Goal: Task Accomplishment & Management: Manage account settings

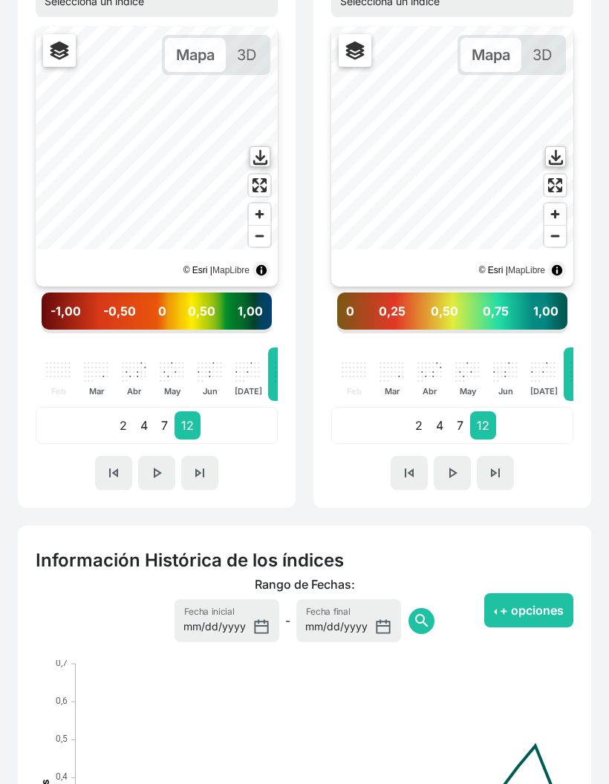
click at [114, 467] on span "skip_previous" at bounding box center [114, 474] width 18 height 18
click at [109, 468] on span "skip_previous" at bounding box center [114, 473] width 18 height 18
click at [115, 467] on span "skip_previous" at bounding box center [114, 473] width 18 height 18
click at [115, 469] on span "skip_previous" at bounding box center [114, 473] width 18 height 18
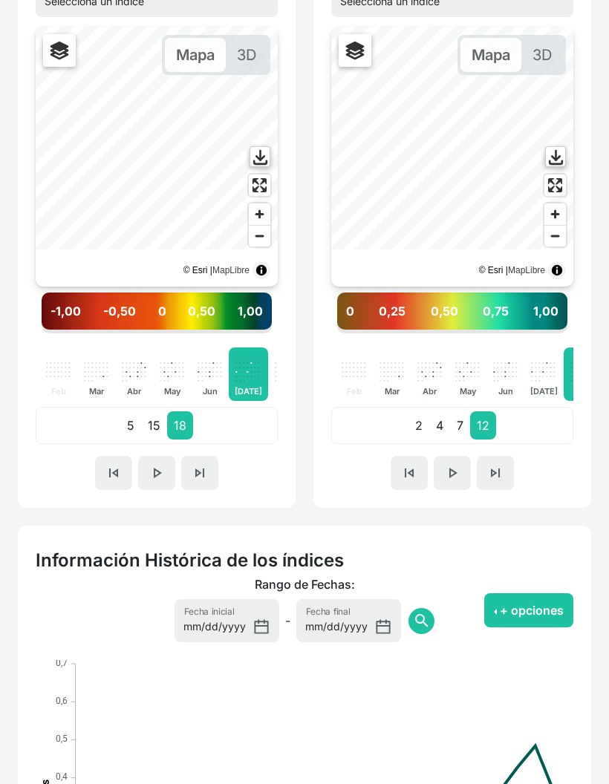
click at [200, 473] on span "skip_next" at bounding box center [200, 473] width 18 height 18
click at [117, 467] on span "skip_previous" at bounding box center [114, 473] width 18 height 18
click at [121, 467] on span "skip_previous" at bounding box center [114, 473] width 18 height 18
click at [192, 469] on span "skip_next" at bounding box center [200, 473] width 18 height 18
click at [189, 472] on button "skip_next" at bounding box center [199, 473] width 37 height 34
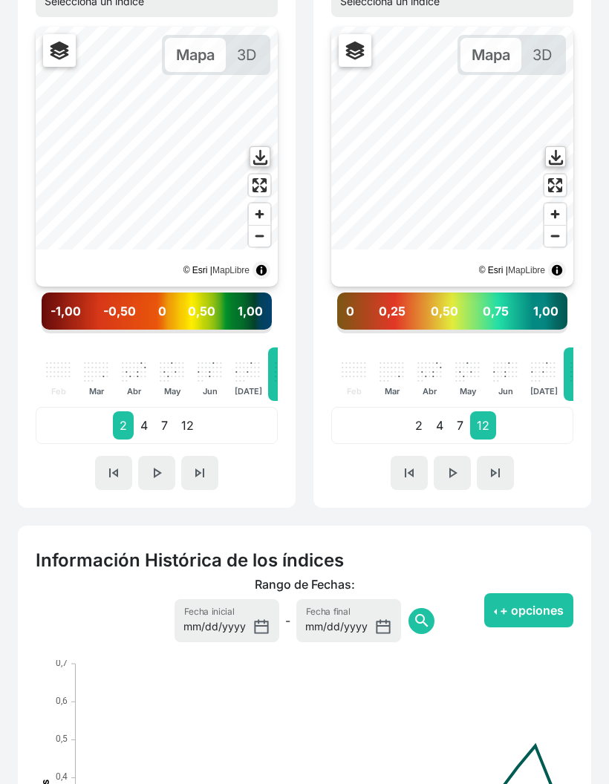
click at [195, 474] on span "skip_next" at bounding box center [200, 473] width 18 height 18
click at [203, 471] on span "skip_next" at bounding box center [200, 473] width 18 height 18
click at [201, 467] on span "skip_next" at bounding box center [200, 473] width 18 height 18
click at [104, 469] on button "skip_previous" at bounding box center [113, 473] width 37 height 34
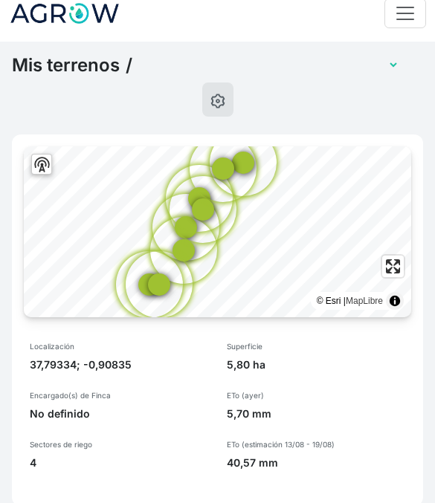
scroll to position [0, 0]
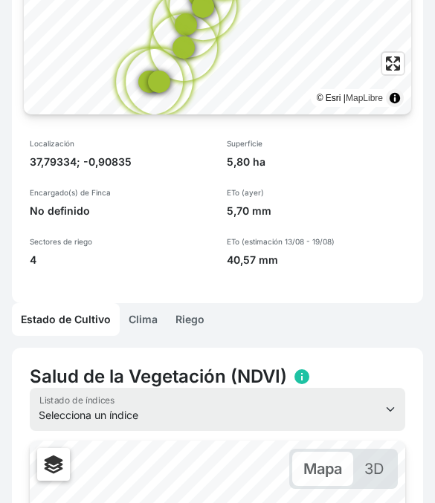
click at [199, 315] on link "Riego" at bounding box center [189, 319] width 47 height 33
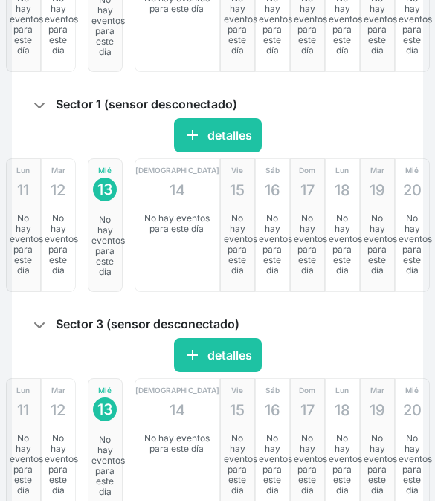
scroll to position [1076, 0]
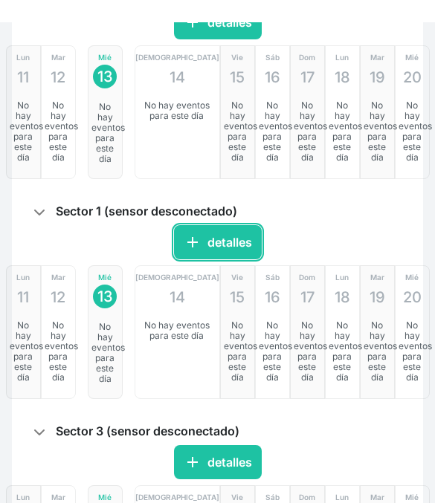
click at [227, 233] on button "add detalles" at bounding box center [218, 220] width 88 height 34
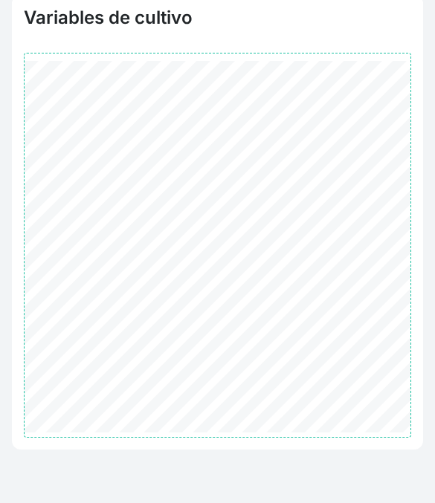
scroll to position [176, 0]
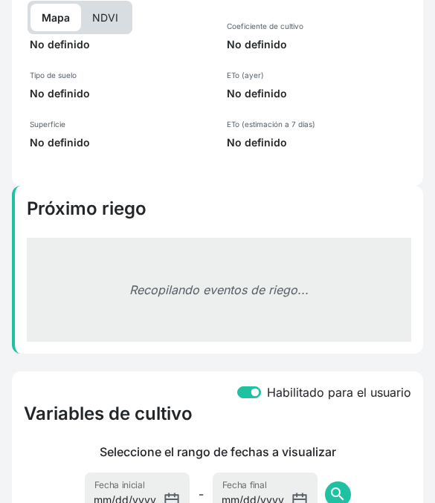
select select "2589"
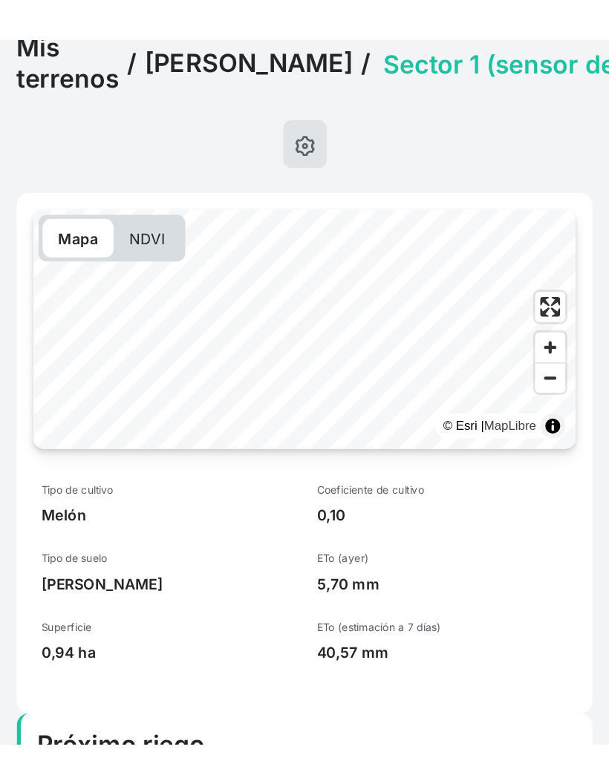
scroll to position [0, 0]
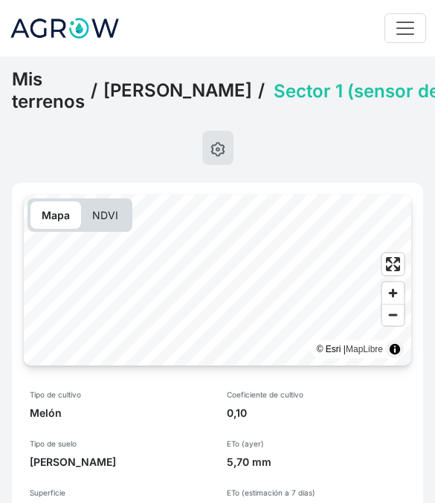
click at [365, 103] on select "Sector 1 (sensor desconectado) Sector 2 (sensor desconectado) Sector 3 (sensor …" at bounding box center [400, 90] width 261 height 23
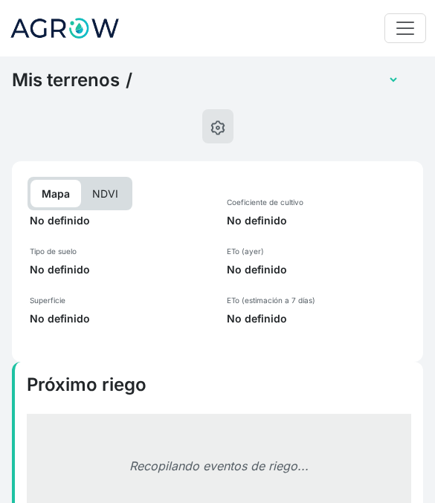
select select "2588"
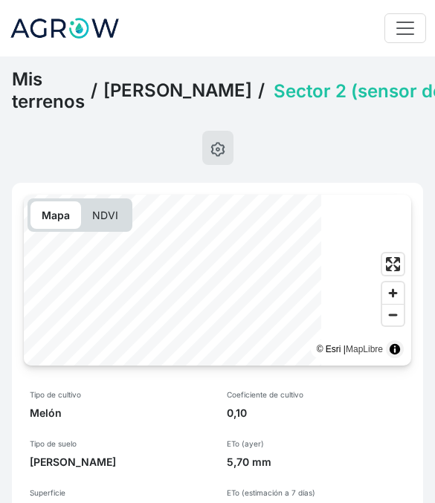
click at [372, 103] on select "Sector 1 (sensor desconectado) Sector 2 (sensor desconectado) Sector 3 (sensor …" at bounding box center [400, 90] width 261 height 23
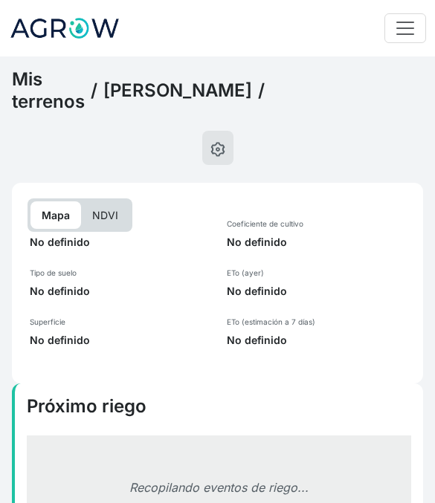
select select "2587"
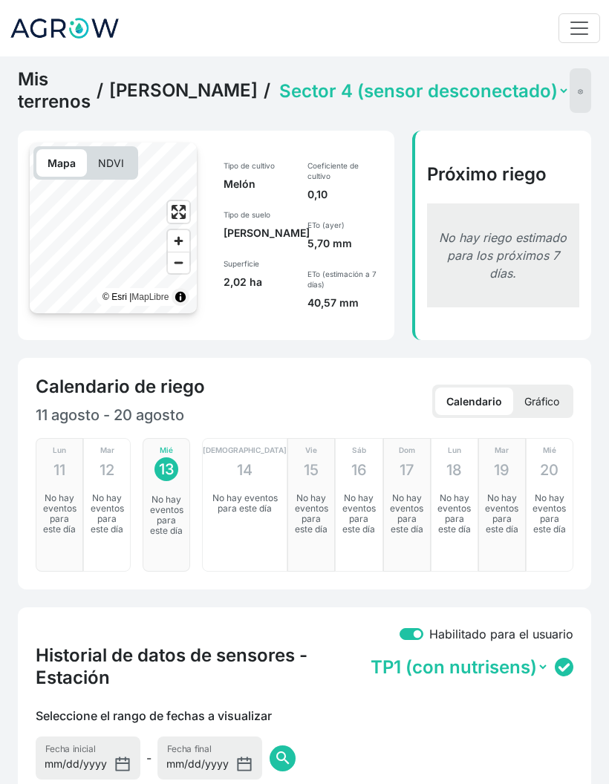
click at [195, 94] on link "[PERSON_NAME]" at bounding box center [183, 90] width 149 height 22
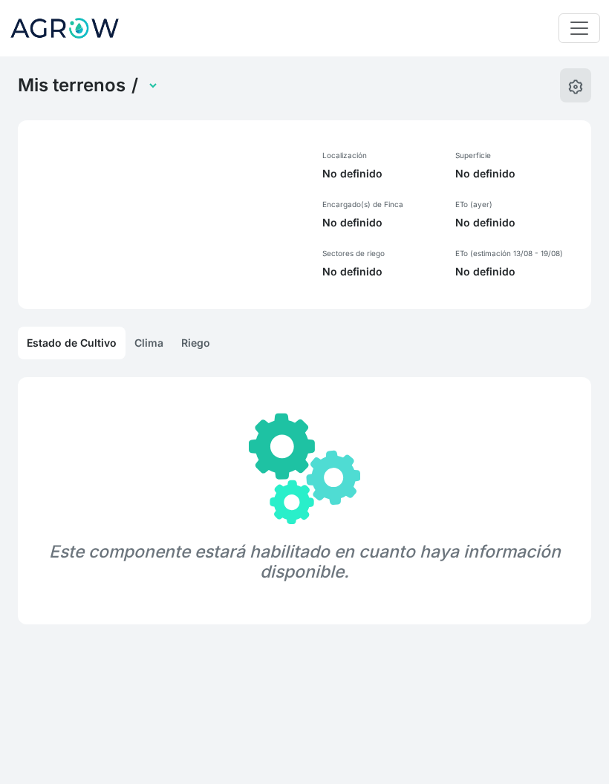
select select "1248"
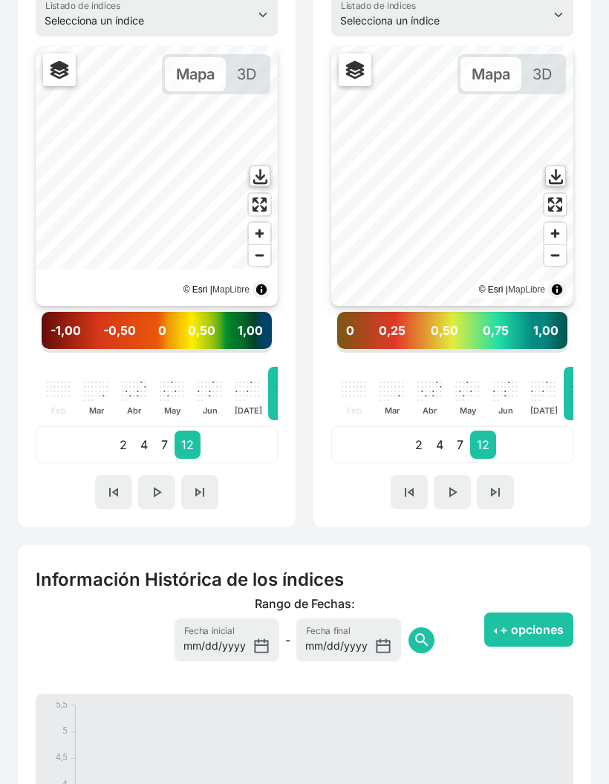
scroll to position [453, 0]
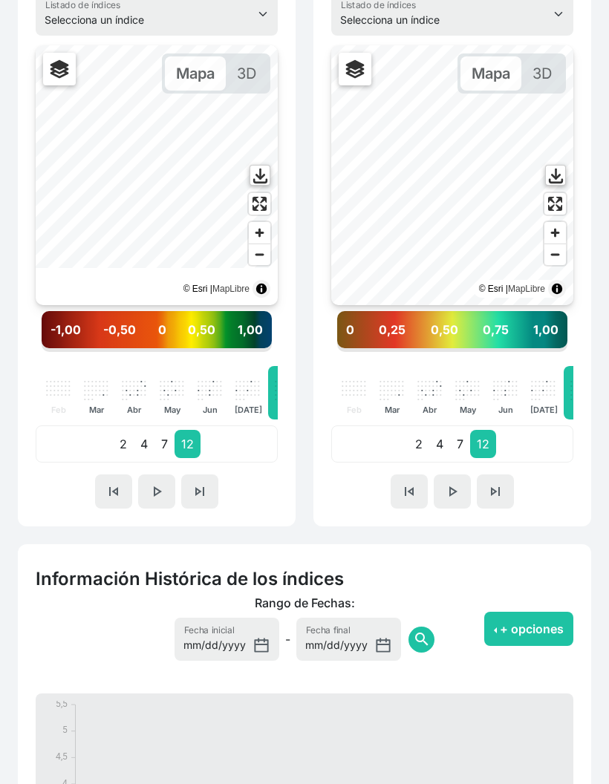
click at [109, 496] on span "skip_previous" at bounding box center [114, 492] width 18 height 18
click at [109, 504] on button "skip_previous" at bounding box center [113, 492] width 37 height 34
click at [108, 495] on span "skip_previous" at bounding box center [114, 492] width 18 height 18
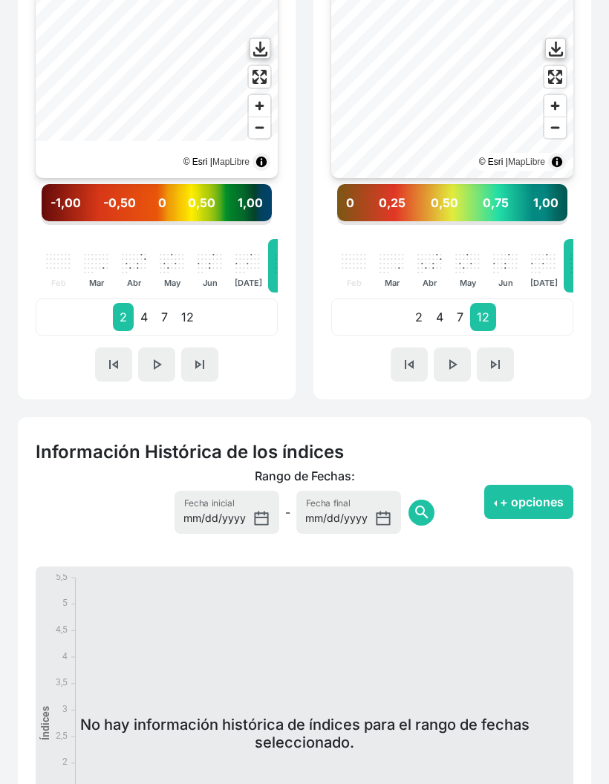
scroll to position [728, 0]
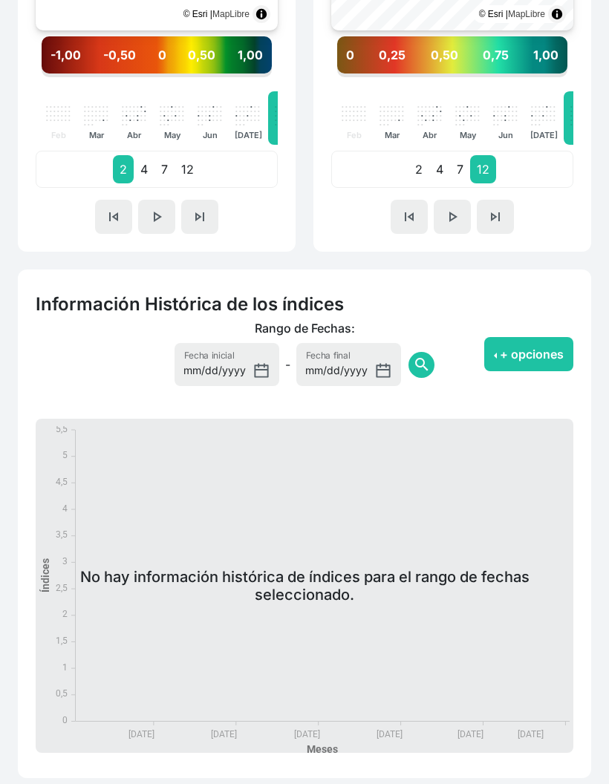
click at [413, 371] on span "search" at bounding box center [422, 365] width 18 height 18
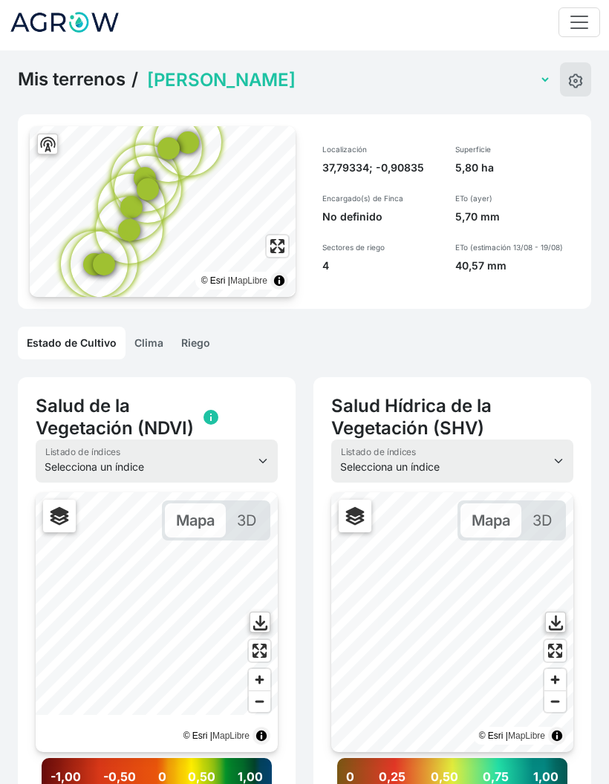
scroll to position [8, 0]
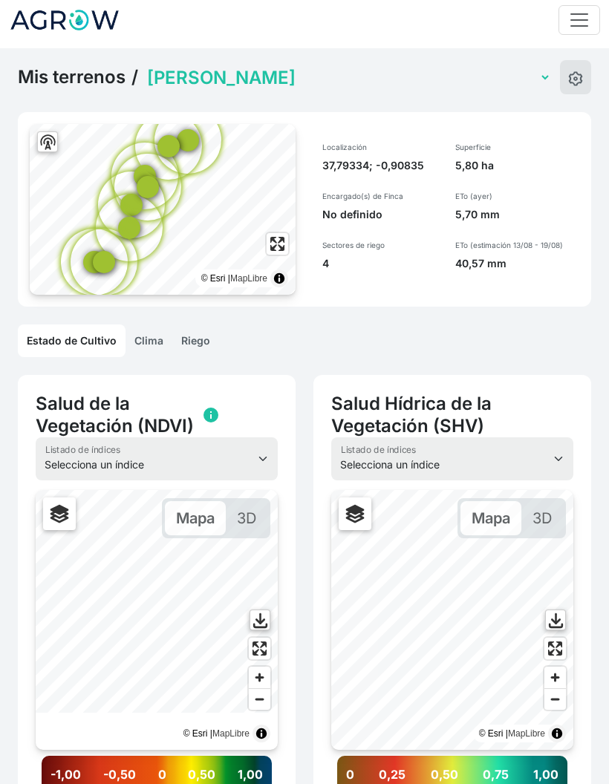
click at [371, 82] on select "Miguel Invernadero Victoria Pimiento Invernadero Juan Francisco Lechuga Aire li…" at bounding box center [347, 77] width 407 height 23
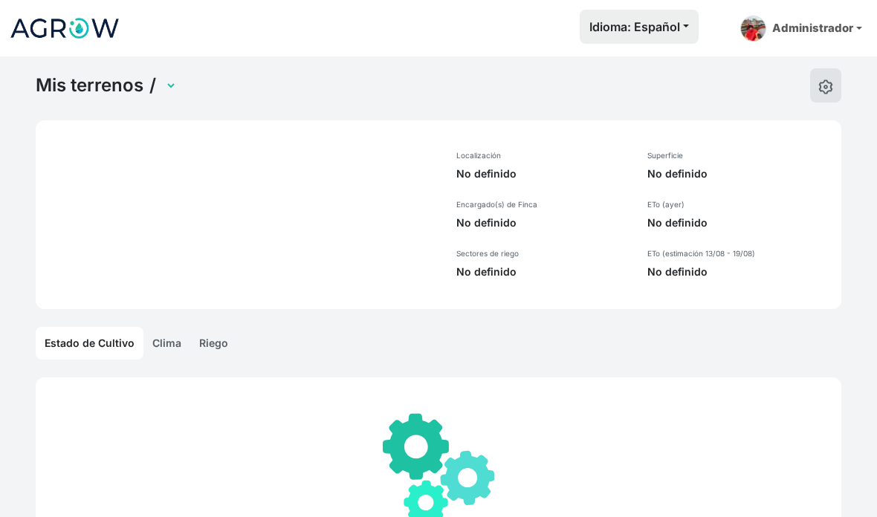
select select "1249"
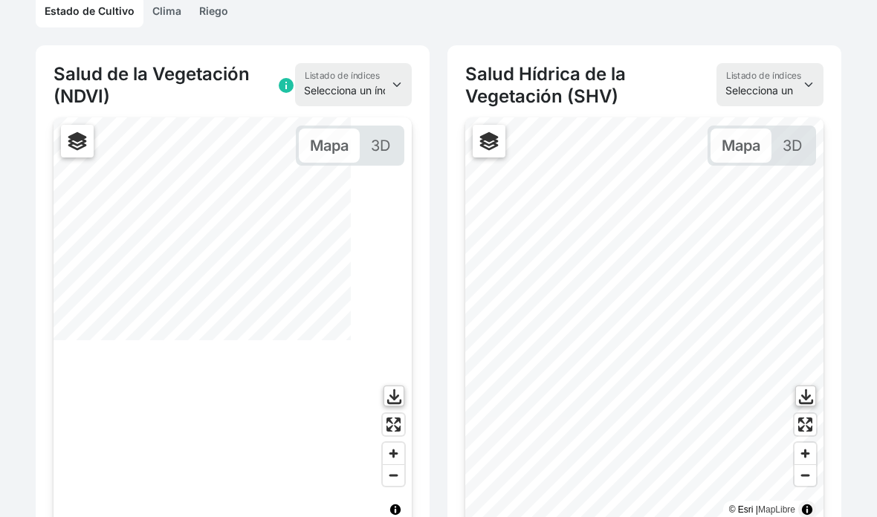
scroll to position [338, 0]
click at [75, 142] on input "Microburbuja (sensor activo)" at bounding box center [73, 138] width 10 height 10
checkbox input "false"
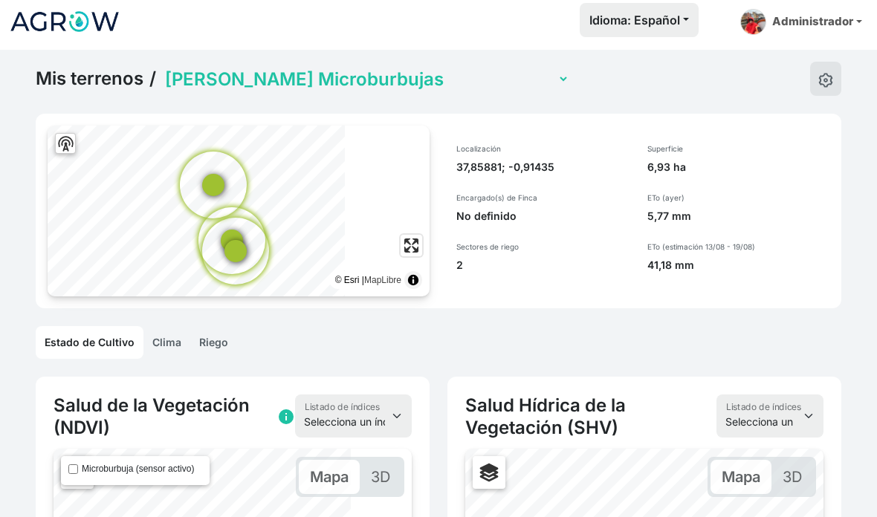
scroll to position [0, 0]
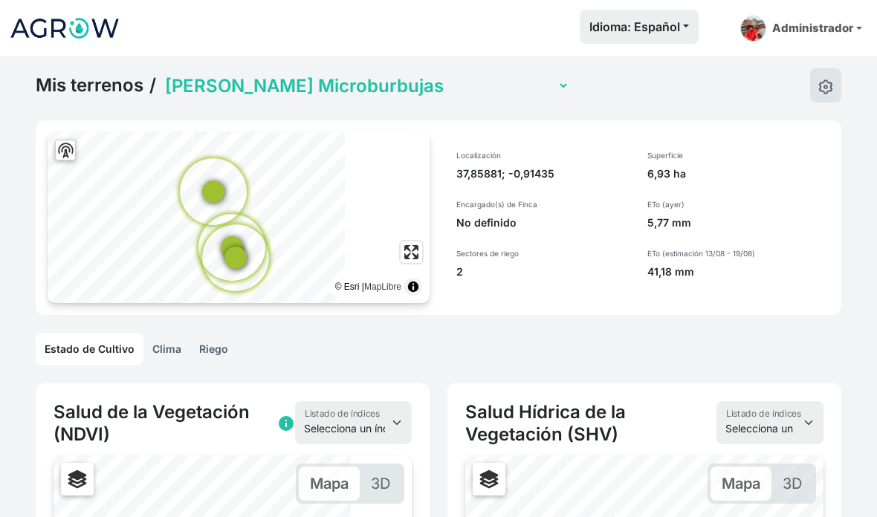
click at [201, 351] on link "Riego" at bounding box center [213, 349] width 47 height 33
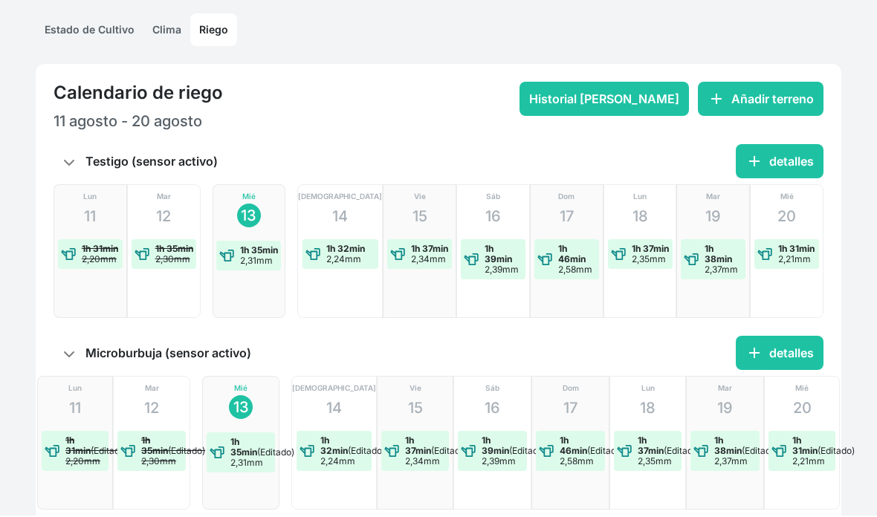
scroll to position [377, 0]
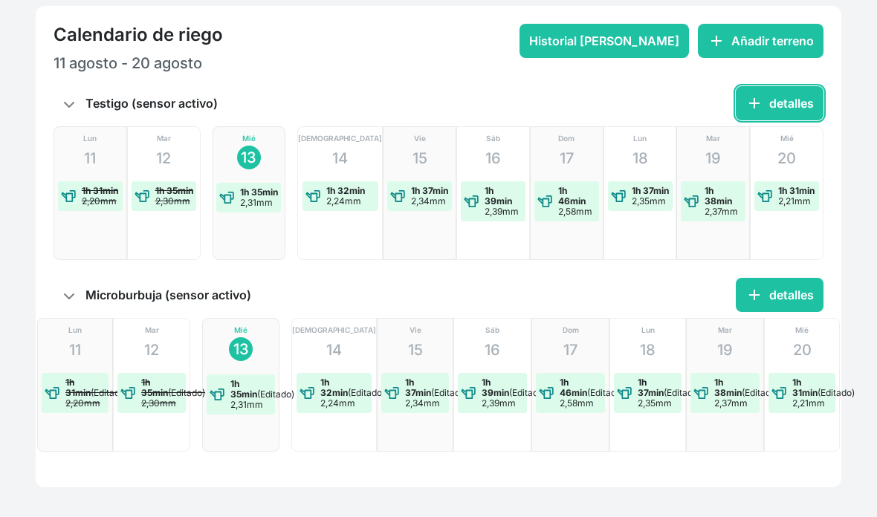
click at [794, 105] on button "add detalles" at bounding box center [779, 103] width 88 height 34
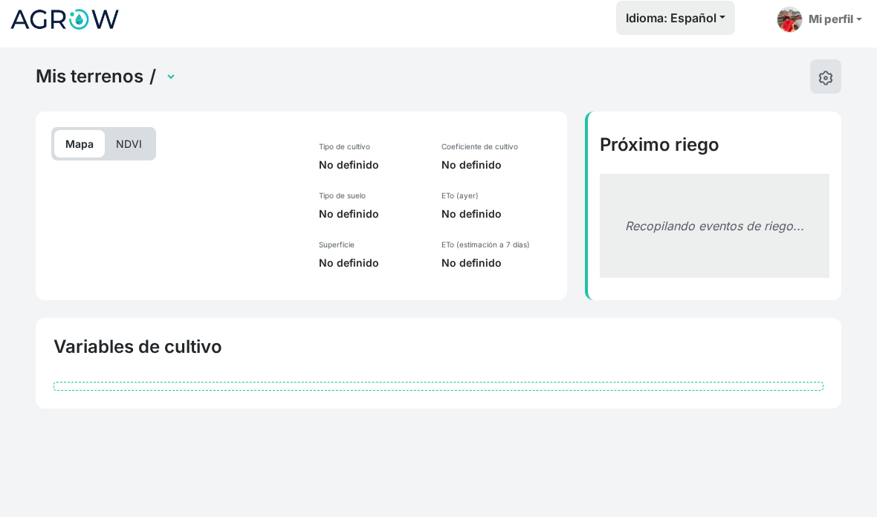
scroll to position [62, 0]
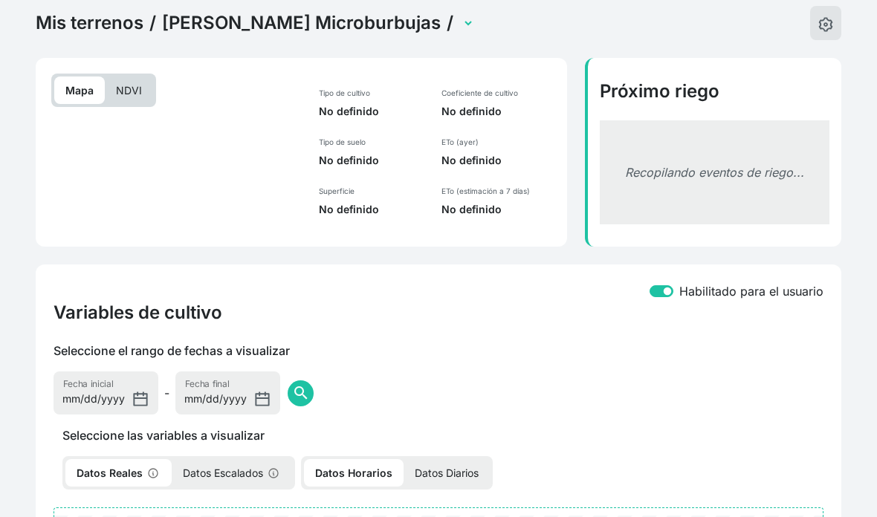
select select "2520"
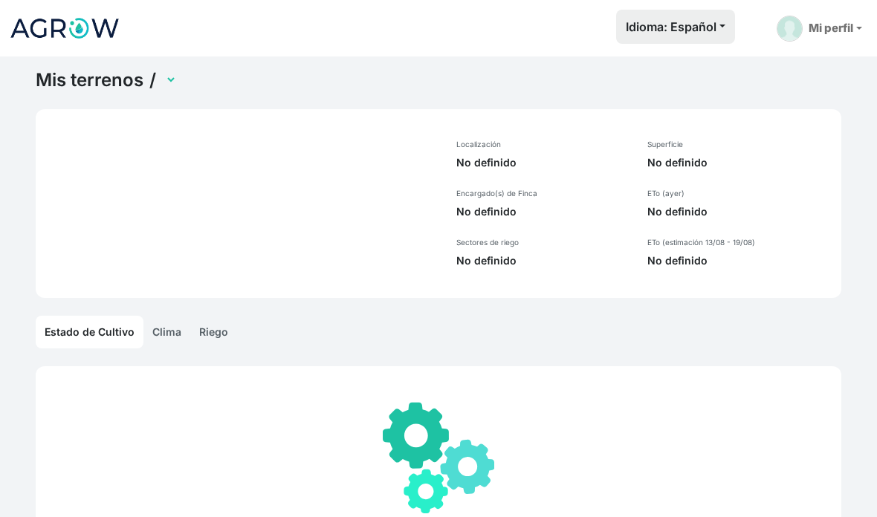
select select "1250"
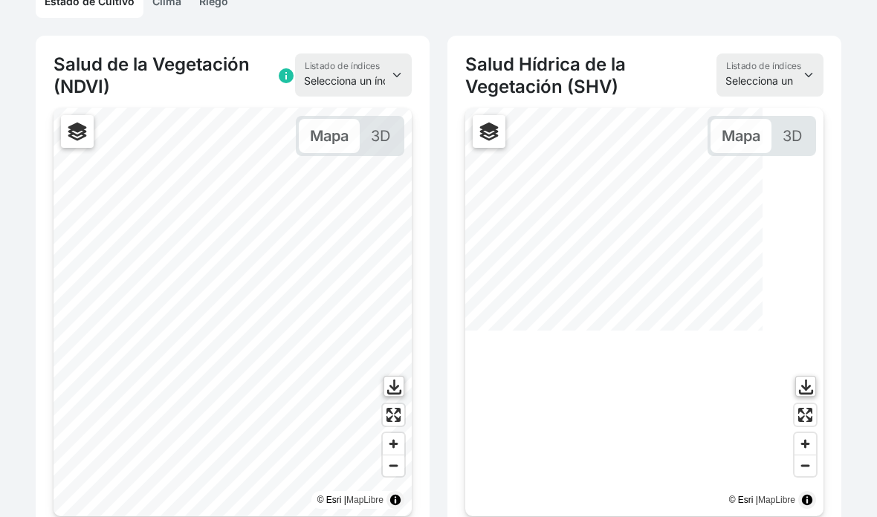
scroll to position [348, 0]
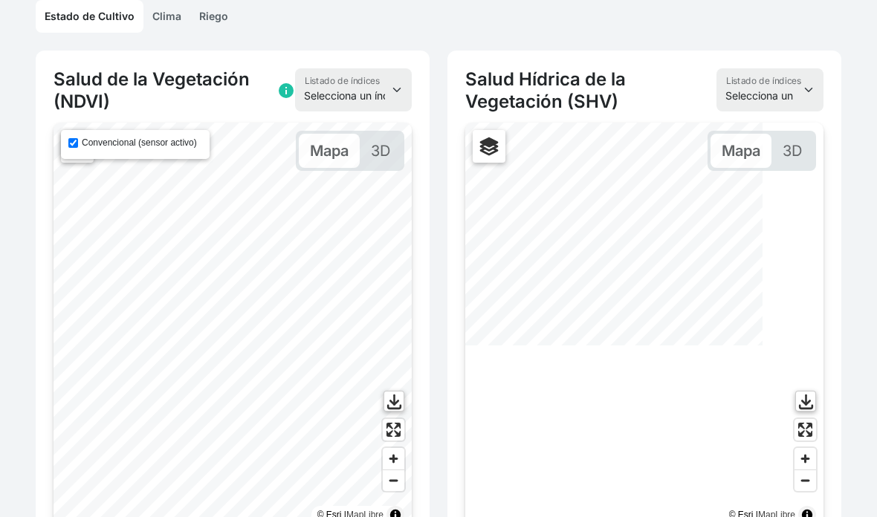
click at [205, 31] on link "Riego" at bounding box center [213, 16] width 47 height 33
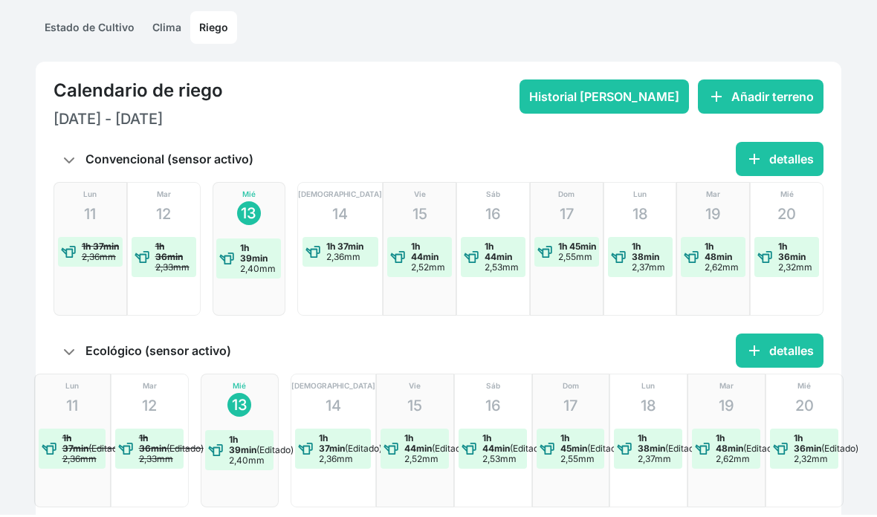
scroll to position [318, 0]
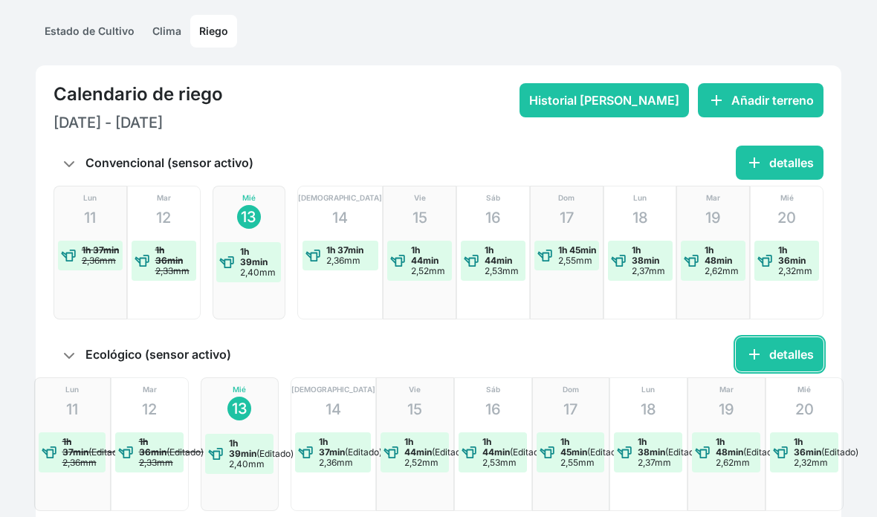
click at [758, 362] on span "add" at bounding box center [754, 354] width 18 height 18
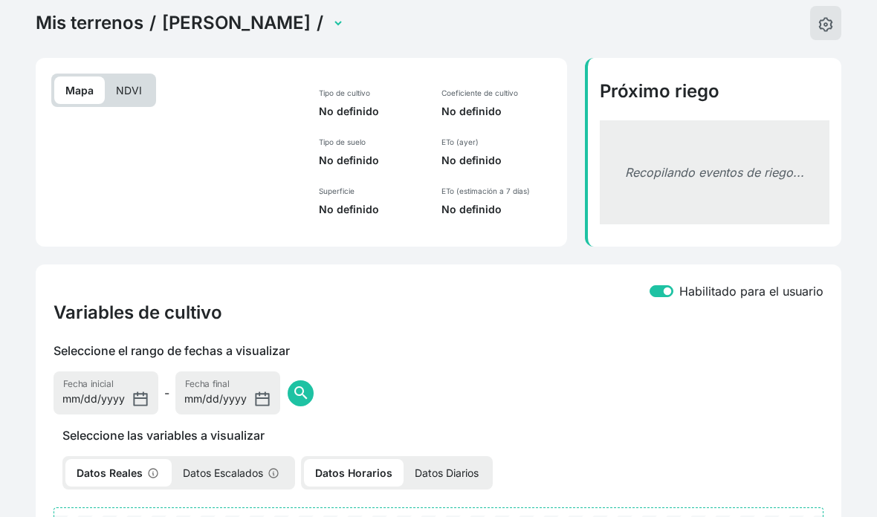
select select "2525"
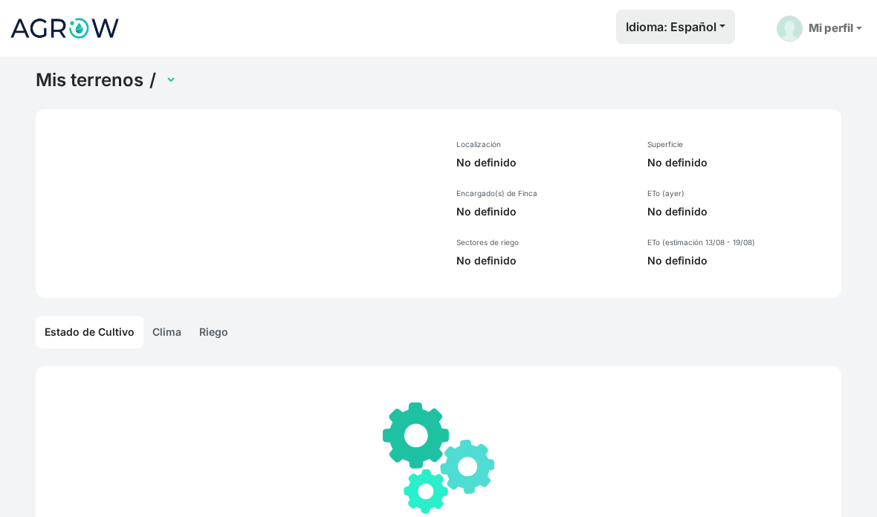
select select "1219"
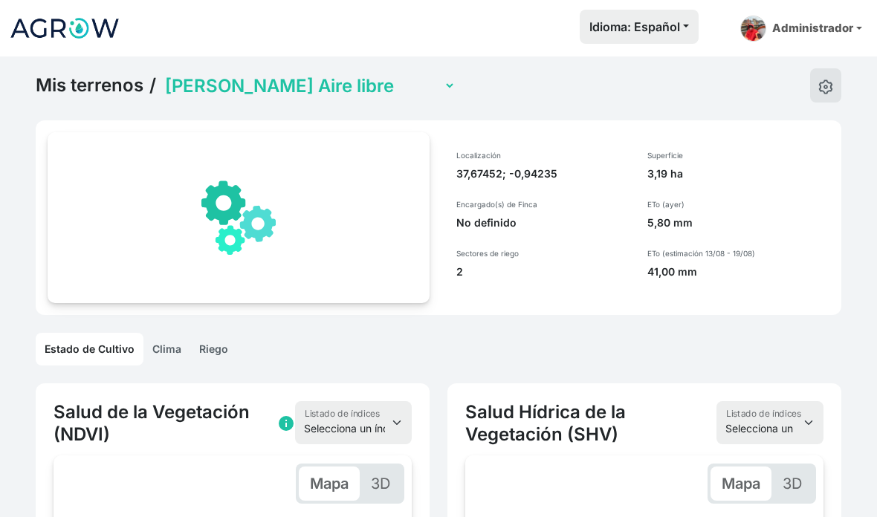
scroll to position [0, 108]
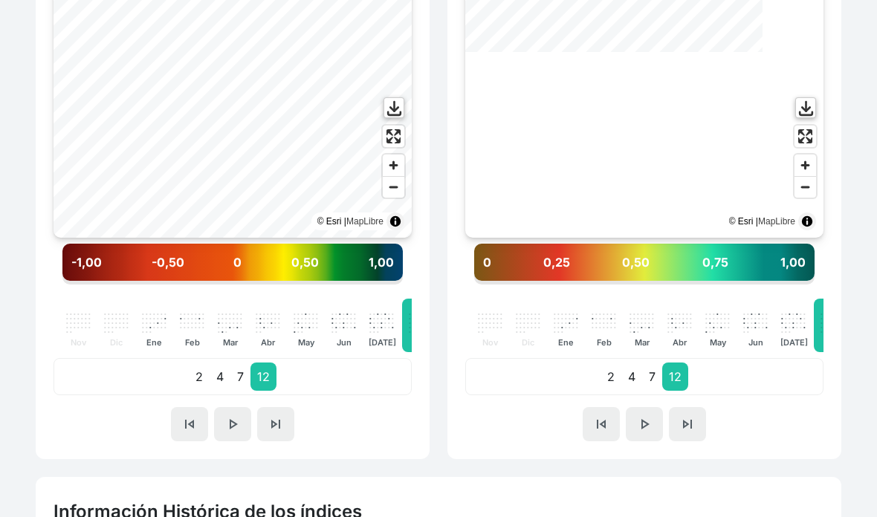
click at [224, 382] on p "4" at bounding box center [219, 377] width 21 height 28
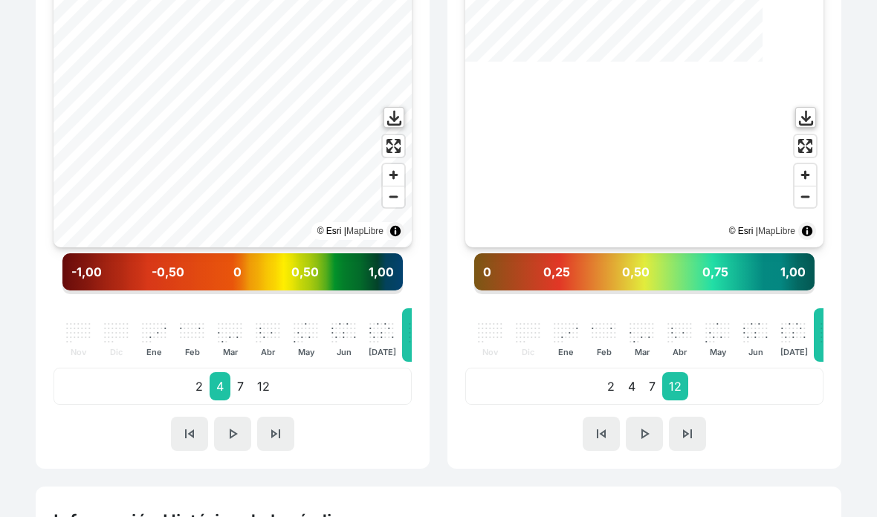
click at [238, 390] on p "7" at bounding box center [240, 387] width 20 height 28
click at [263, 384] on p "12" at bounding box center [263, 386] width 26 height 28
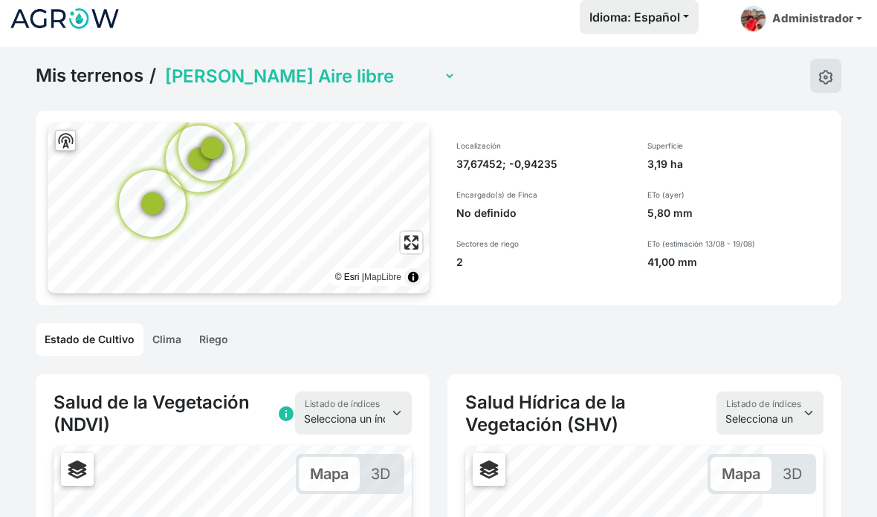
scroll to position [0, 0]
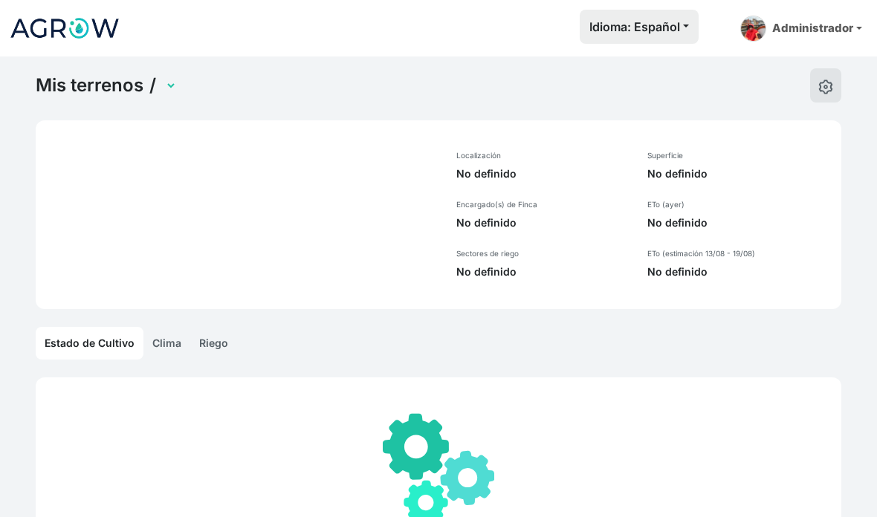
select select "1236"
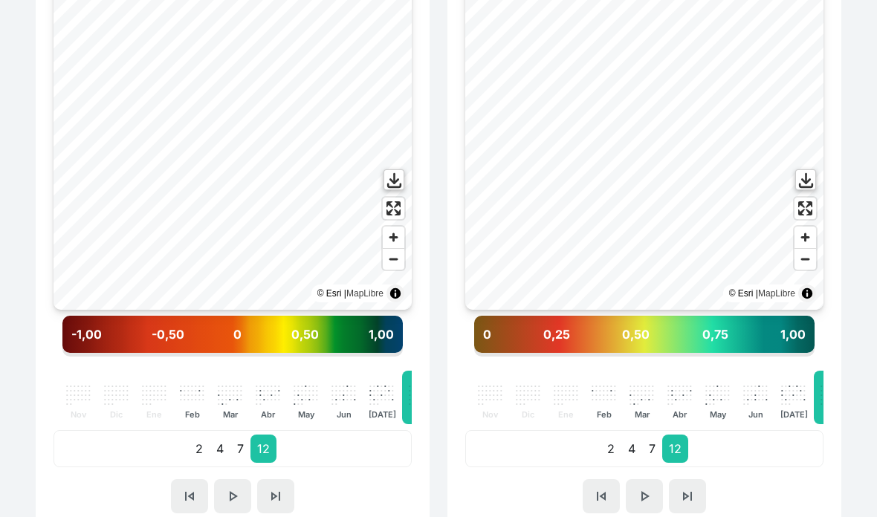
scroll to position [557, 0]
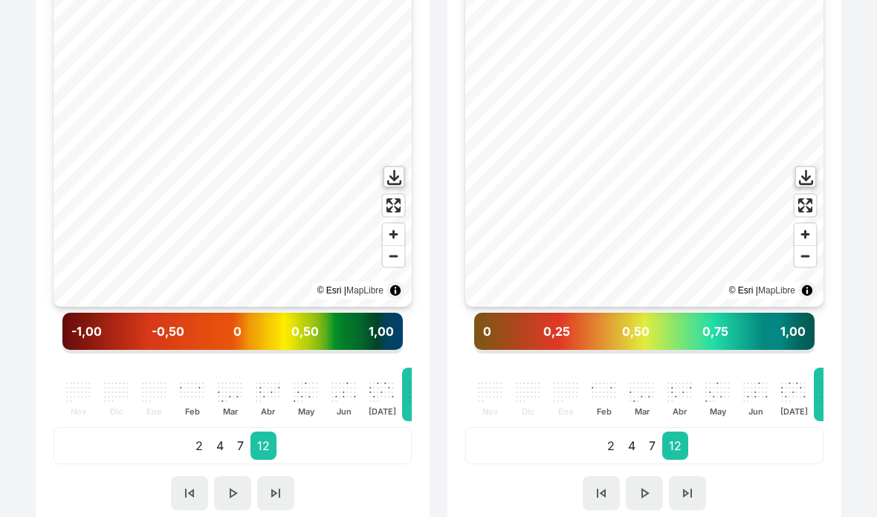
click at [199, 447] on p "2" at bounding box center [199, 446] width 21 height 28
click at [214, 450] on p "4" at bounding box center [219, 446] width 21 height 28
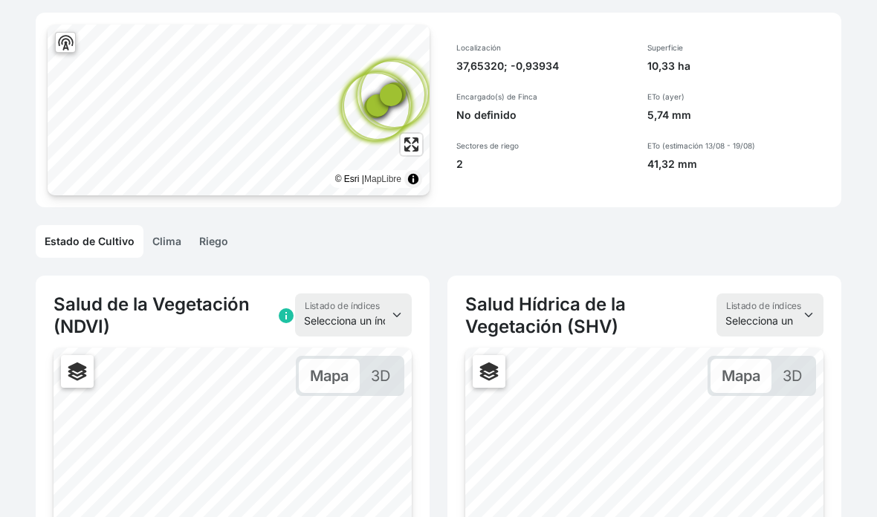
scroll to position [0, 0]
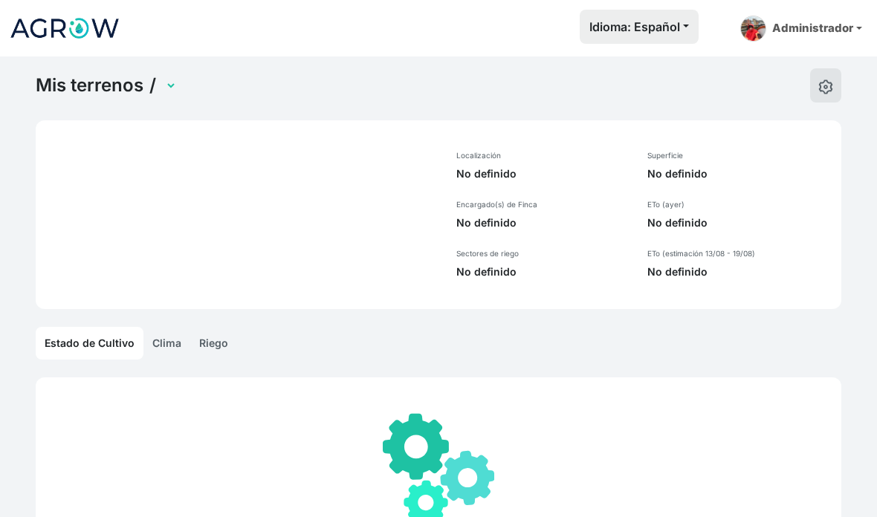
select select "1289"
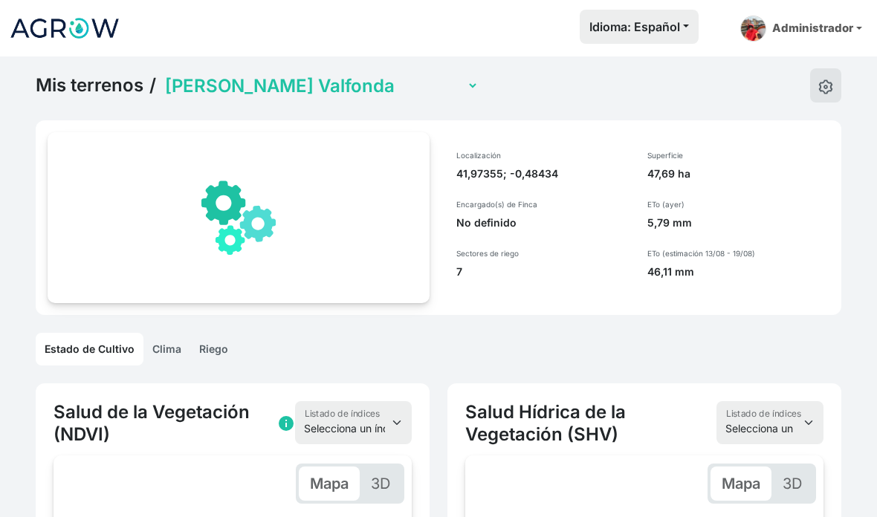
scroll to position [0, 108]
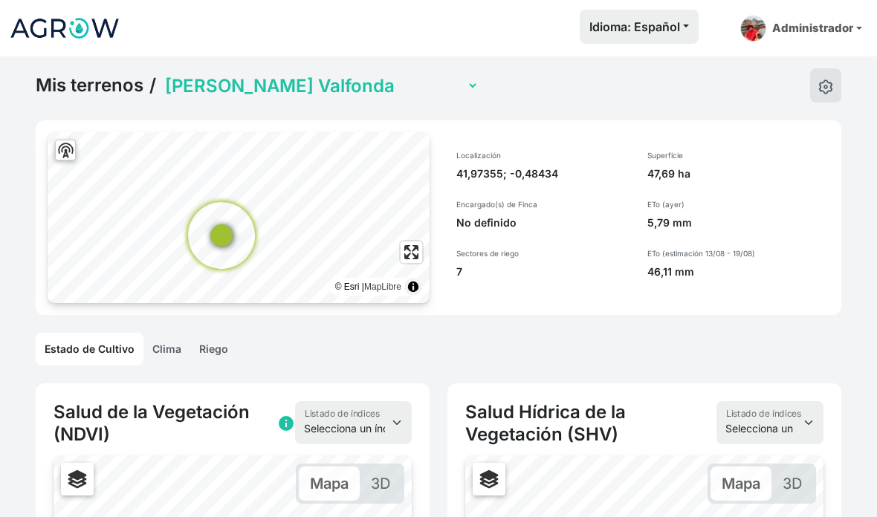
click at [208, 353] on link "Riego" at bounding box center [213, 349] width 47 height 33
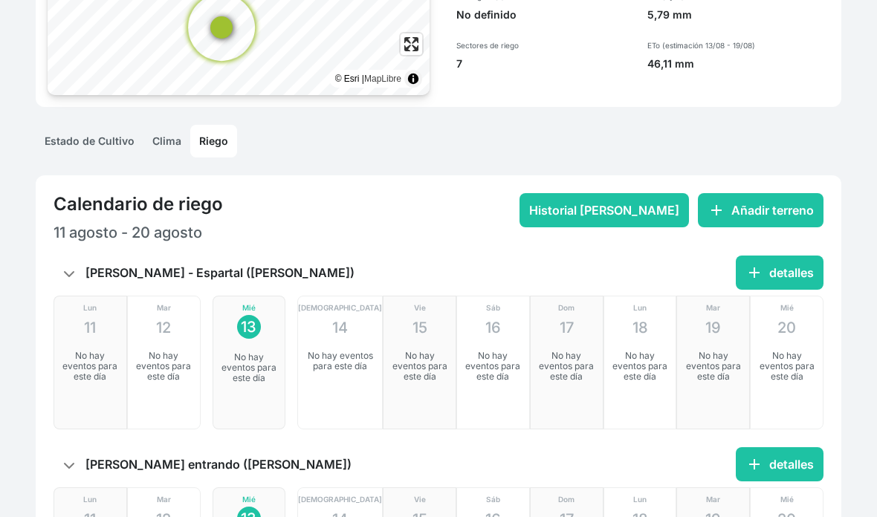
scroll to position [212, 0]
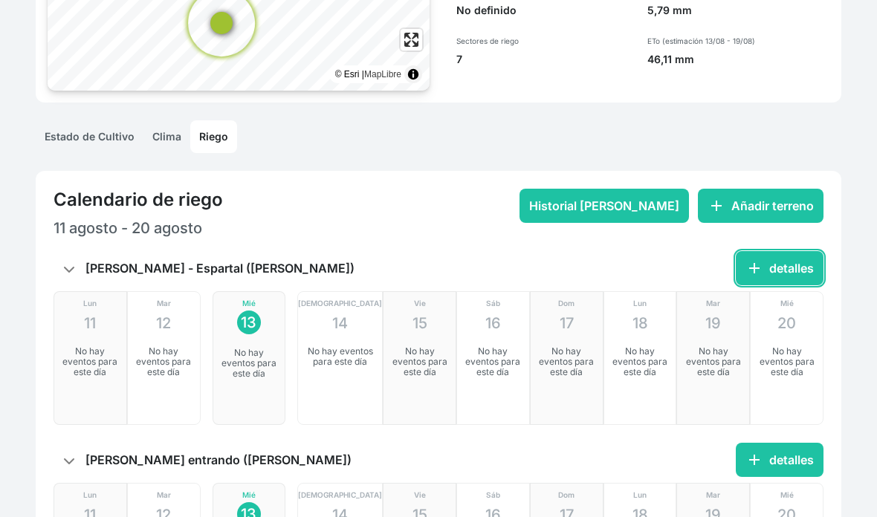
click at [776, 273] on button "add detalles" at bounding box center [779, 269] width 88 height 34
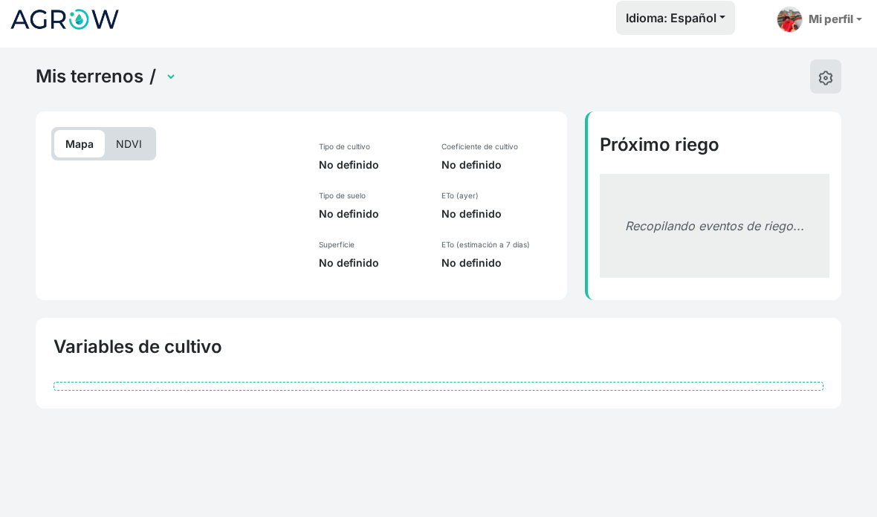
scroll to position [62, 0]
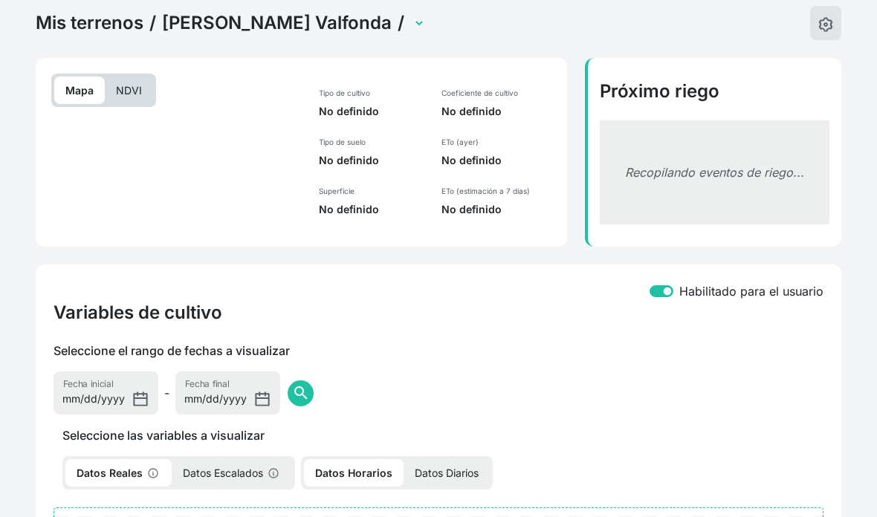
select select "2623"
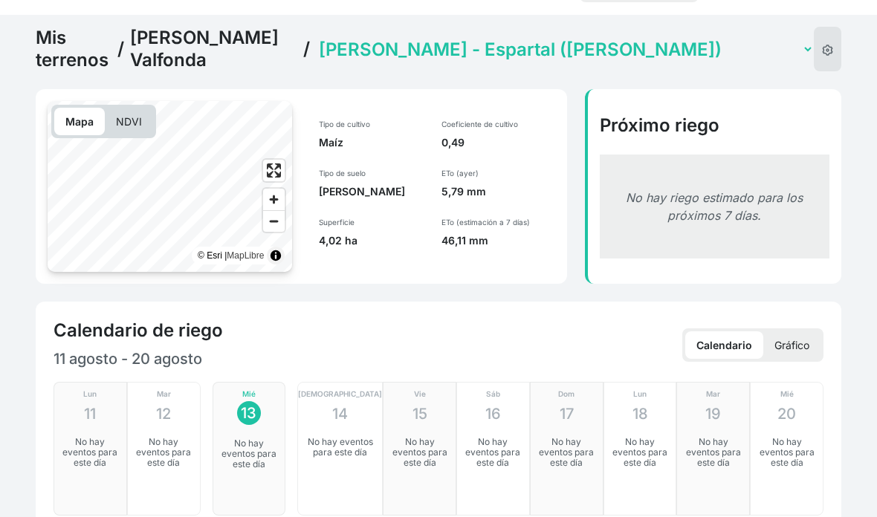
scroll to position [38, 0]
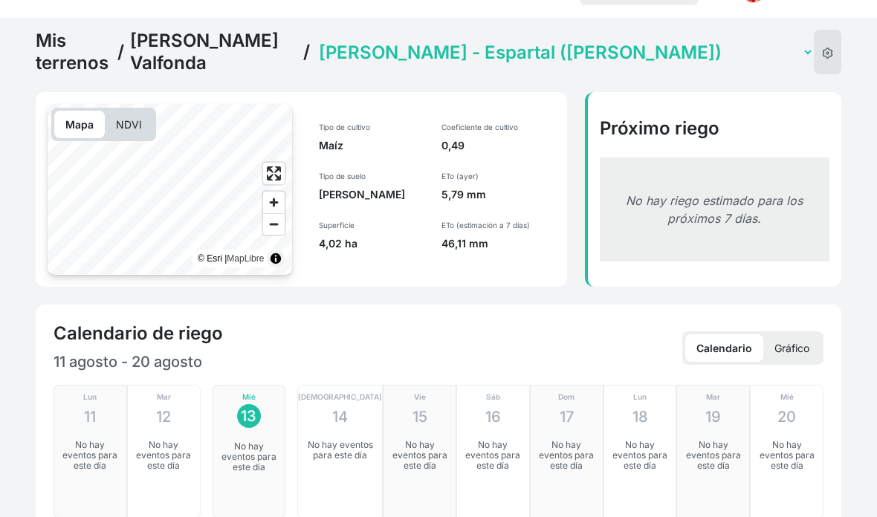
click at [615, 42] on select "Ballesteros - Bareche (Barbecho) Ballesteros - Encima balsa (Barbecho) Balleste…" at bounding box center [565, 53] width 498 height 23
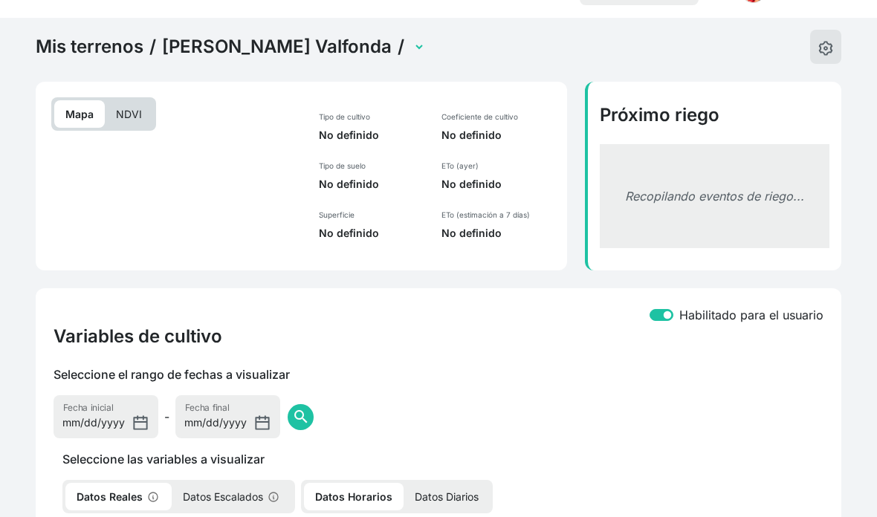
select select "2628"
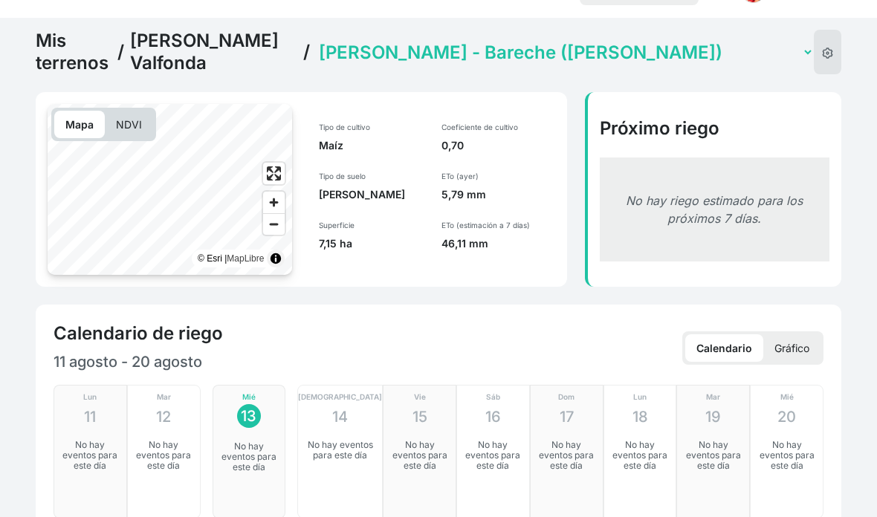
click at [297, 49] on link "Ballesteros Valfonda" at bounding box center [213, 52] width 167 height 45
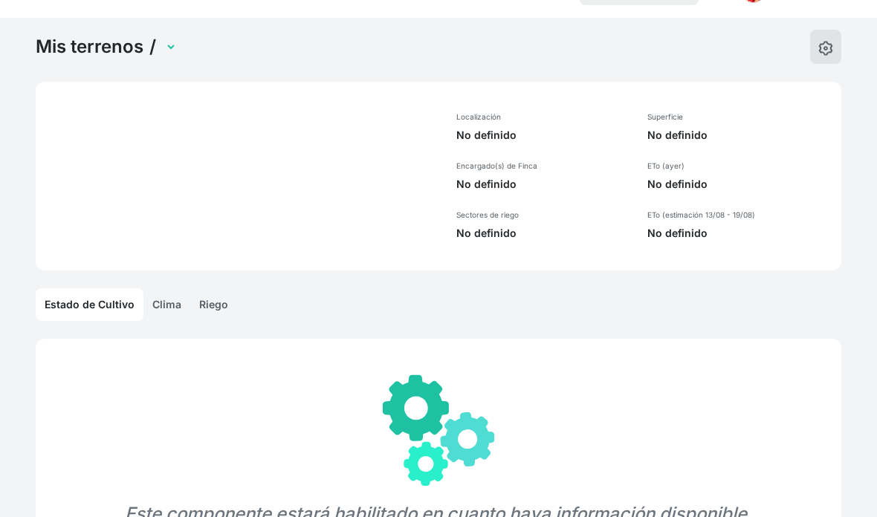
select select "1289"
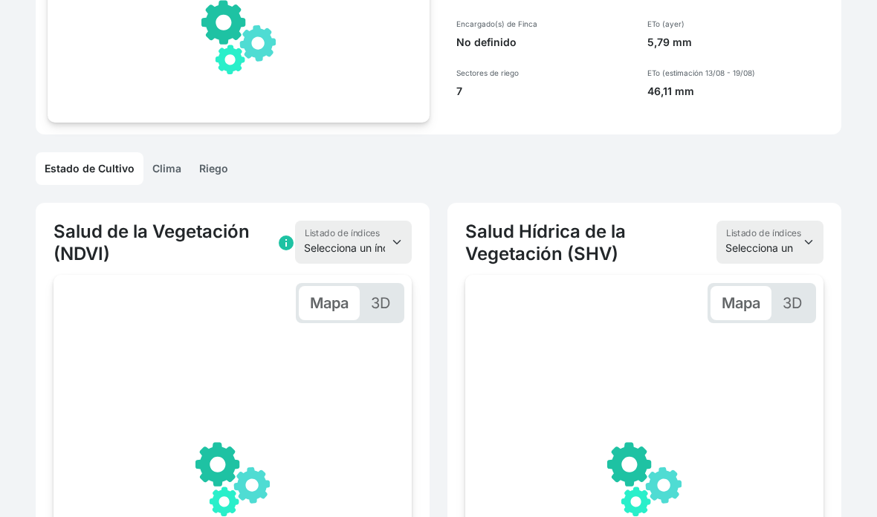
scroll to position [183, 0]
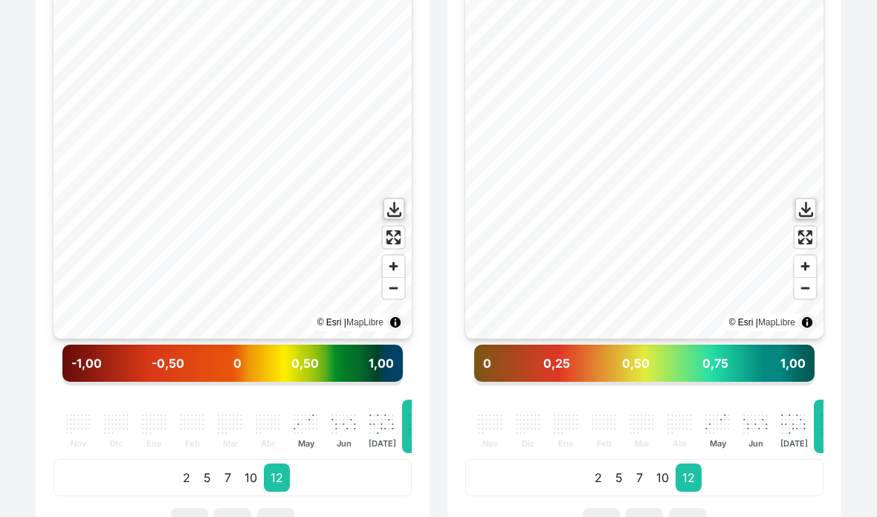
click at [257, 474] on p "10" at bounding box center [251, 478] width 26 height 28
click at [396, 234] on span "Enter fullscreen" at bounding box center [394, 238] width 22 height 22
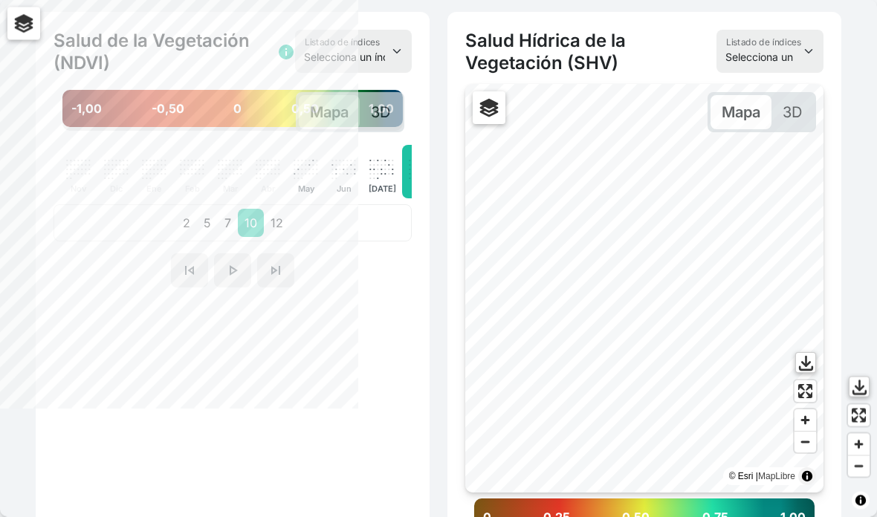
scroll to position [371, 0]
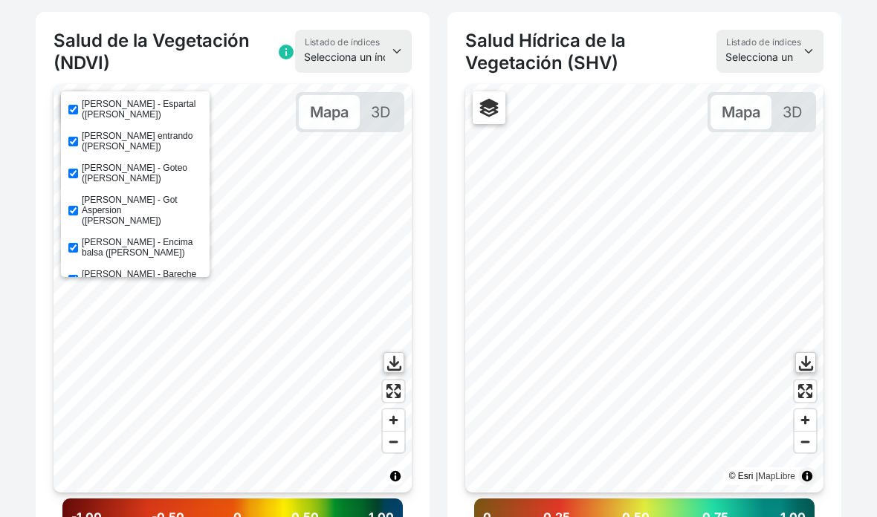
click at [151, 143] on label "Ballesteros - Ladera entrando (Barbecho)" at bounding box center [142, 141] width 120 height 21
click at [78, 143] on input "Ballesteros - Ladera entrando (Barbecho)" at bounding box center [73, 142] width 10 height 10
click at [154, 137] on label "Ballesteros - Ladera entrando (Barbecho)" at bounding box center [142, 141] width 120 height 21
click at [78, 137] on input "Ballesteros - Ladera entrando (Barbecho)" at bounding box center [73, 142] width 10 height 10
checkbox input "true"
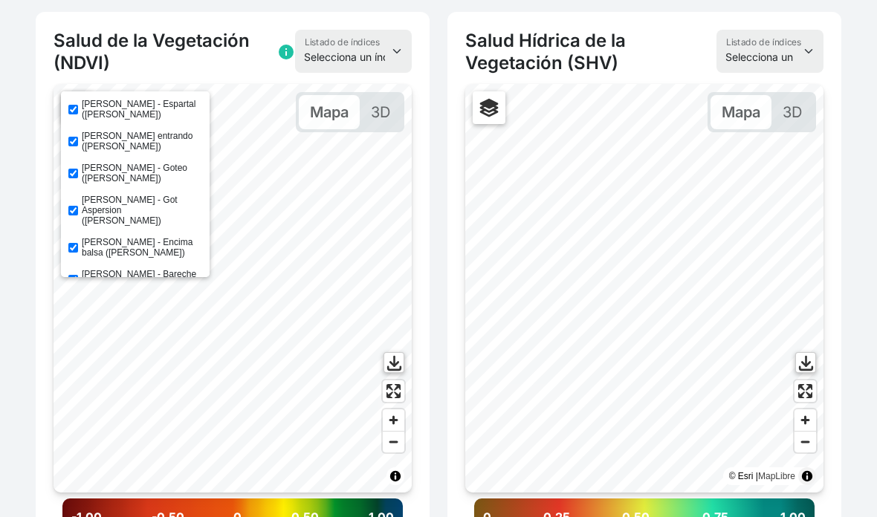
click at [137, 182] on label "Ballesteros - Goteo (Barbecho)" at bounding box center [142, 173] width 120 height 21
click at [78, 178] on input "Ballesteros - Goteo (Barbecho)" at bounding box center [73, 174] width 10 height 10
click at [131, 179] on label "Ballesteros - Goteo (Barbecho)" at bounding box center [142, 173] width 120 height 21
click at [78, 178] on input "Ballesteros - Goteo (Barbecho)" at bounding box center [73, 174] width 10 height 10
checkbox input "true"
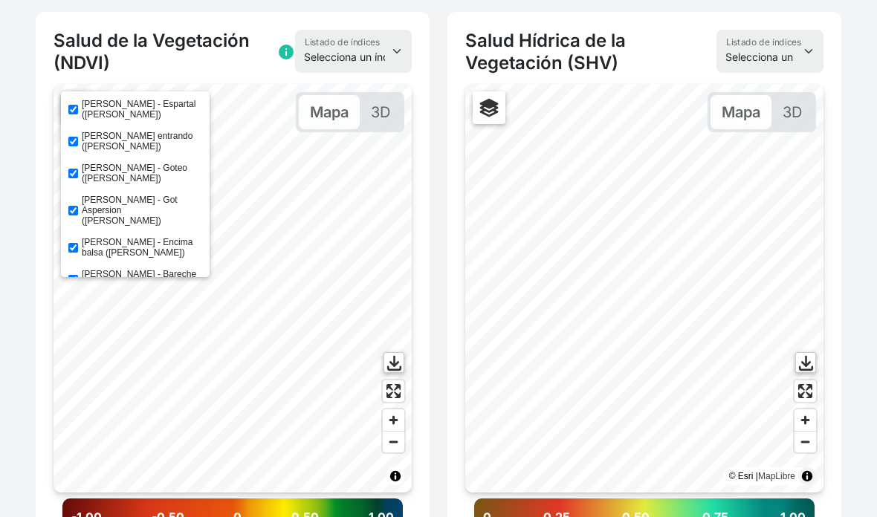
click at [162, 203] on label "Ballesteros - Got Aspersion (Barbecho)" at bounding box center [142, 210] width 120 height 31
click at [78, 206] on input "Ballesteros - Got Aspersion (Barbecho)" at bounding box center [73, 211] width 10 height 10
click at [154, 203] on label "Ballesteros - Got Aspersion (Barbecho)" at bounding box center [142, 210] width 120 height 31
click at [78, 206] on input "Ballesteros - Got Aspersion (Barbecho)" at bounding box center [73, 211] width 10 height 10
checkbox input "true"
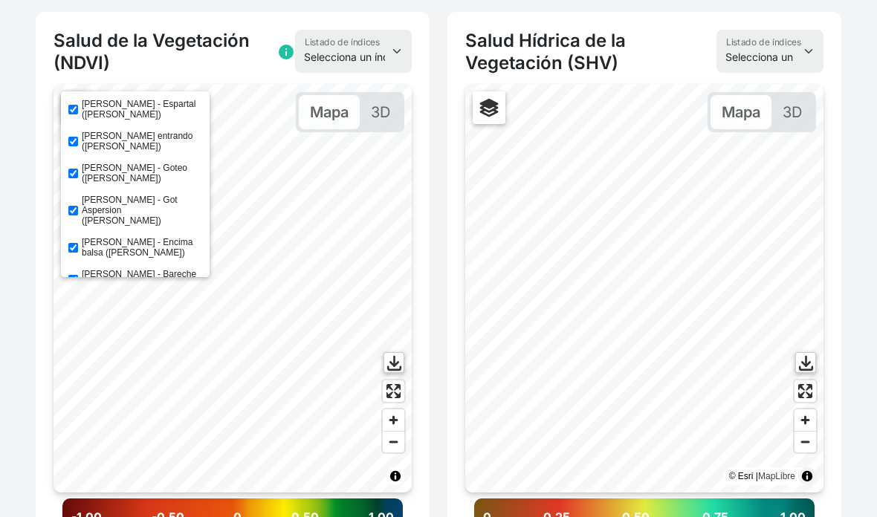
click at [146, 237] on label "Ballesteros - Encima balsa (Barbecho)" at bounding box center [142, 247] width 120 height 21
click at [78, 243] on input "Ballesteros - Encima balsa (Barbecho)" at bounding box center [73, 248] width 10 height 10
click at [154, 244] on label "Ballesteros - Encima balsa (Barbecho)" at bounding box center [142, 247] width 120 height 21
click at [78, 244] on input "Ballesteros - Encima balsa (Barbecho)" at bounding box center [73, 248] width 10 height 10
checkbox input "true"
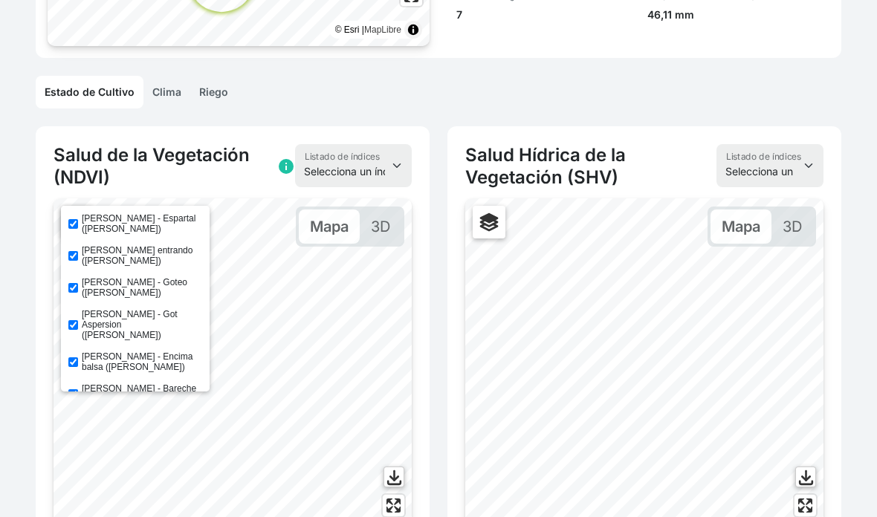
click at [210, 90] on link "Riego" at bounding box center [213, 93] width 47 height 33
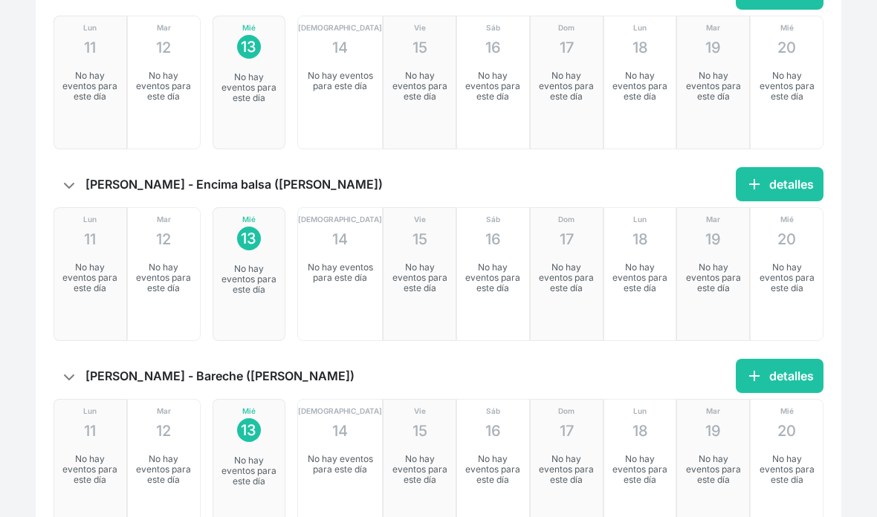
scroll to position [1063, 0]
click at [769, 189] on button "add detalles" at bounding box center [779, 184] width 88 height 34
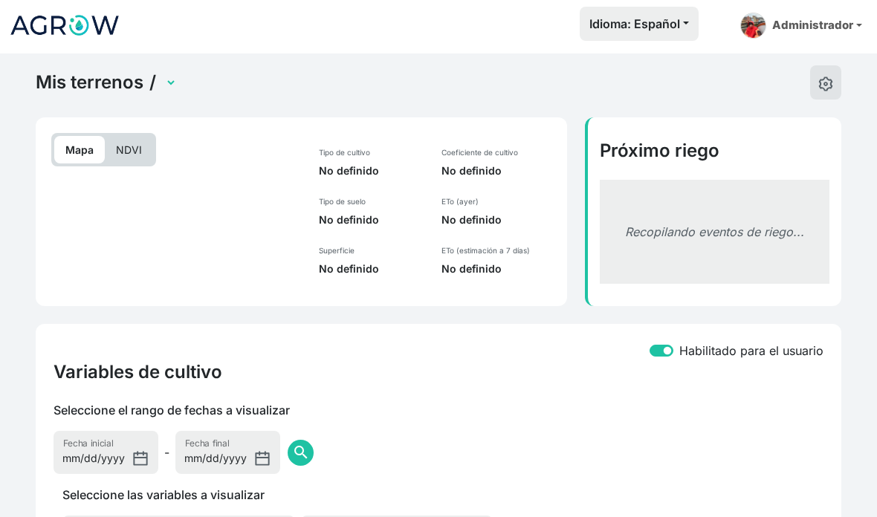
select select "2627"
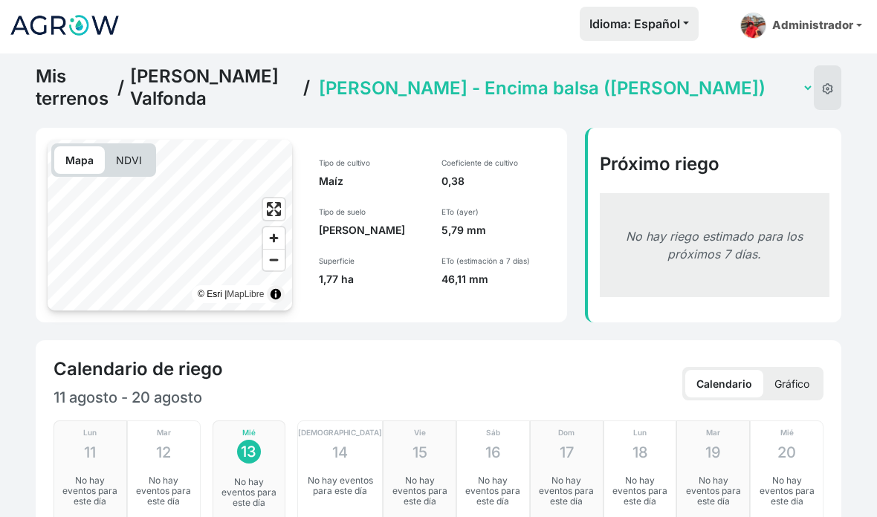
scroll to position [0, 0]
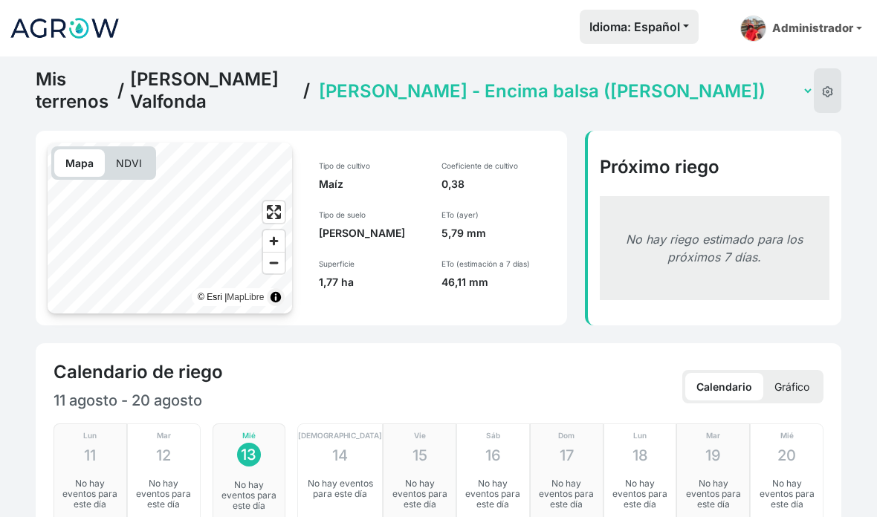
click at [297, 94] on link "Ballesteros Valfonda" at bounding box center [213, 90] width 167 height 45
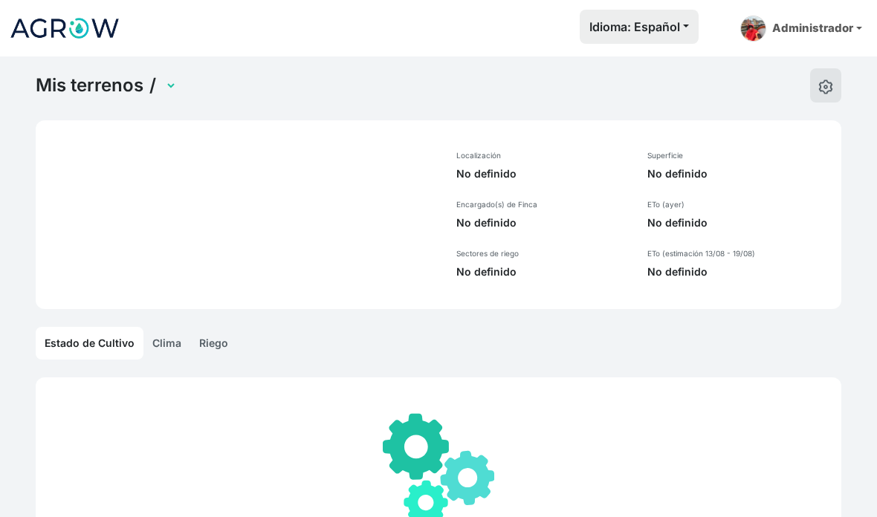
select select "1289"
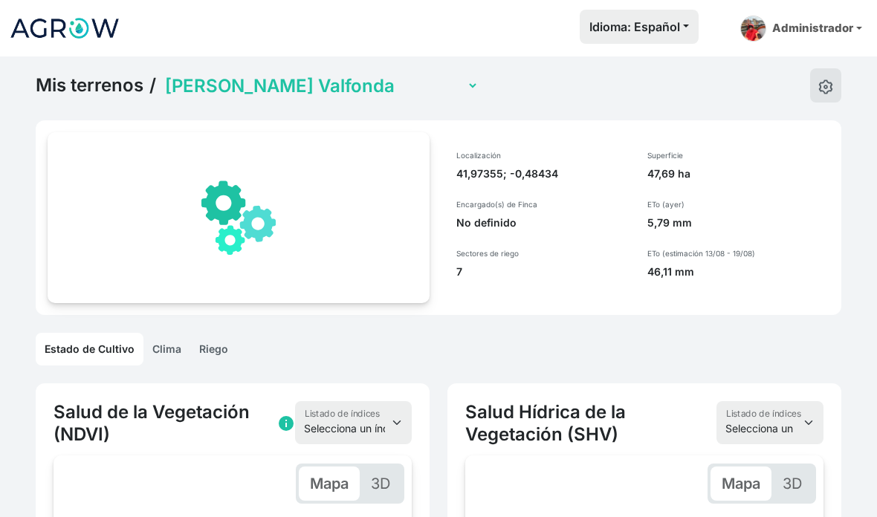
scroll to position [0, 108]
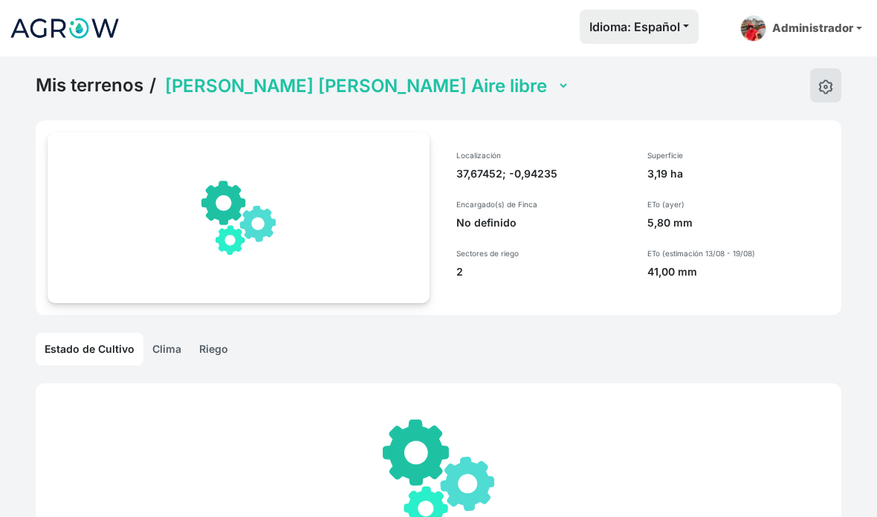
select select "1219"
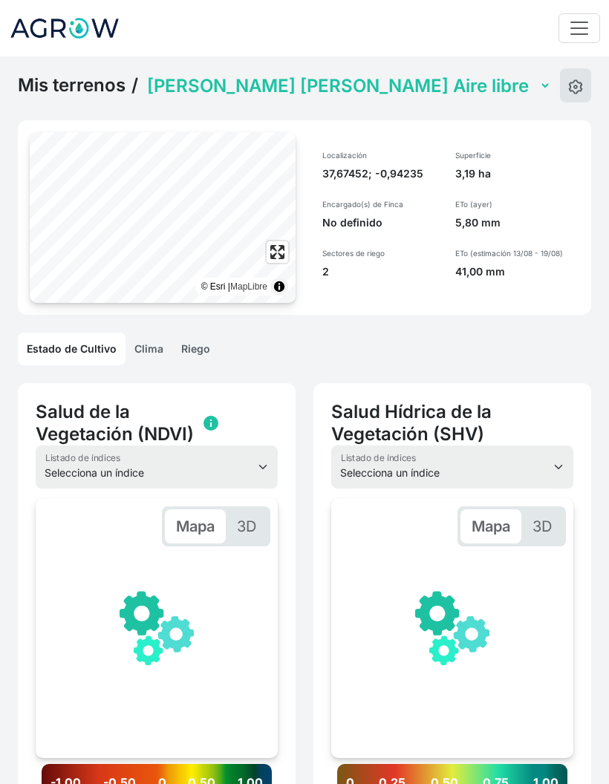
scroll to position [0, 108]
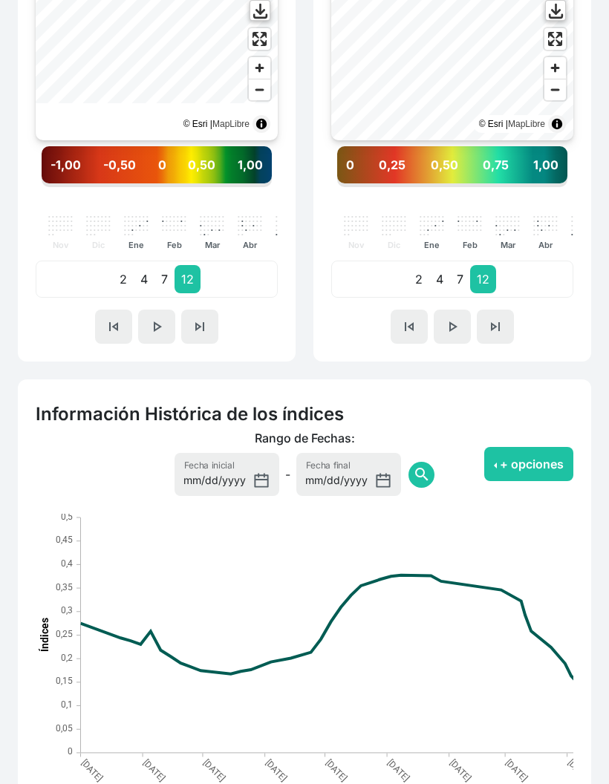
click at [123, 331] on button "skip_previous" at bounding box center [113, 328] width 37 height 34
click at [120, 328] on span "skip_previous" at bounding box center [114, 327] width 18 height 18
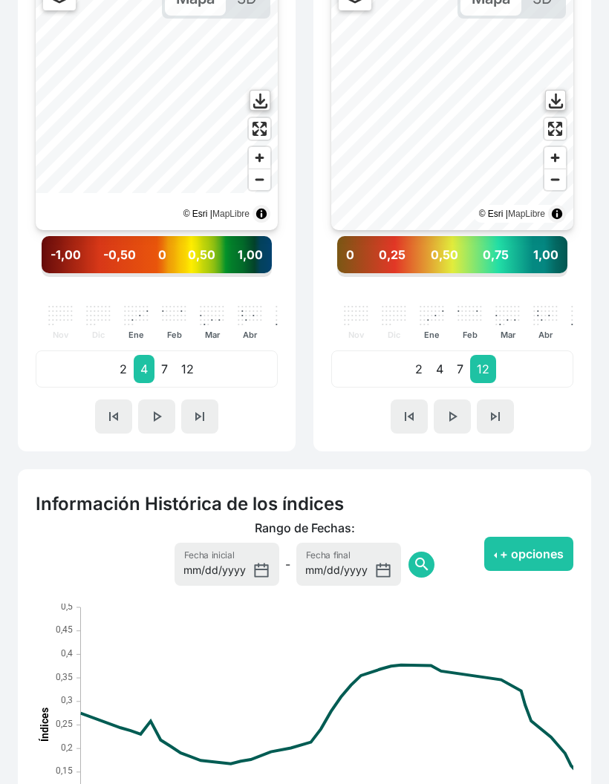
click at [111, 426] on button "skip_previous" at bounding box center [113, 417] width 37 height 34
click at [217, 406] on button "skip_next" at bounding box center [199, 417] width 37 height 34
click at [201, 410] on span "skip_next" at bounding box center [200, 417] width 18 height 18
click at [199, 410] on span "skip_next" at bounding box center [200, 417] width 18 height 18
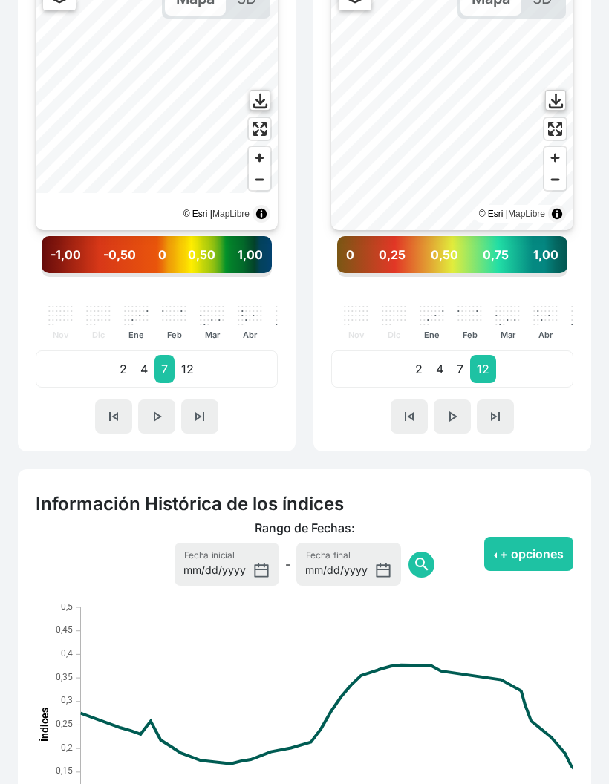
click at [200, 410] on span "skip_next" at bounding box center [200, 417] width 18 height 18
click at [536, 516] on button "+ opciones" at bounding box center [528, 554] width 89 height 34
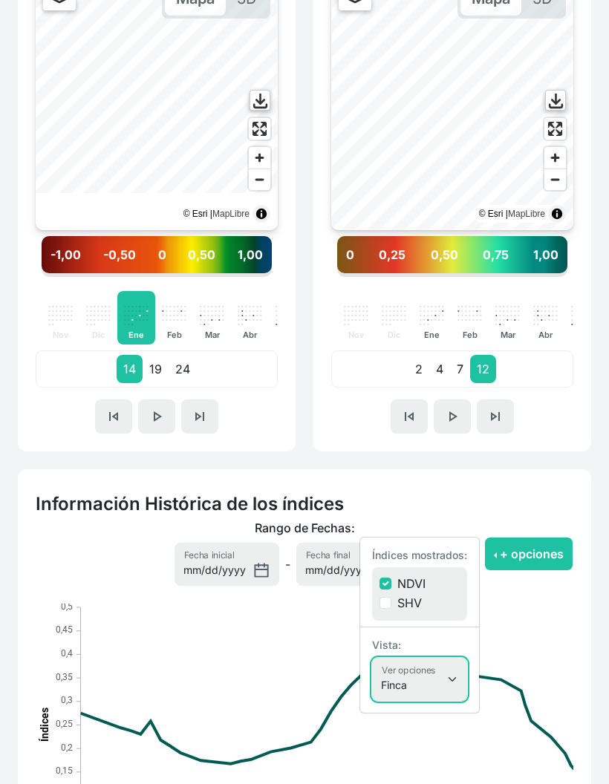
click at [432, 516] on select "Finca Sectores Finca + Sectores" at bounding box center [419, 679] width 95 height 43
select select "terrain"
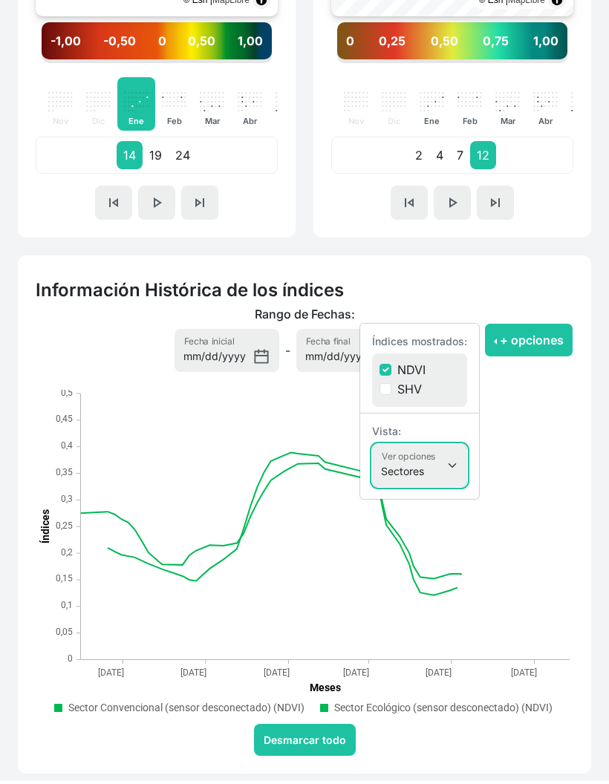
scroll to position [738, 0]
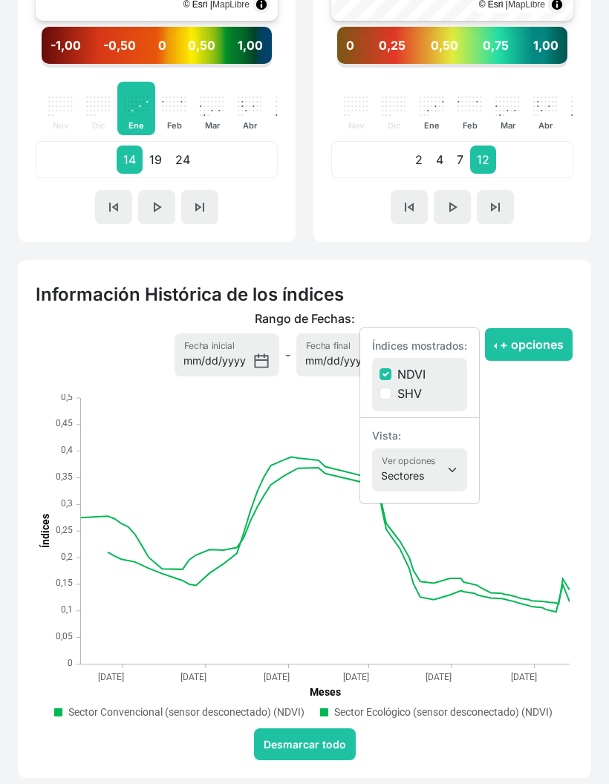
click at [563, 516] on rect ". Syncfusion interactive chart." at bounding box center [326, 531] width 490 height 267
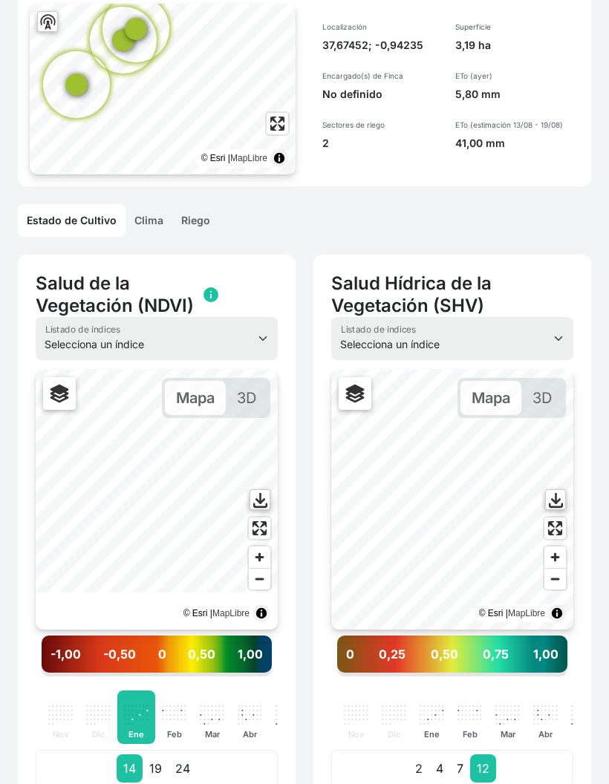
scroll to position [0, 0]
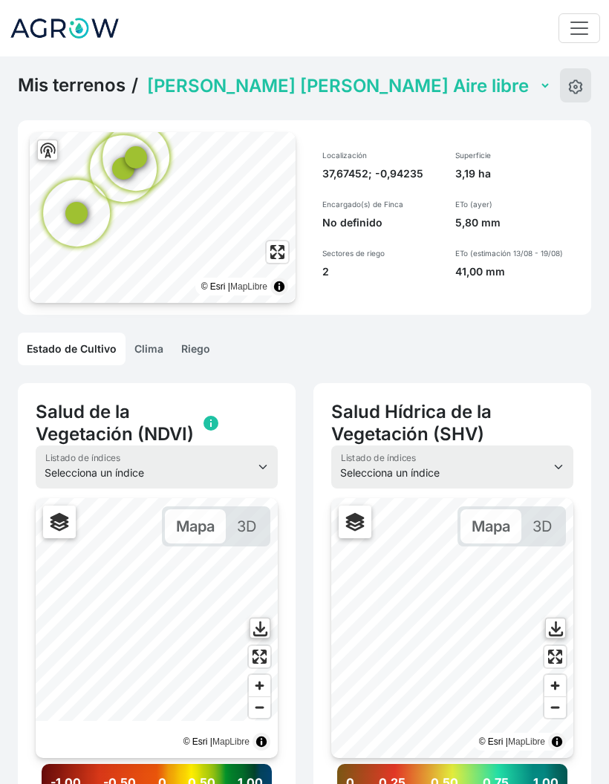
click at [186, 350] on link "Riego" at bounding box center [195, 349] width 47 height 33
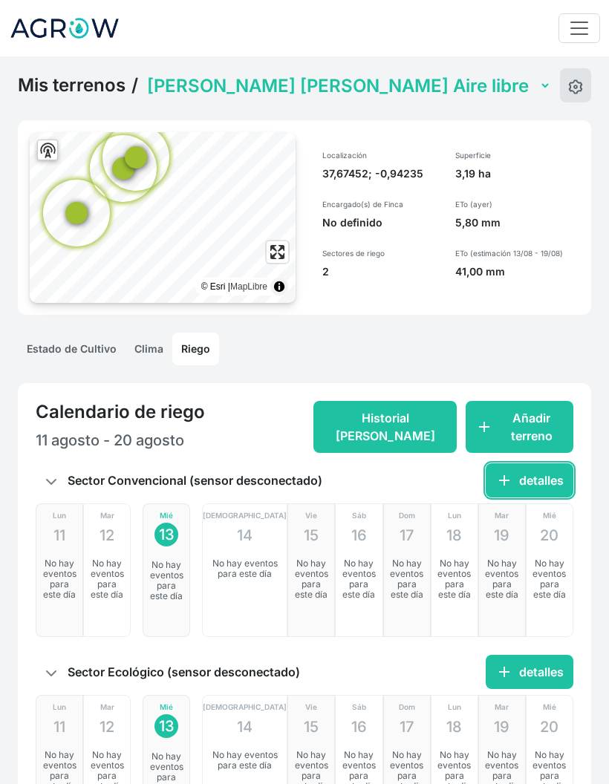
click at [527, 496] on button "add detalles" at bounding box center [530, 481] width 88 height 34
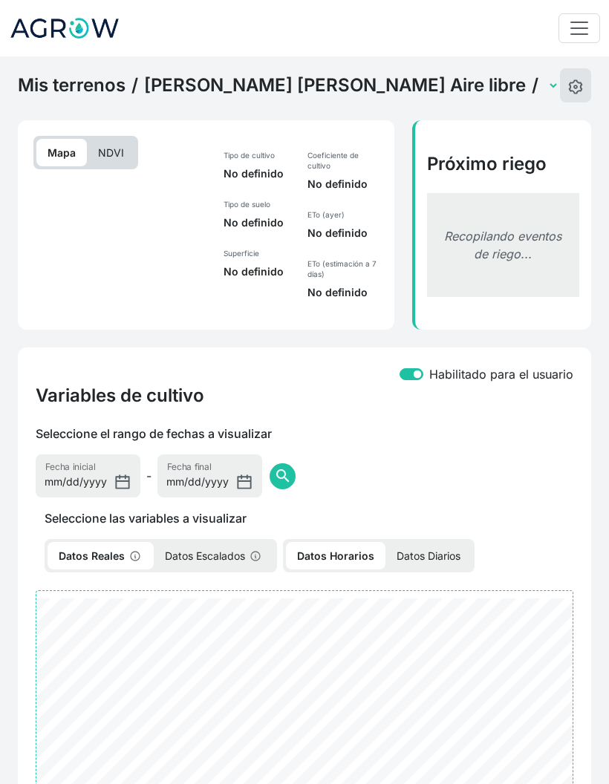
select select "2463"
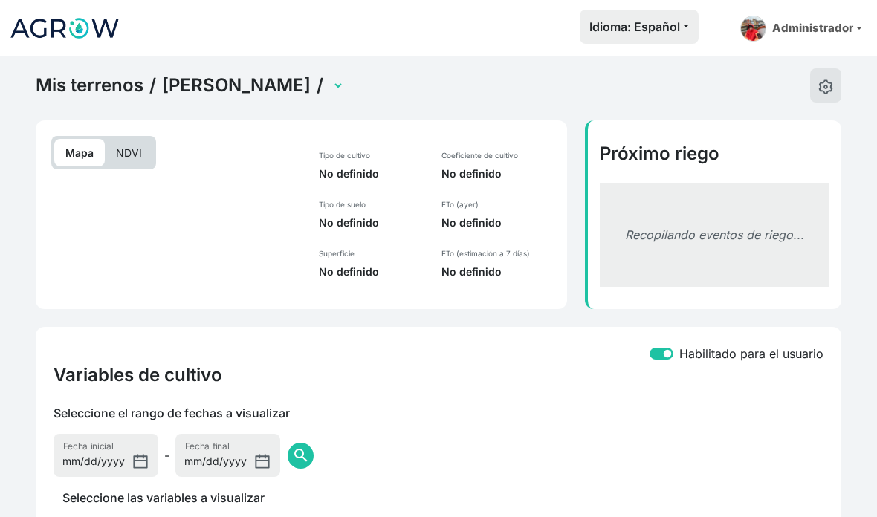
select select "2525"
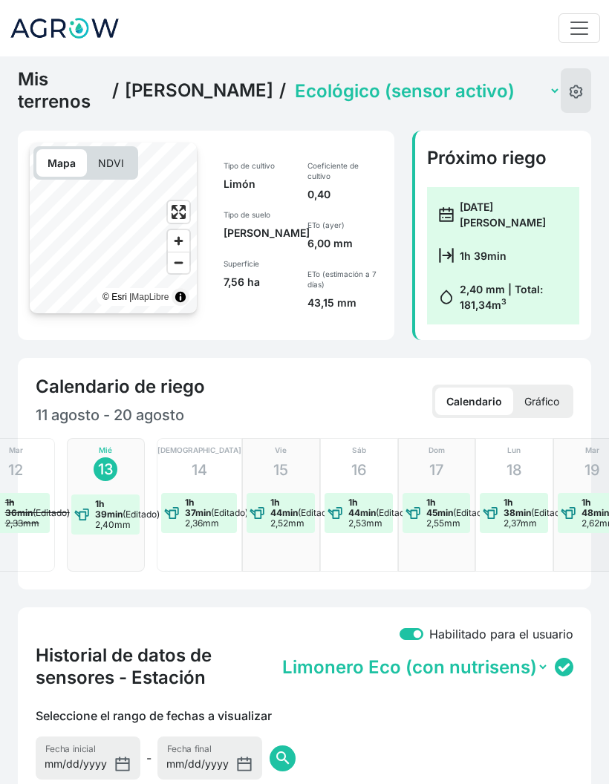
click at [225, 91] on link "[PERSON_NAME]" at bounding box center [199, 90] width 149 height 22
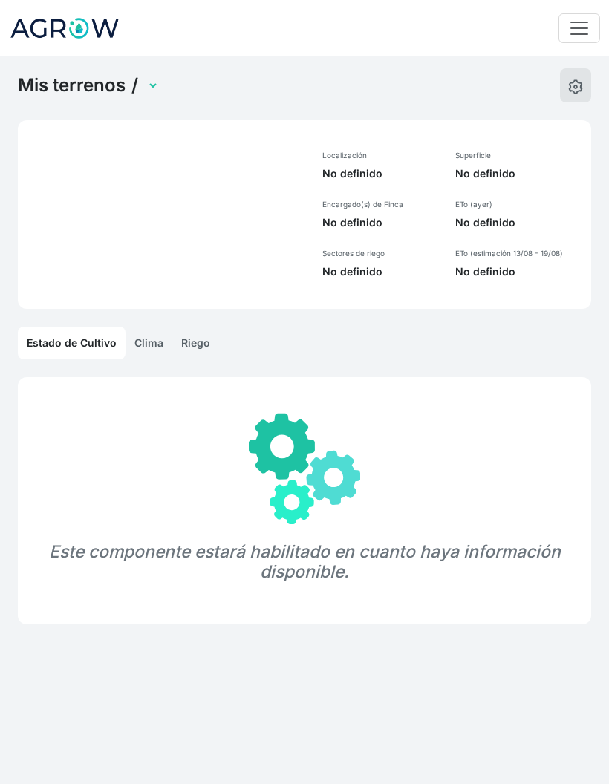
select select "1250"
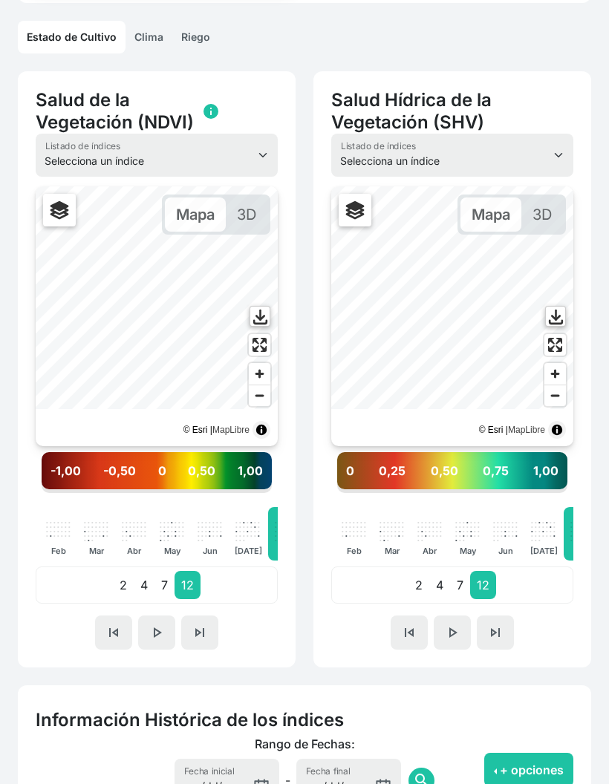
scroll to position [312, 0]
click at [120, 516] on span "skip_previous" at bounding box center [114, 633] width 18 height 18
click at [115, 516] on button "skip_previous" at bounding box center [113, 633] width 37 height 34
click at [114, 516] on button "skip_previous" at bounding box center [113, 633] width 37 height 34
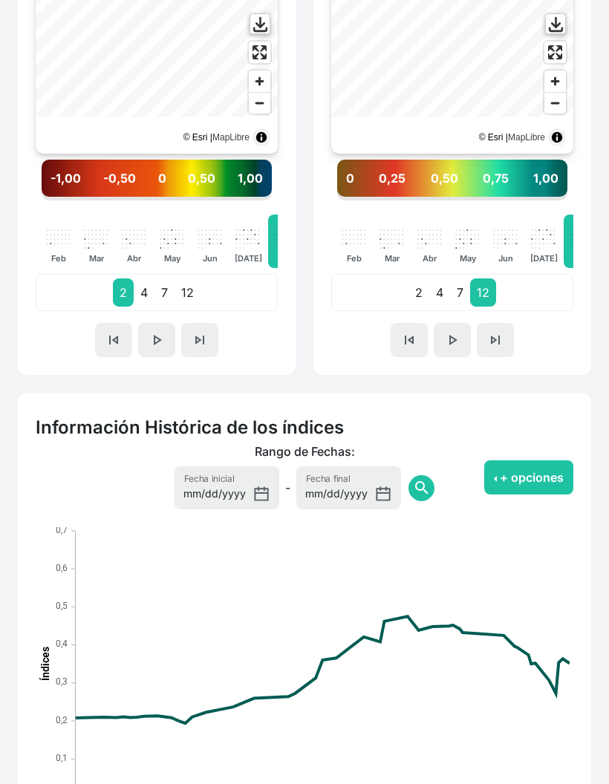
scroll to position [706, 0]
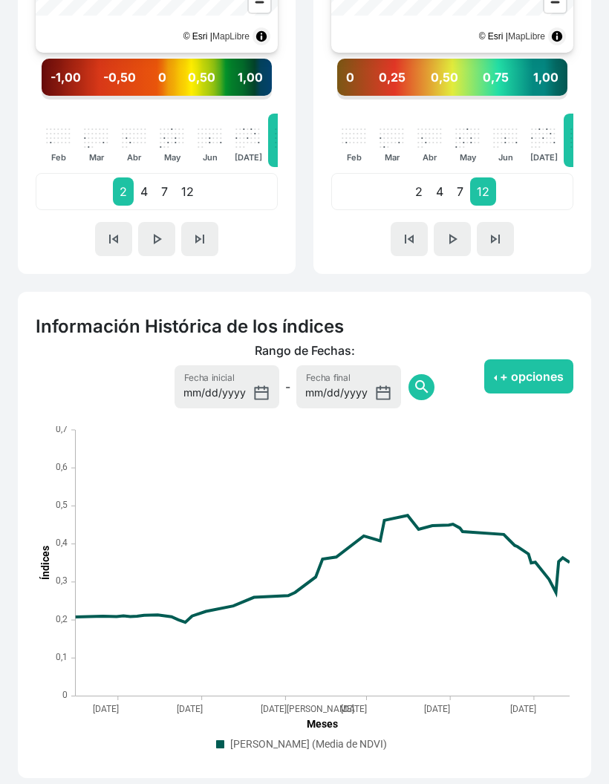
click at [560, 377] on button "+ opciones" at bounding box center [528, 377] width 89 height 34
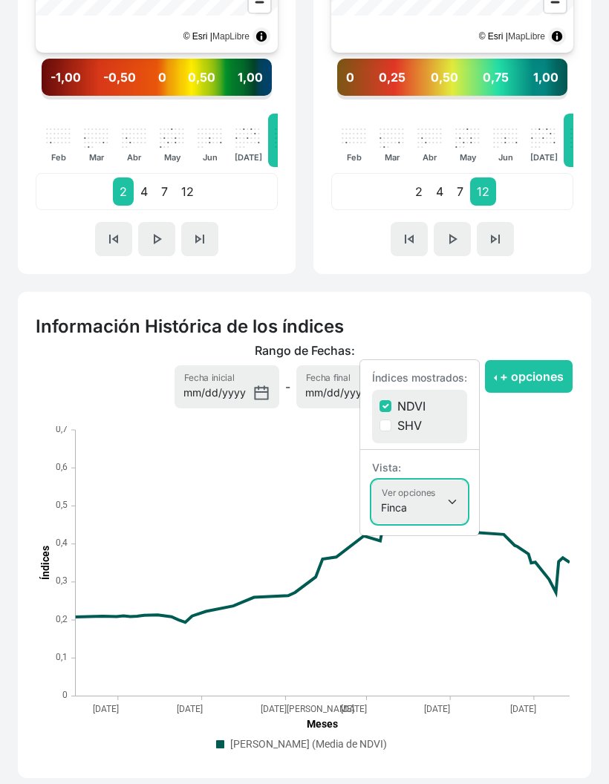
click at [442, 499] on select "Finca Sectores Finca + Sectores" at bounding box center [419, 502] width 95 height 43
select select "terrain"
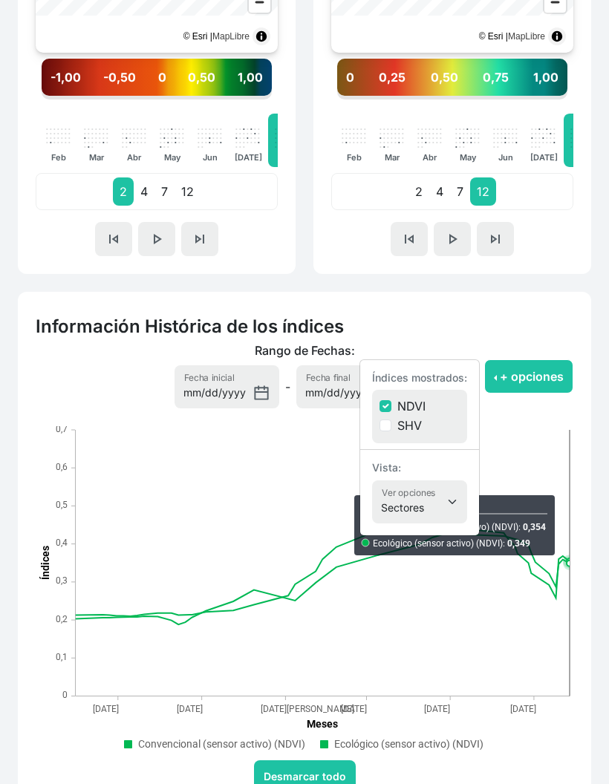
click at [554, 368] on button "+ opciones" at bounding box center [528, 377] width 89 height 34
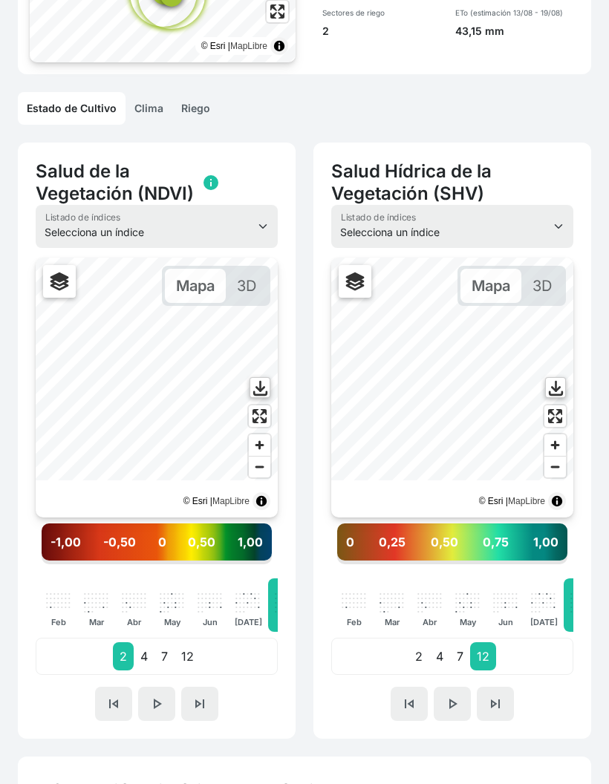
scroll to position [0, 0]
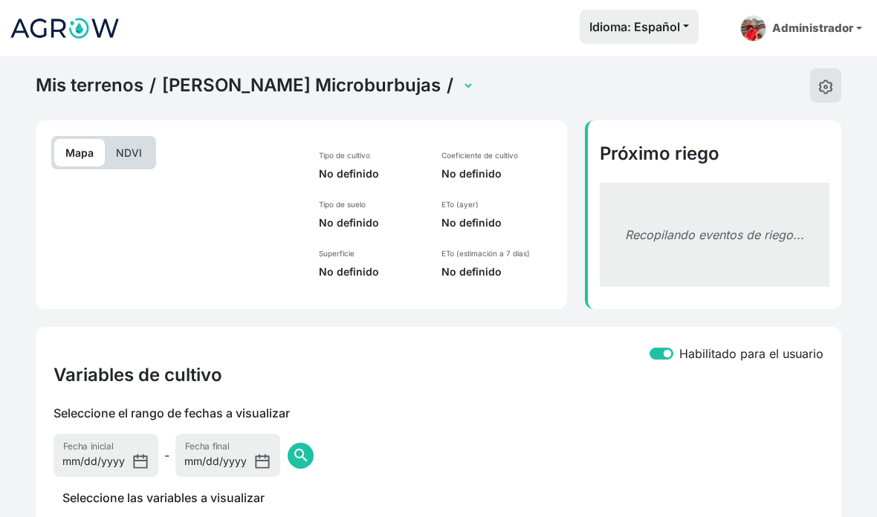
select select "2520"
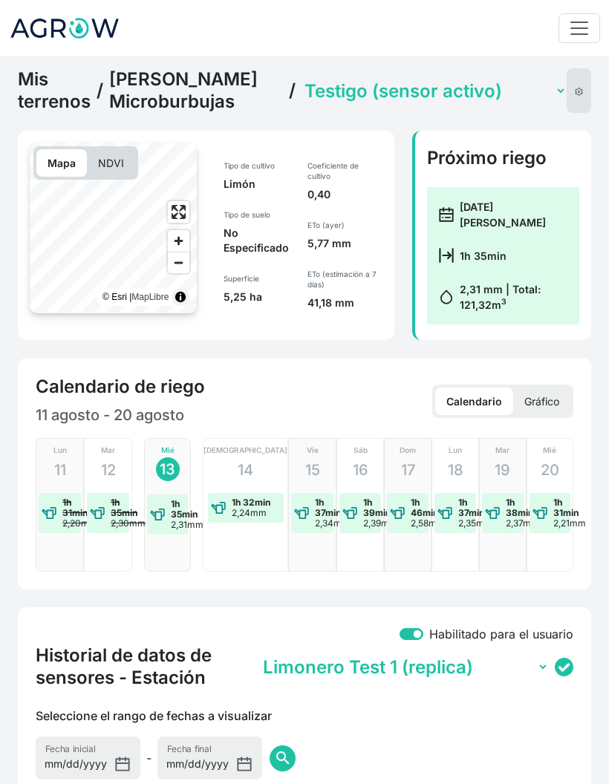
click at [207, 106] on link "[PERSON_NAME] Microburbujas" at bounding box center [196, 90] width 174 height 45
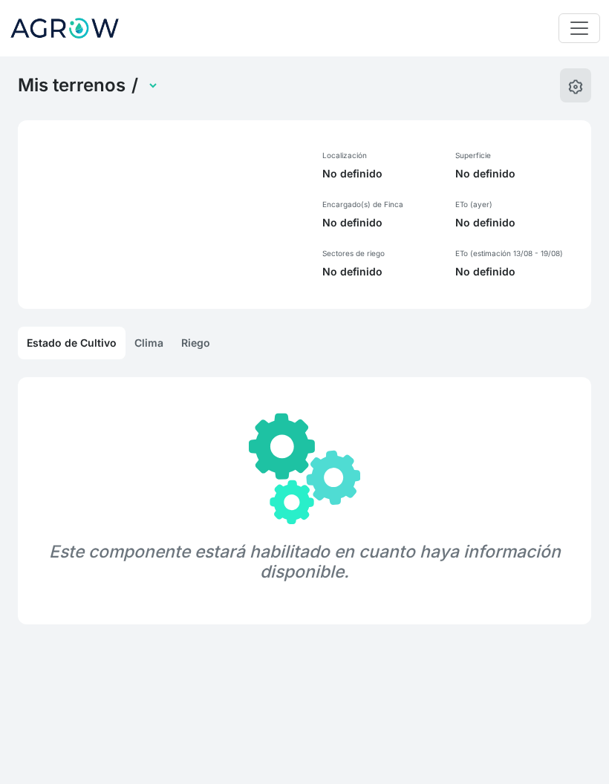
select select "1249"
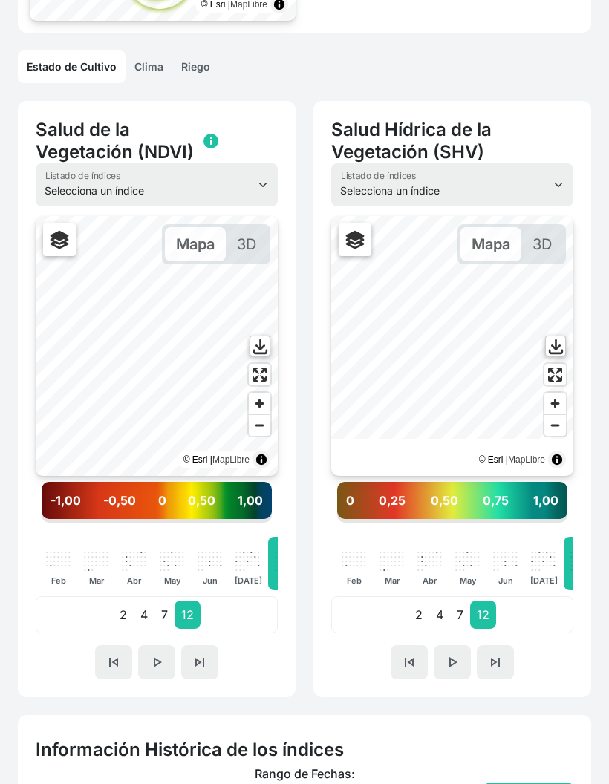
scroll to position [293, 0]
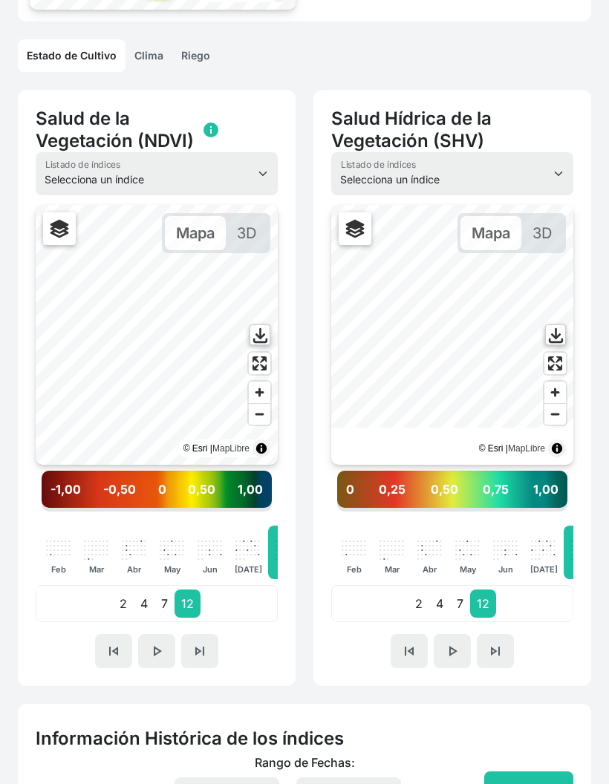
click at [112, 516] on button "skip_previous" at bounding box center [113, 651] width 37 height 34
click at [114, 516] on button "skip_previous" at bounding box center [113, 651] width 37 height 34
click at [115, 516] on button "skip_previous" at bounding box center [113, 651] width 37 height 34
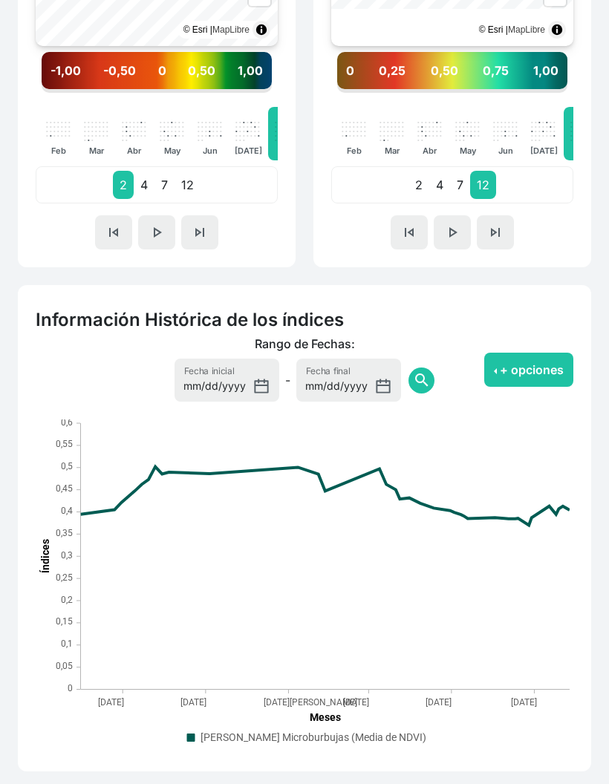
scroll to position [703, 0]
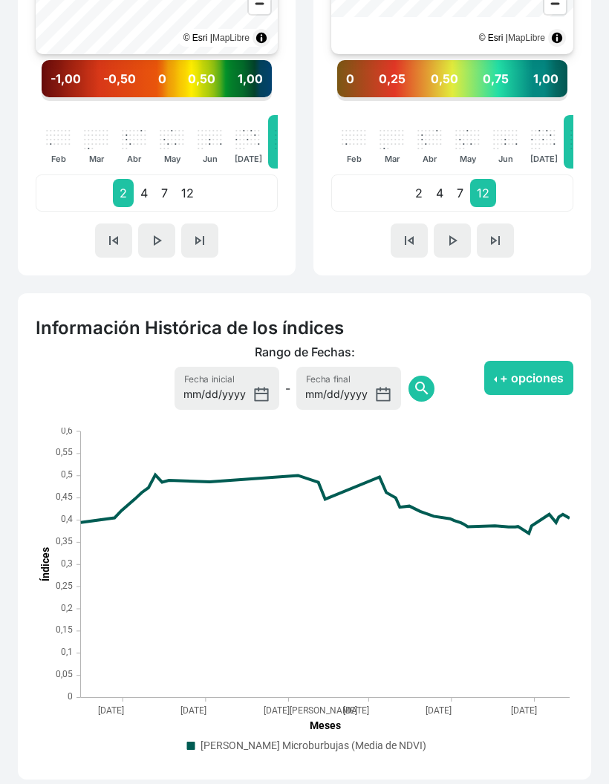
click at [562, 516] on rect ". Syncfusion interactive chart." at bounding box center [326, 565] width 490 height 267
click at [549, 384] on button "+ opciones" at bounding box center [528, 378] width 89 height 34
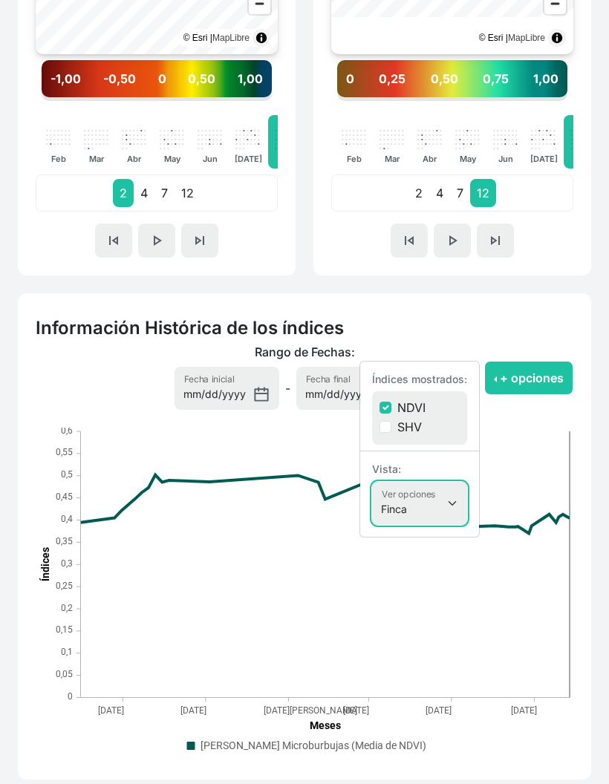
click at [449, 499] on select "Finca Sectores Finca + Sectores" at bounding box center [419, 503] width 95 height 43
select select "terrain"
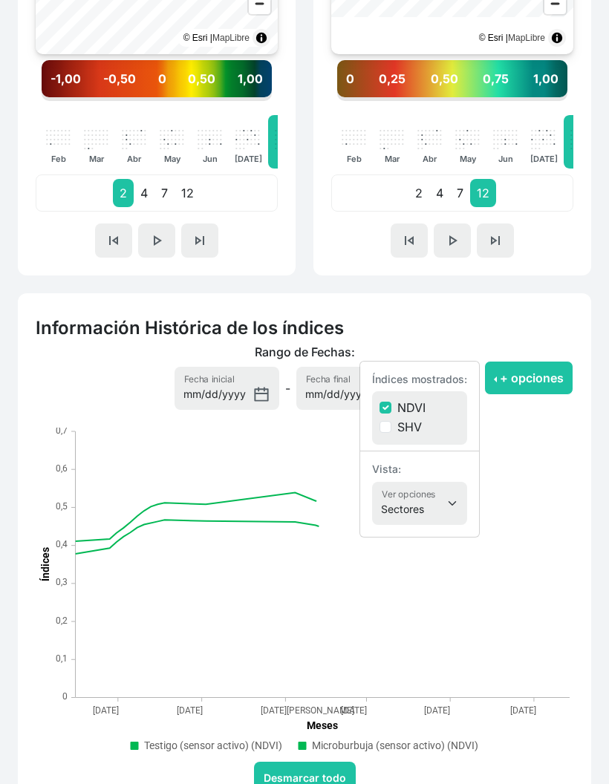
click at [543, 376] on button "+ opciones" at bounding box center [528, 378] width 89 height 34
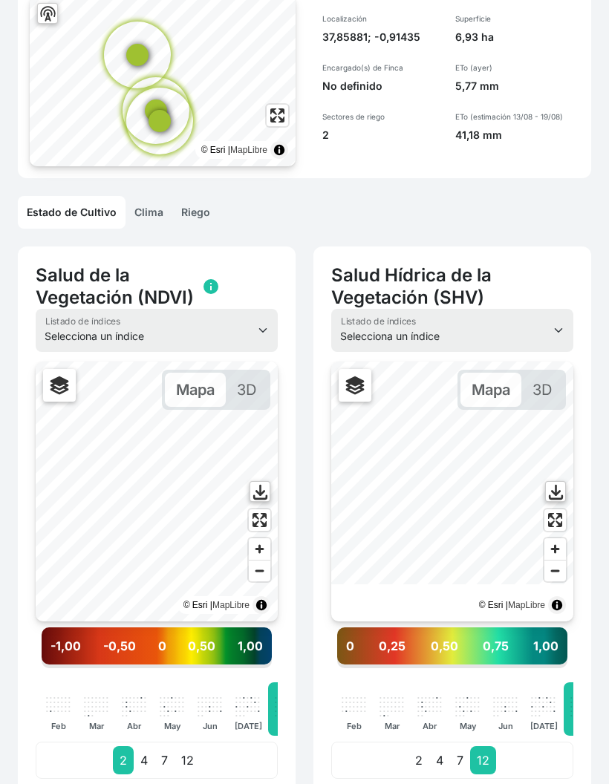
scroll to position [0, 0]
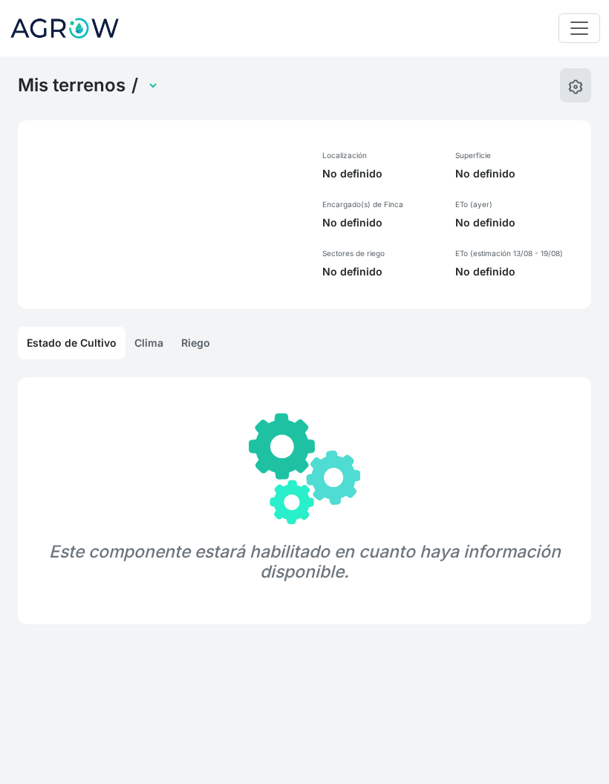
select select "1289"
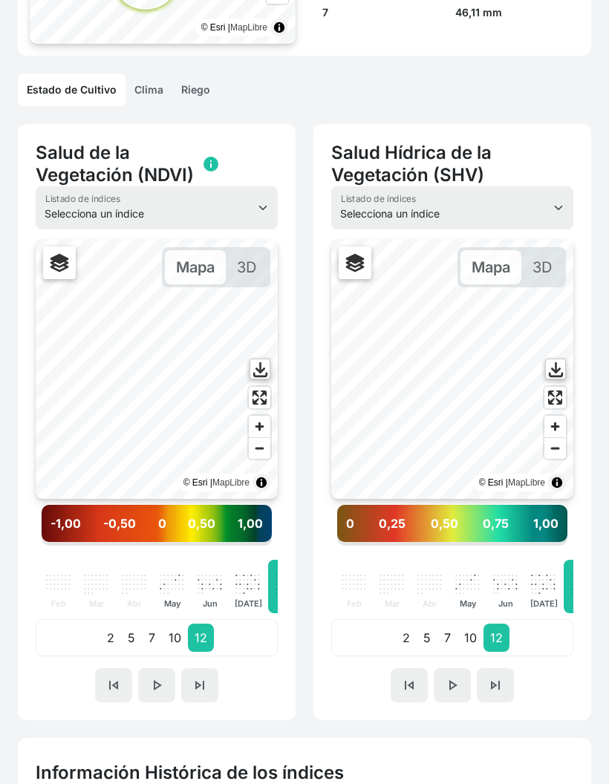
scroll to position [262, 0]
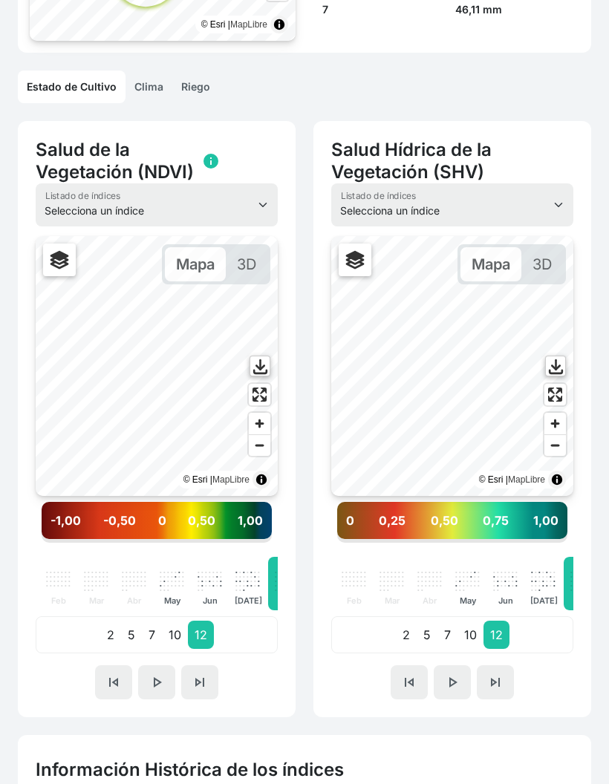
click at [108, 693] on button "skip_previous" at bounding box center [113, 683] width 37 height 34
click at [200, 685] on span "skip_next" at bounding box center [200, 683] width 18 height 18
click at [414, 683] on span "skip_previous" at bounding box center [409, 683] width 18 height 18
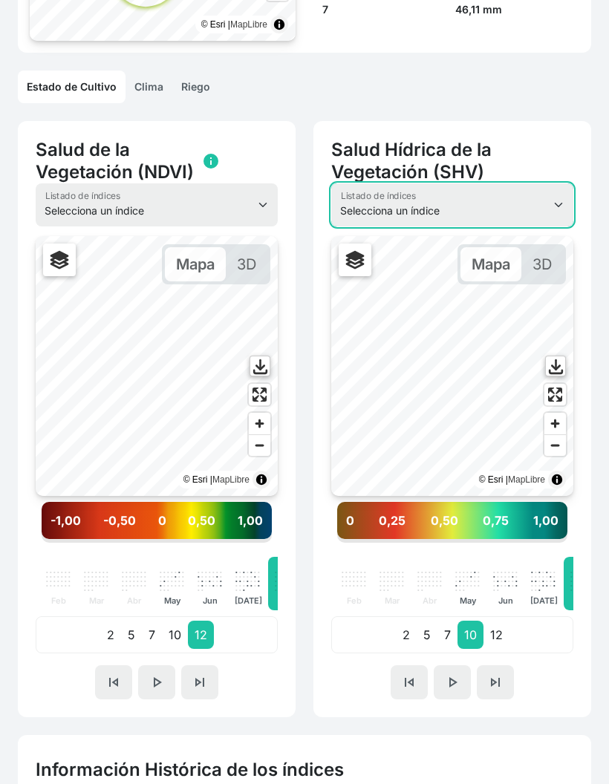
click at [533, 206] on select "Selecciona un índice NDVI NDMI SAVI FVC SHV Thermal" at bounding box center [452, 204] width 242 height 43
select select "ndvi"
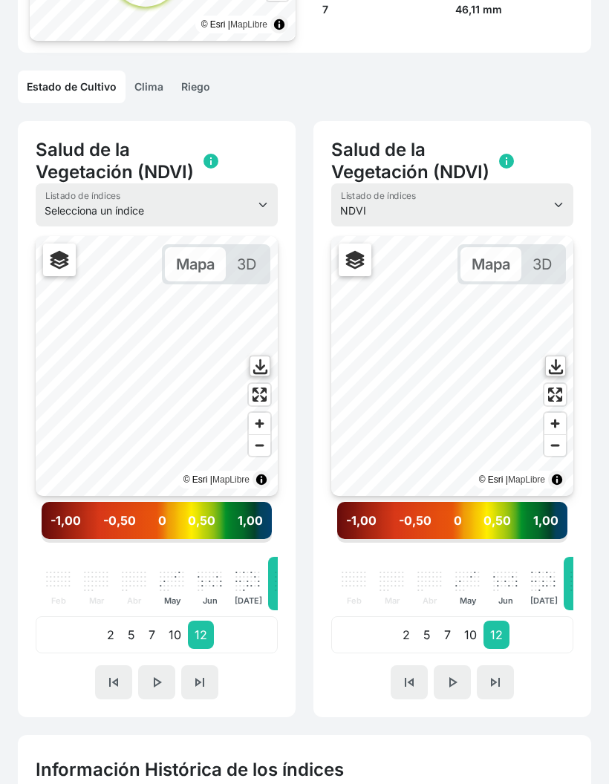
click at [420, 680] on button "skip_previous" at bounding box center [409, 683] width 37 height 34
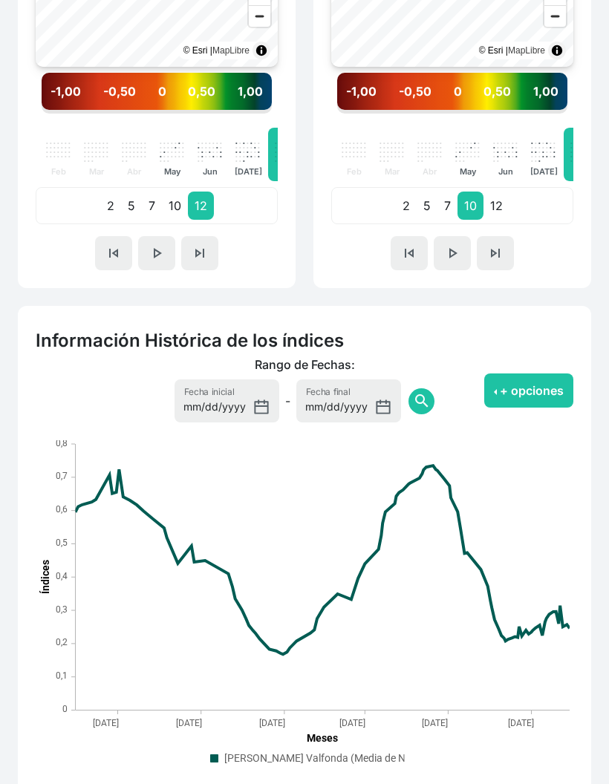
click at [537, 393] on button "+ opciones" at bounding box center [528, 391] width 89 height 34
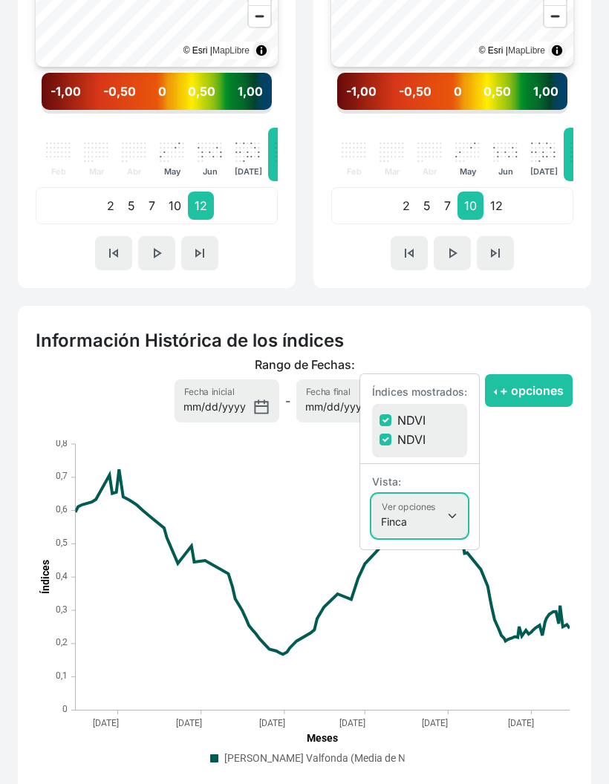
click at [443, 523] on select "Finca Sectores Finca + Sectores" at bounding box center [419, 516] width 95 height 43
select select "terrain"
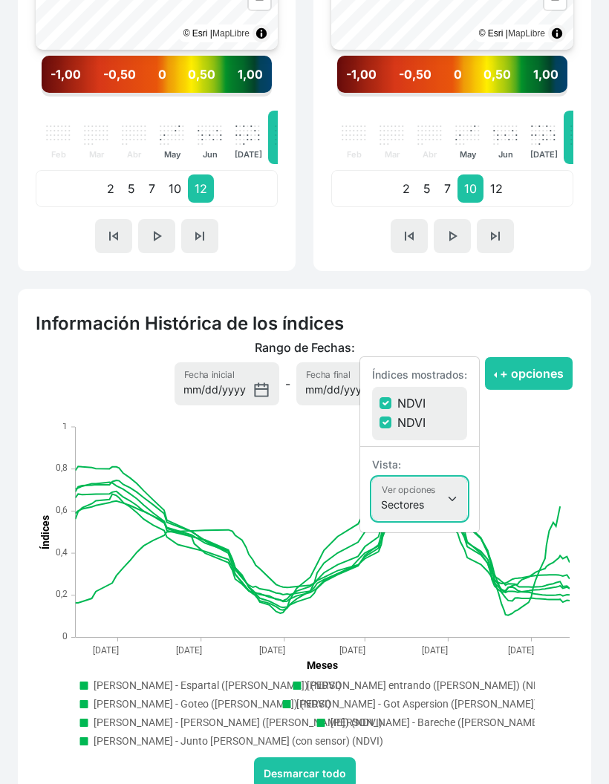
scroll to position [738, 0]
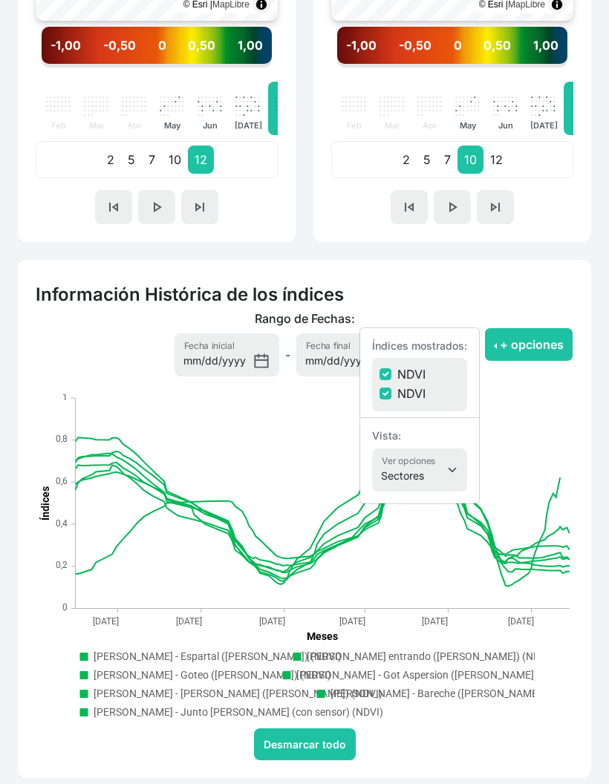
click at [571, 293] on h2 "Información Histórica de los índices" at bounding box center [305, 295] width 538 height 22
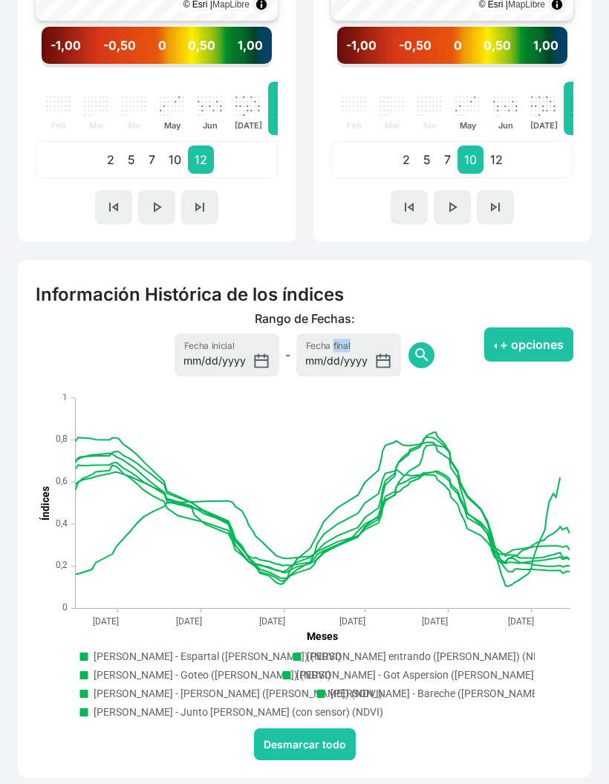
click at [568, 558] on icon "Ballesteros - Espartal (Barbecho) (NDVI),Line series with 120 data points" at bounding box center [323, 509] width 495 height 114
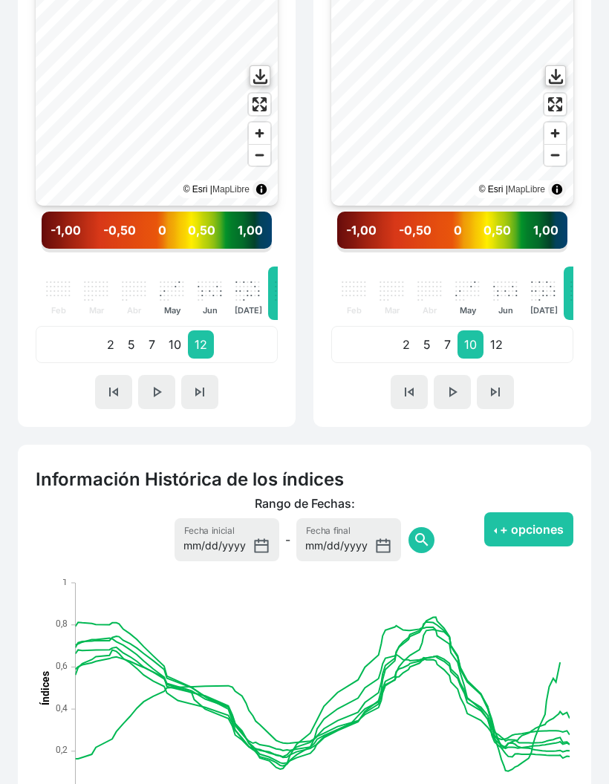
scroll to position [0, 0]
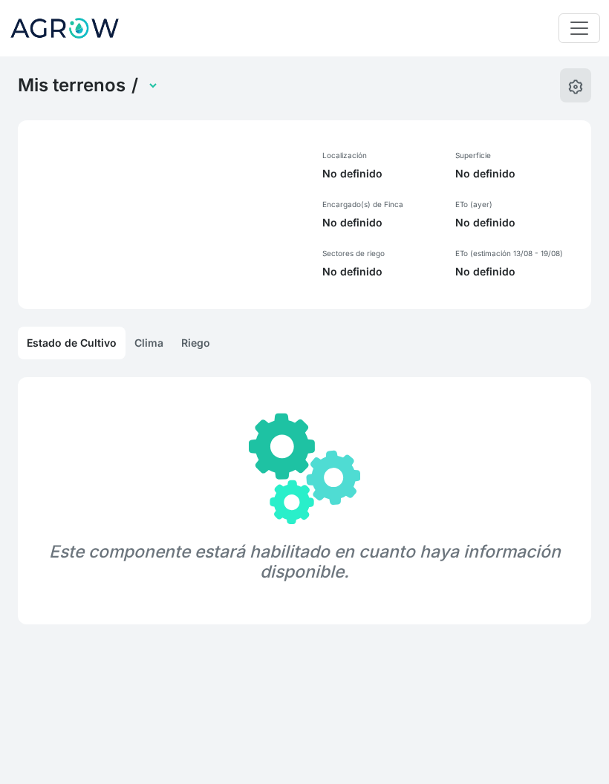
select select "1289"
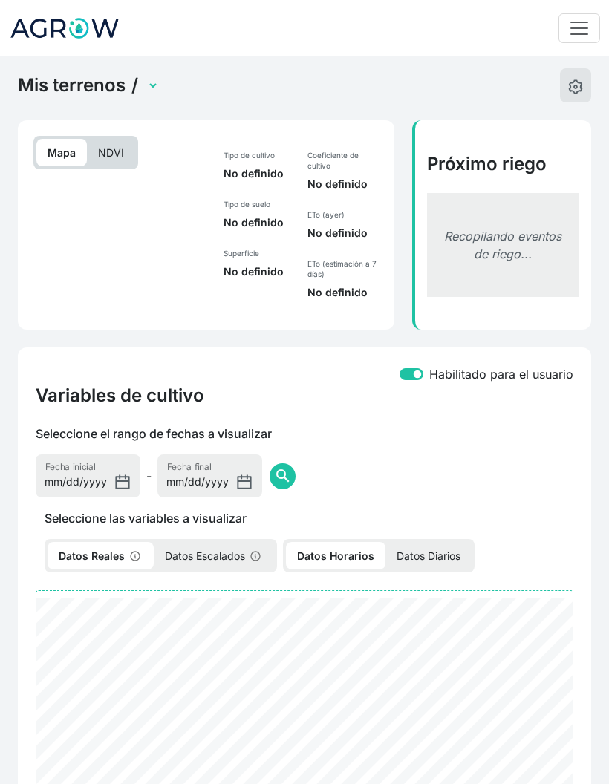
select select "2625"
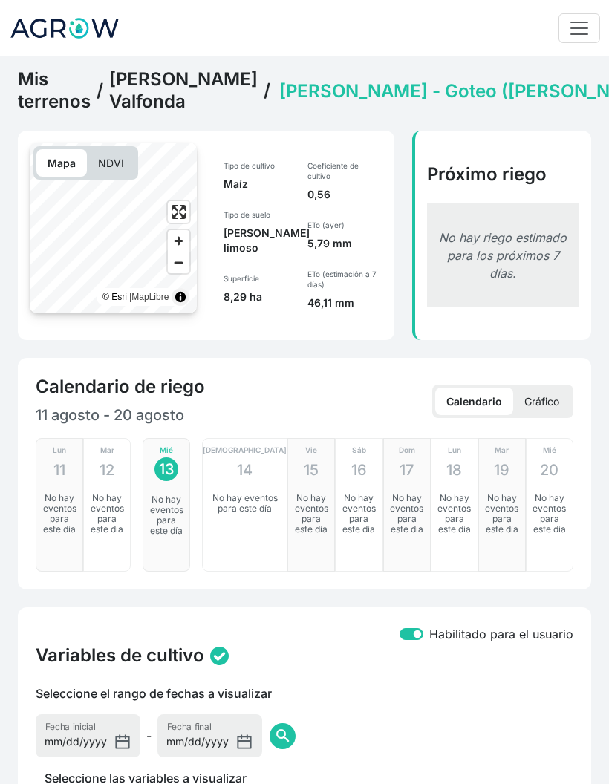
click at [183, 92] on link "[PERSON_NAME] Valfonda" at bounding box center [183, 90] width 149 height 45
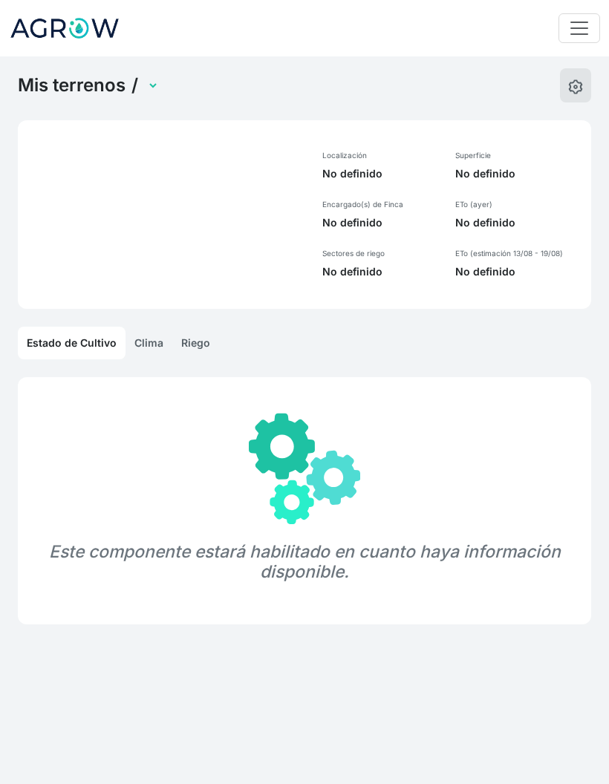
select select "1289"
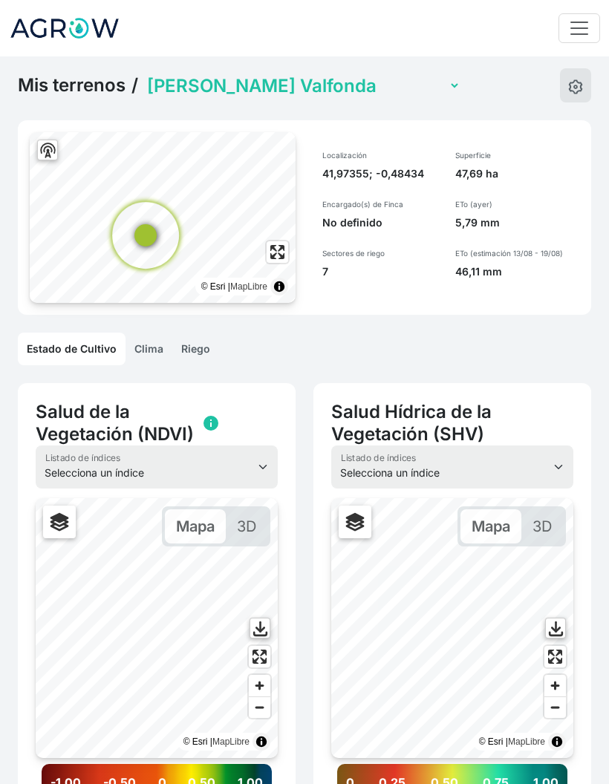
scroll to position [706, 0]
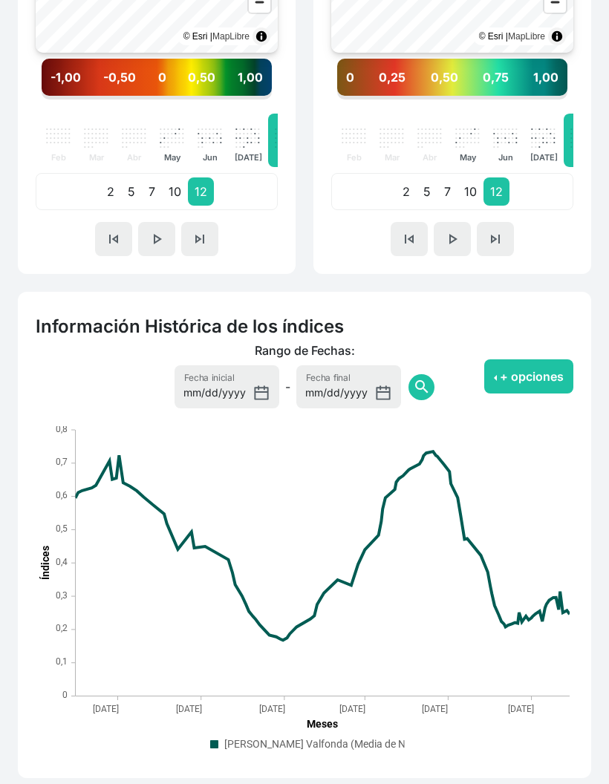
click at [547, 380] on button "+ opciones" at bounding box center [528, 377] width 89 height 34
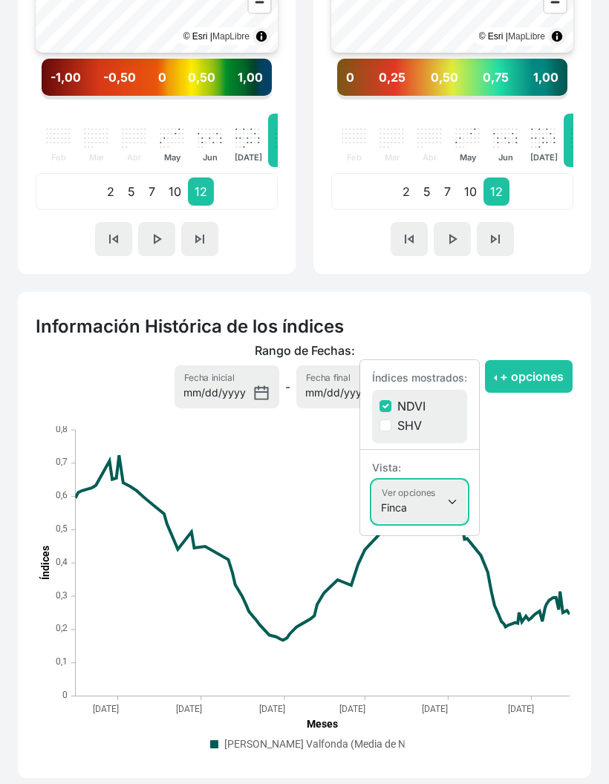
click at [449, 499] on select "Finca Sectores Finca + Sectores" at bounding box center [419, 502] width 95 height 43
select select "terrain"
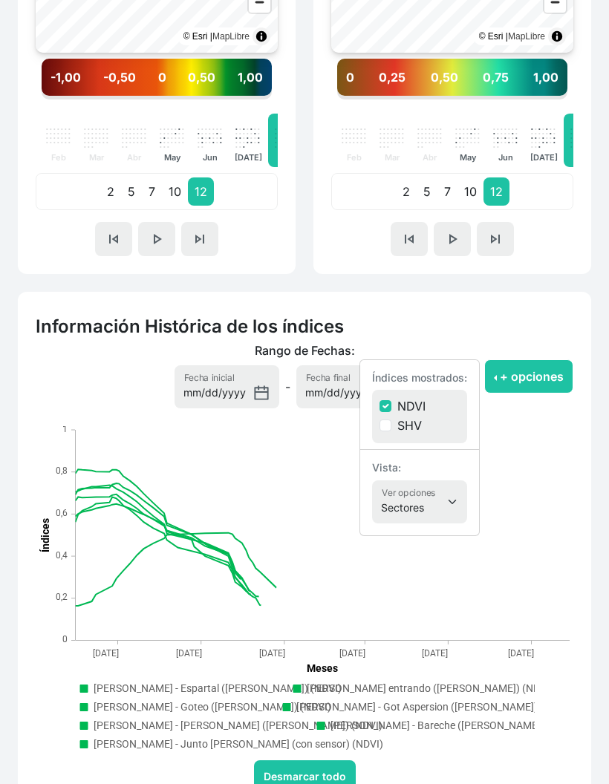
click at [538, 386] on button "+ opciones" at bounding box center [528, 377] width 89 height 34
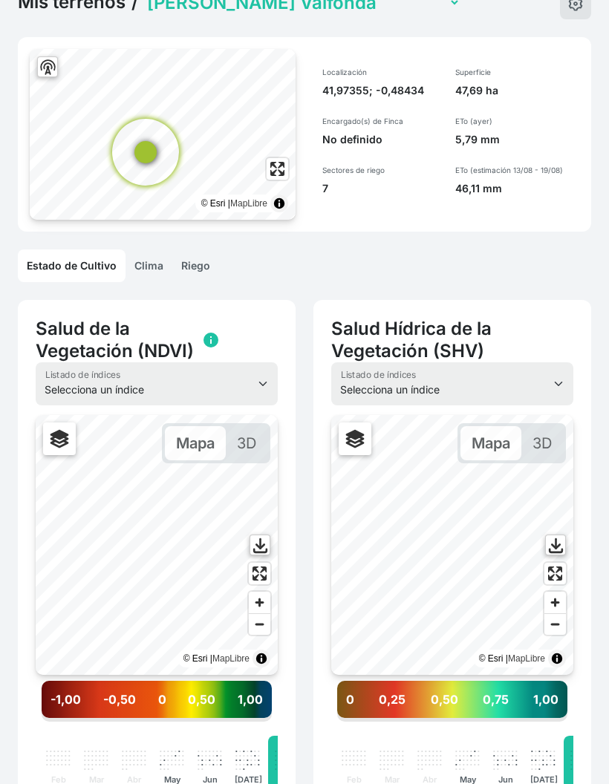
scroll to position [0, 0]
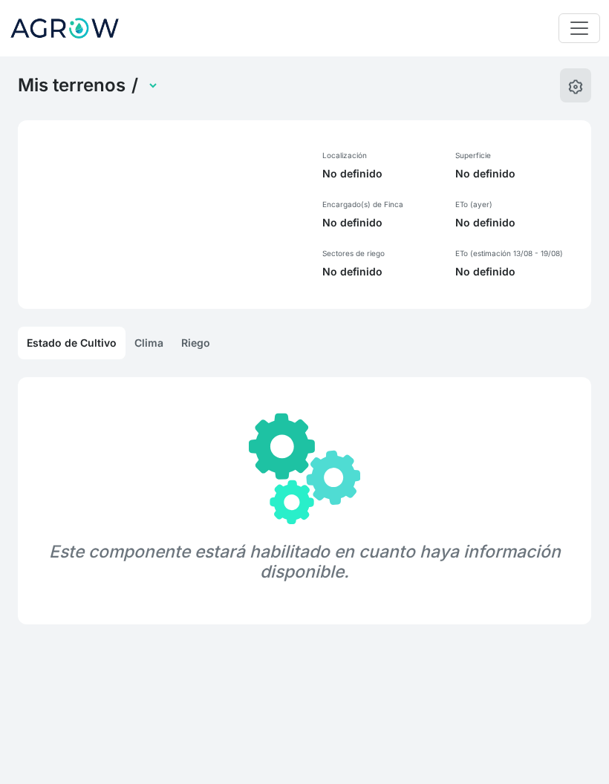
select select "1289"
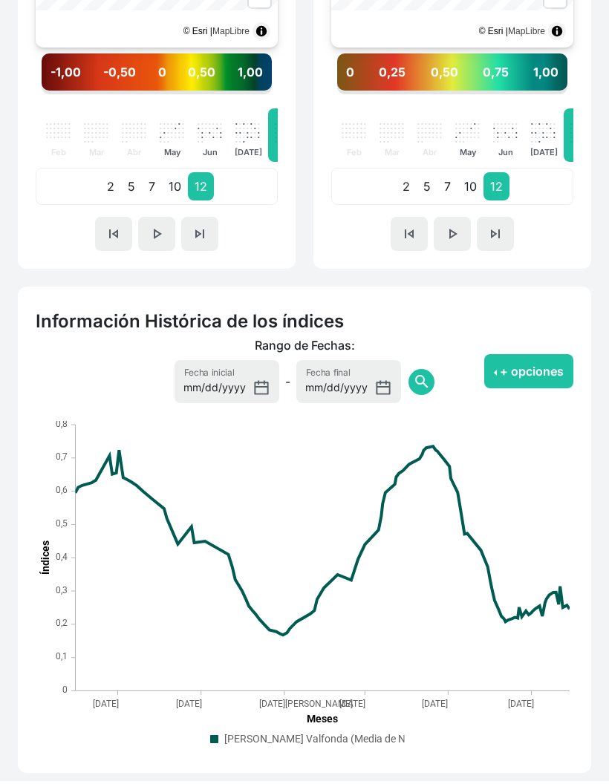
scroll to position [706, 0]
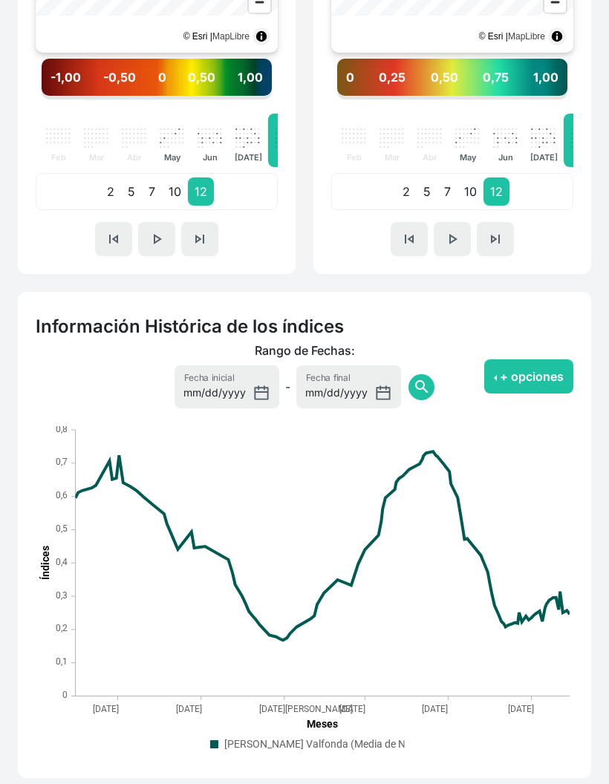
click at [535, 389] on button "+ opciones" at bounding box center [528, 377] width 89 height 34
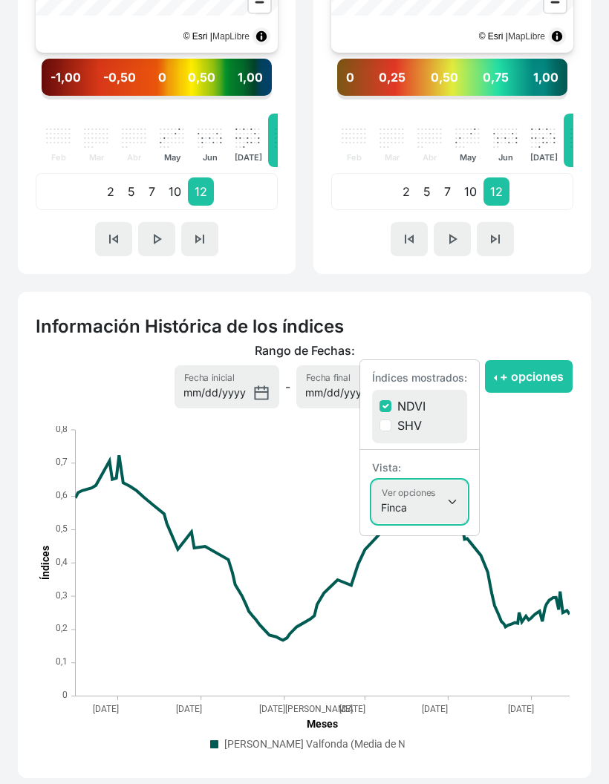
click at [437, 498] on select "Finca Sectores Finca + Sectores" at bounding box center [419, 502] width 95 height 43
select select "terrain"
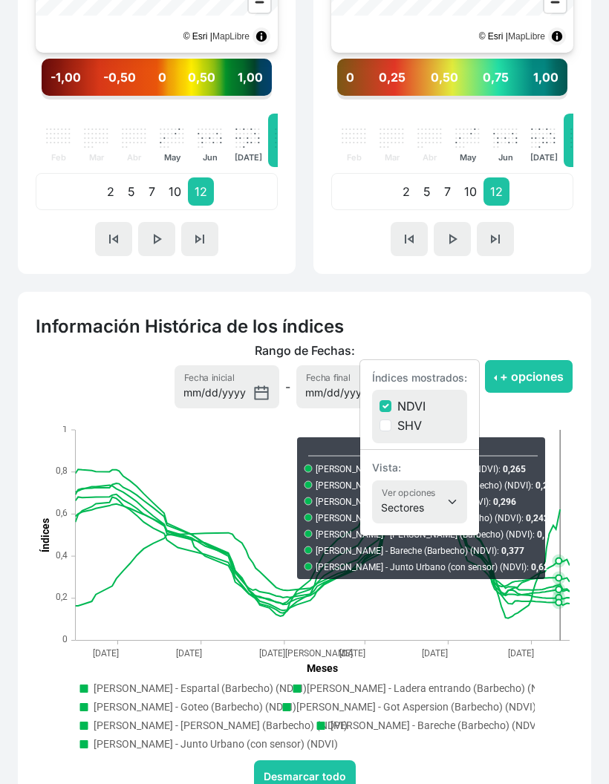
click at [558, 523] on icon "Ballesteros - Junto Urbano (con sensor) (NDVI),Line series with 106 data points" at bounding box center [318, 548] width 485 height 142
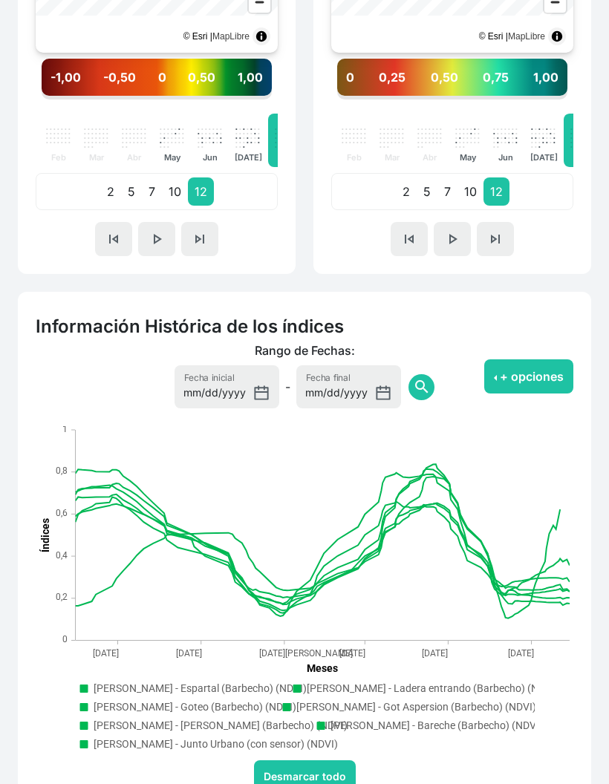
click at [270, 770] on button "Desmarcar todo" at bounding box center [305, 777] width 102 height 32
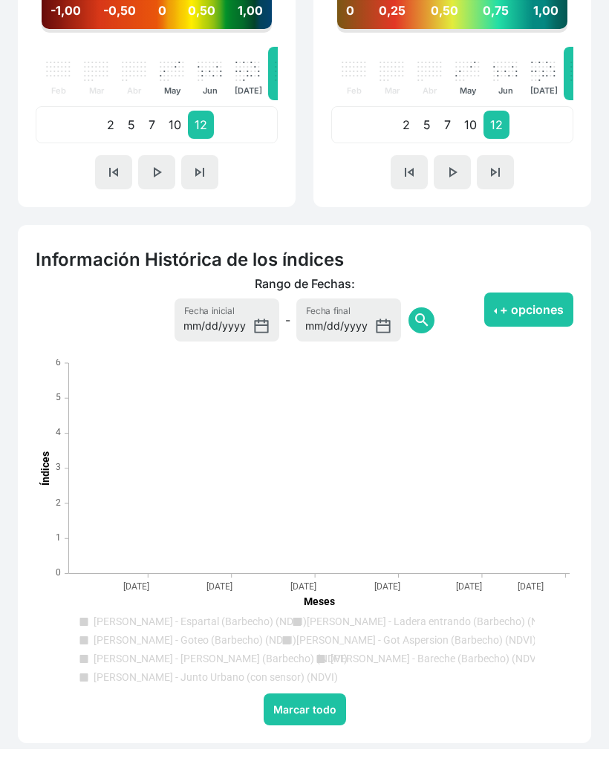
scroll to position [738, 0]
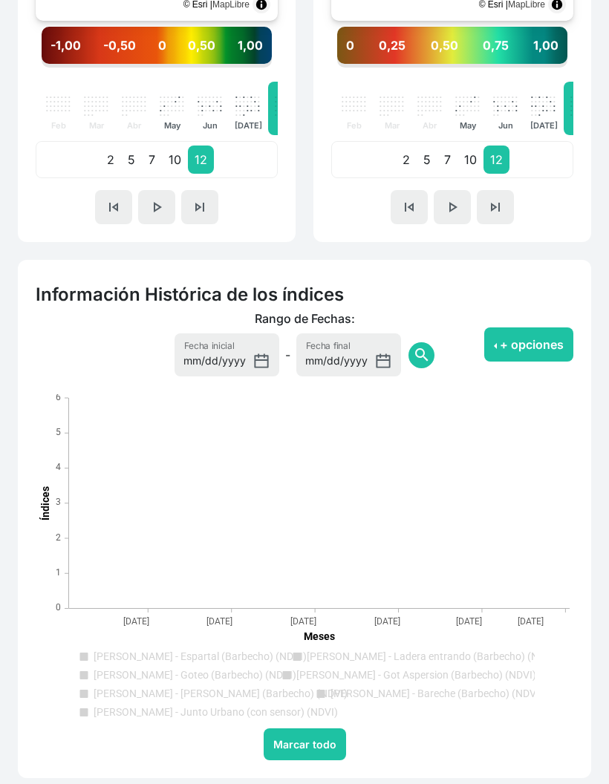
click at [117, 658] on text "Ballesteros - Espartal (Barbecho) (NDVI)" at bounding box center [200, 657] width 213 height 12
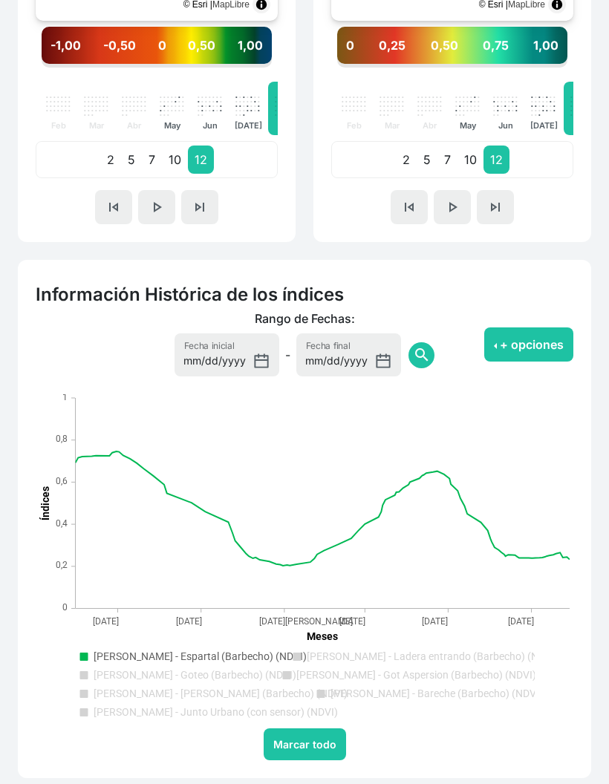
click at [475, 654] on text "Ballesteros - Ladera entrando (Barbecho) (NDVI)" at bounding box center [433, 657] width 252 height 12
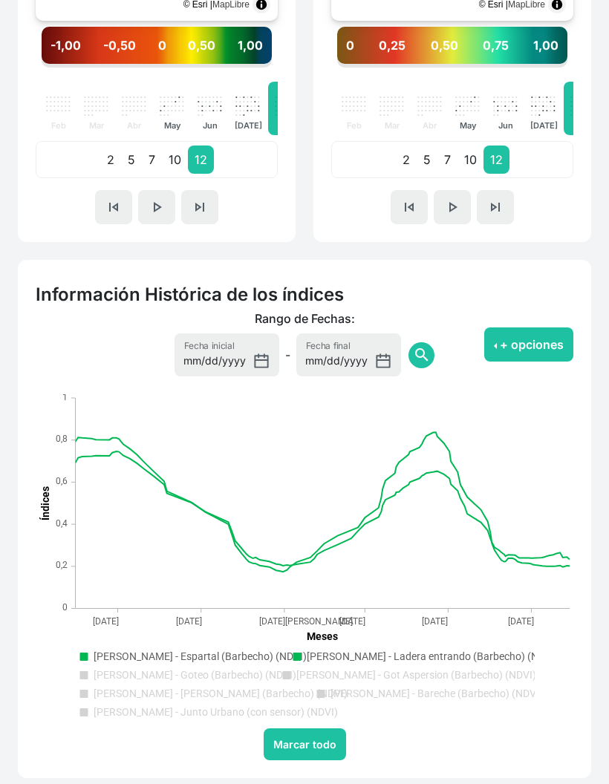
click at [458, 679] on text "Ballesteros - Got Aspersion (Barbecho) (NDVI)" at bounding box center [416, 675] width 240 height 12
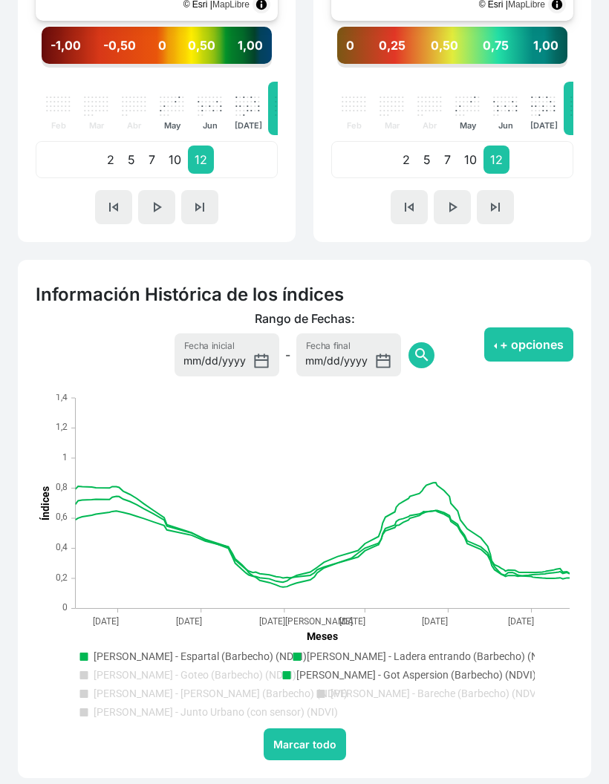
click at [137, 682] on rect ". Syncfusion interactive chart." at bounding box center [304, 685] width 461 height 80
click at [146, 682] on rect ". Syncfusion interactive chart." at bounding box center [304, 685] width 461 height 80
click at [152, 674] on text "Ballesteros - Goteo (Barbecho) (NDVI)" at bounding box center [195, 675] width 203 height 12
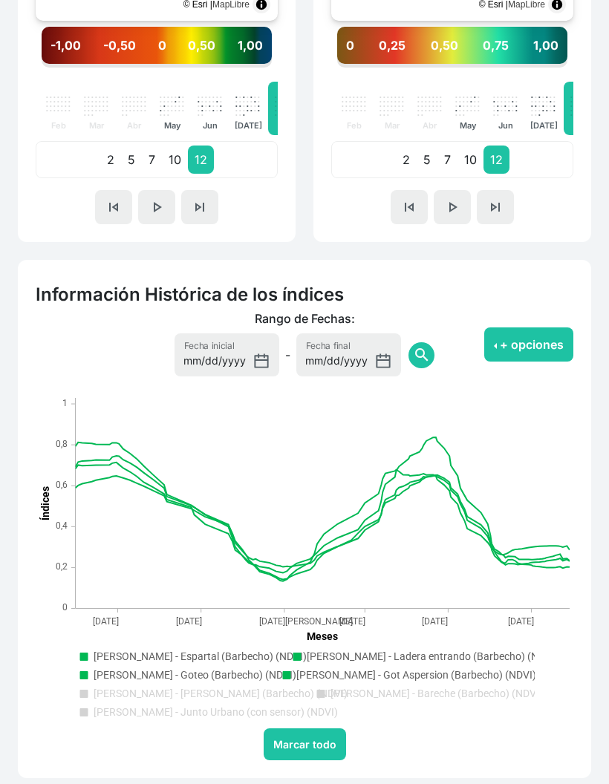
click at [164, 680] on text "Ballesteros - Goteo (Barbecho) (NDVI)" at bounding box center [195, 675] width 203 height 12
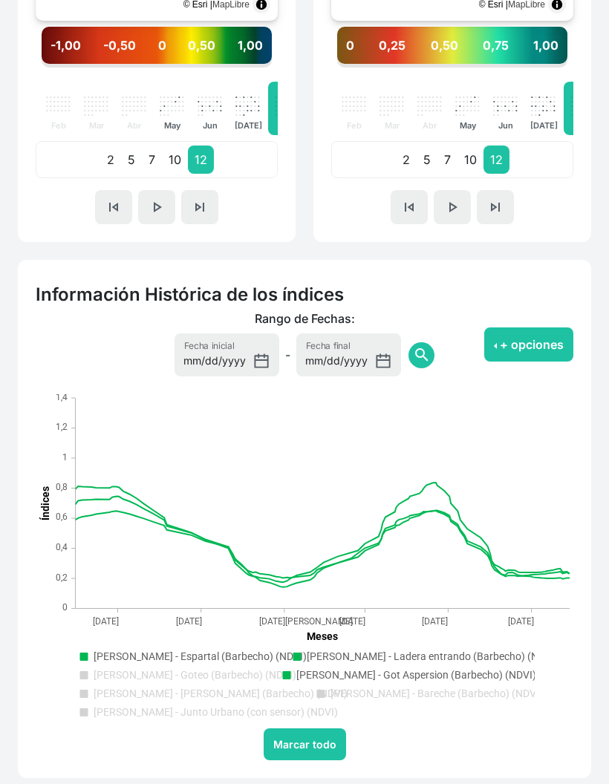
click at [161, 675] on text "Ballesteros - Goteo (Barbecho) (NDVI)" at bounding box center [195, 675] width 203 height 12
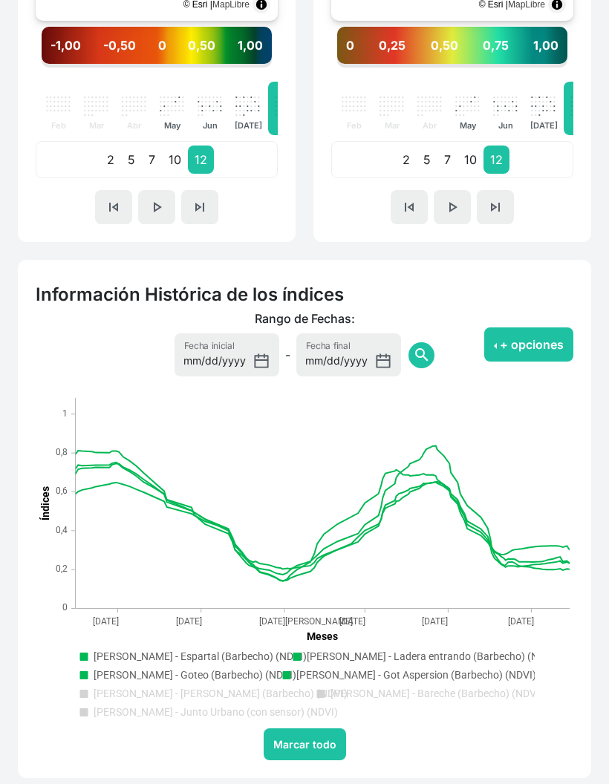
click at [167, 696] on text "Ballesteros - Encima balsa (Barbecho) (NDVI)" at bounding box center [221, 694] width 254 height 12
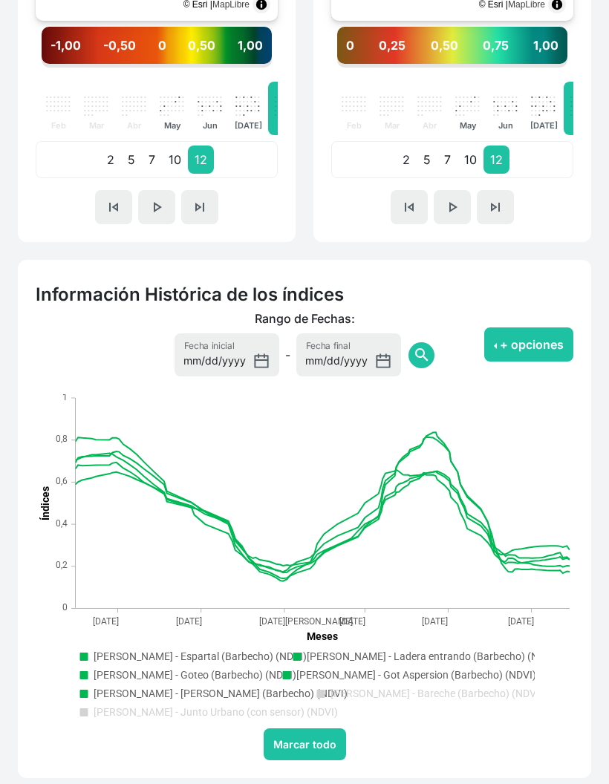
click at [457, 692] on text "Ballesteros - Bareche (Barbecho) (NDVI)" at bounding box center [437, 694] width 212 height 12
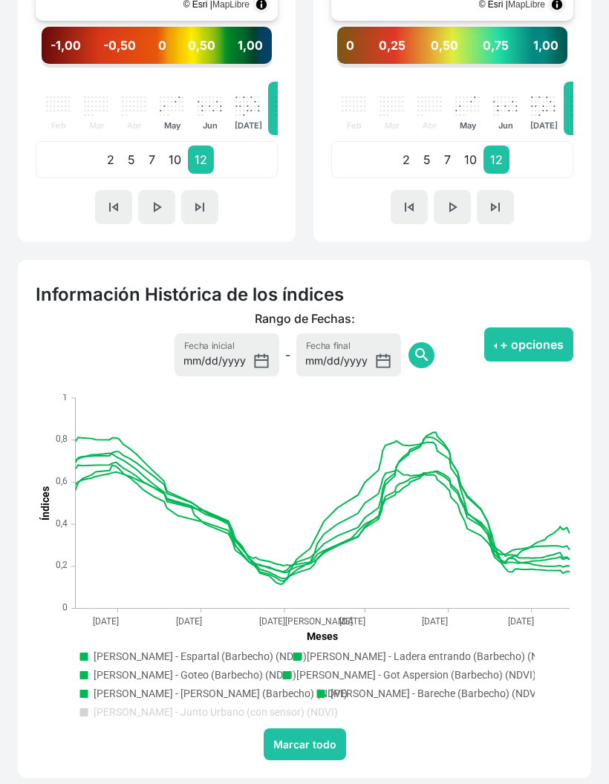
click at [172, 710] on text "Ballesteros - Junto Urbano (con sensor) (NDVI)" at bounding box center [216, 712] width 244 height 12
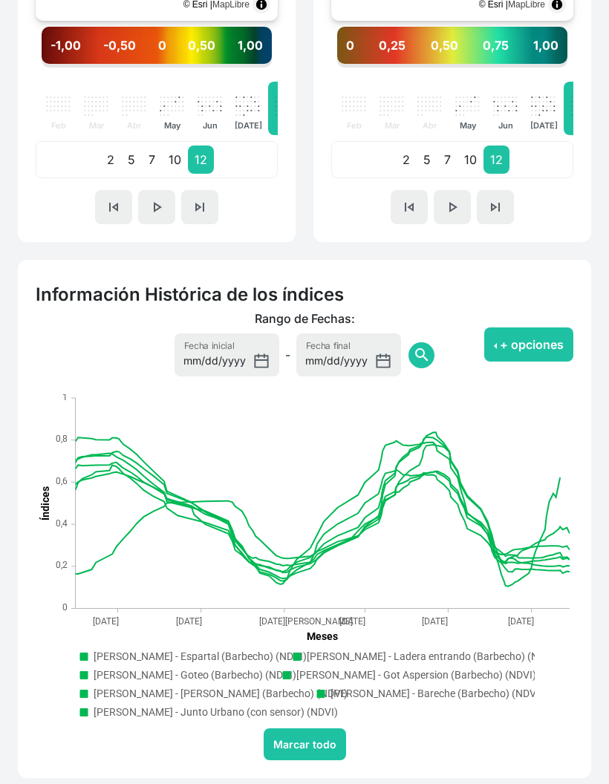
click at [467, 694] on text "Ballesteros - Bareche (Barbecho) (NDVI)" at bounding box center [437, 694] width 212 height 12
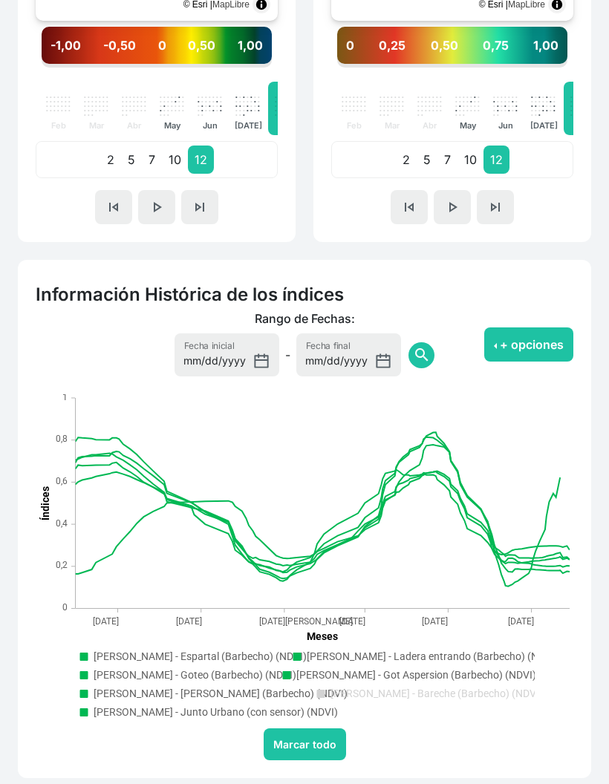
click at [167, 689] on text "Ballesteros - Encima balsa (Barbecho) (NDVI)" at bounding box center [221, 694] width 254 height 12
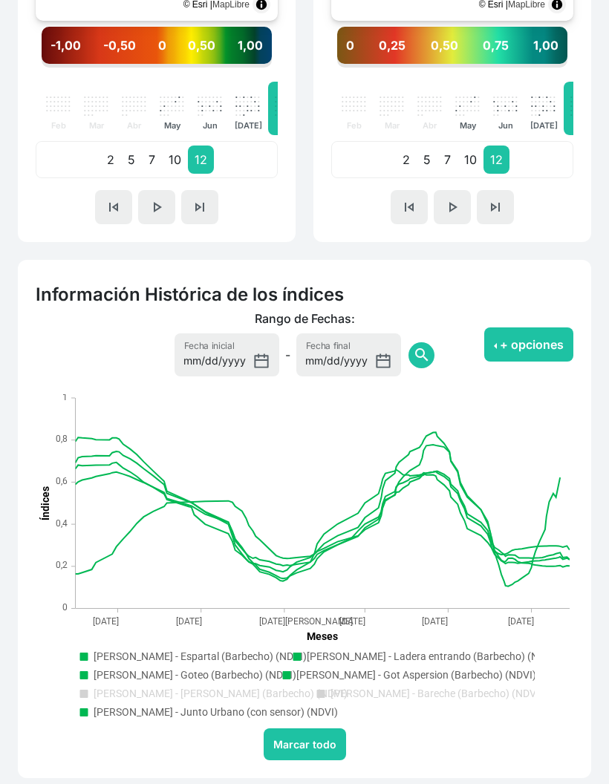
click at [163, 673] on text "Ballesteros - Goteo (Barbecho) (NDVI)" at bounding box center [195, 675] width 203 height 12
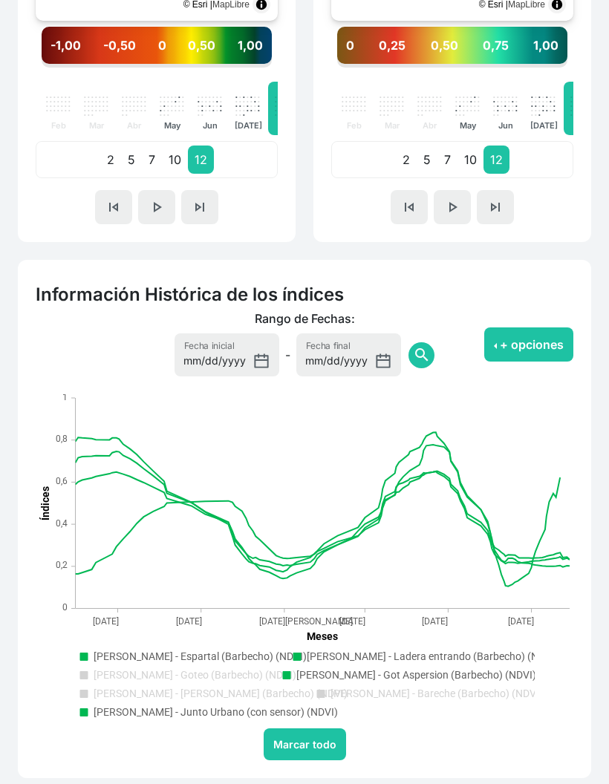
click at [471, 654] on text "Ballesteros - Ladera entrando (Barbecho) (NDVI)" at bounding box center [433, 657] width 252 height 12
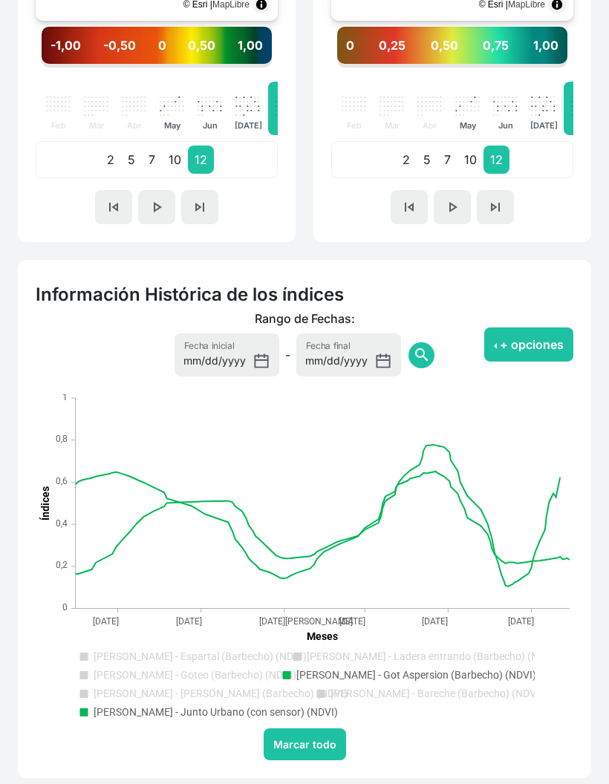
click at [458, 670] on text "Ballesteros - Got Aspersion (Barbecho) (NDVI)" at bounding box center [416, 675] width 240 height 12
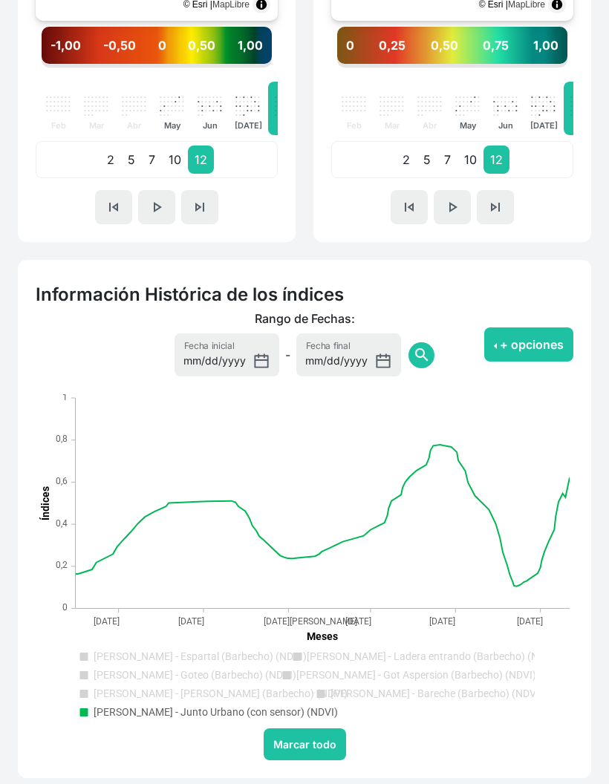
click at [559, 505] on icon "Ballesteros - Junto Urbano (con sensor) (NDVI),Line series with 106 data points" at bounding box center [323, 516] width 495 height 142
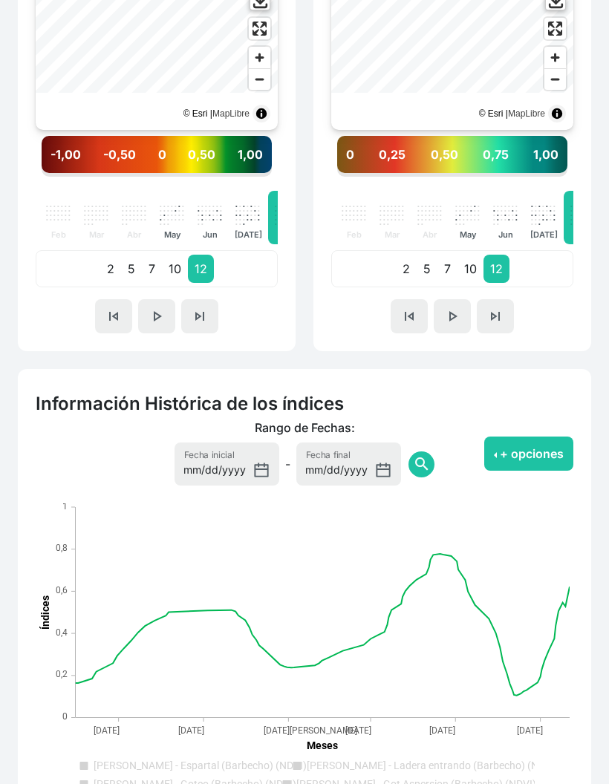
scroll to position [630, 0]
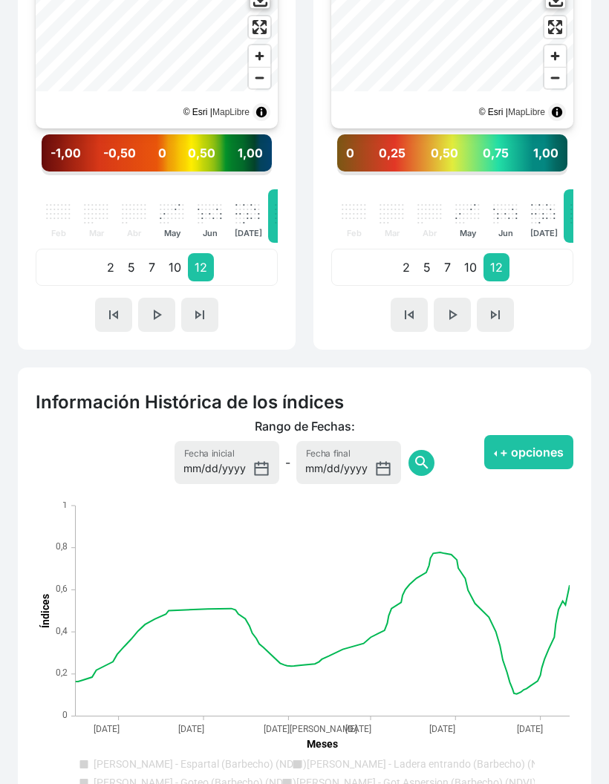
click at [189, 784] on rect ". Syncfusion interactive chart." at bounding box center [305, 669] width 538 height 334
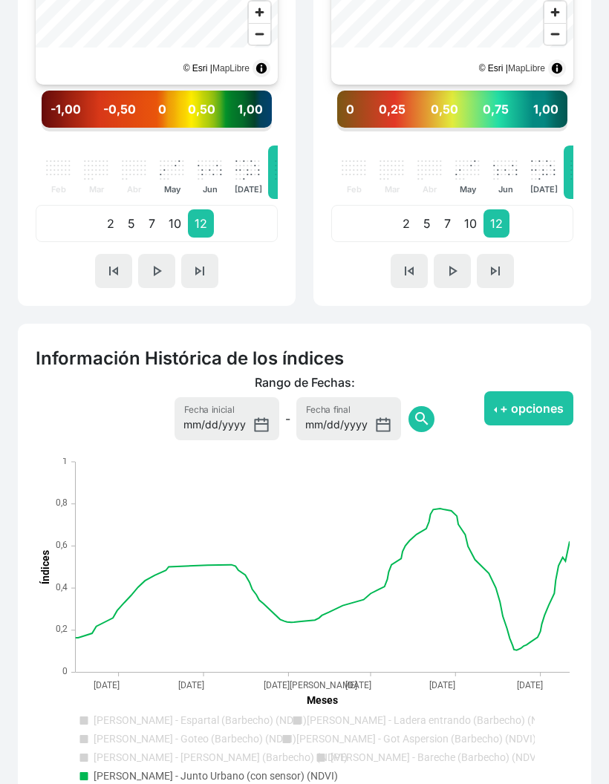
scroll to position [674, 0]
click at [561, 560] on icon "Ballesteros - Junto Urbano (con sensor) (NDVI),Line series with 106 data points" at bounding box center [323, 580] width 495 height 142
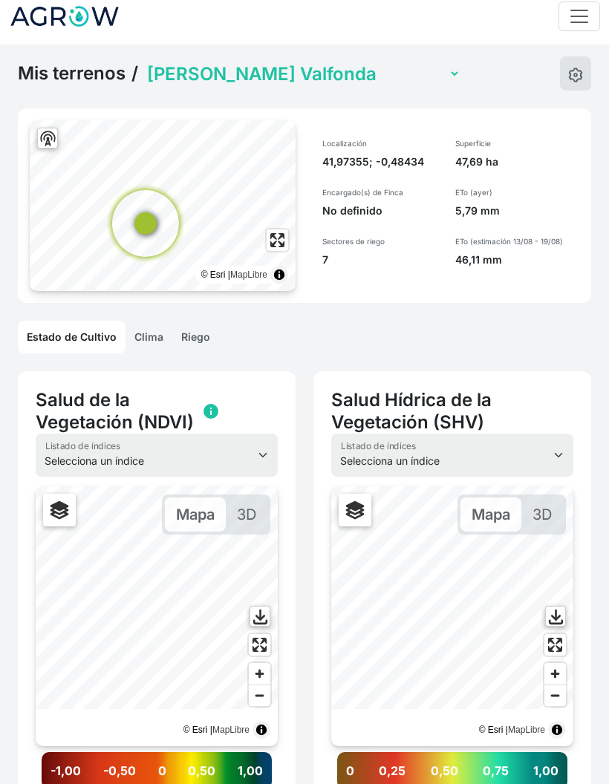
scroll to position [0, 0]
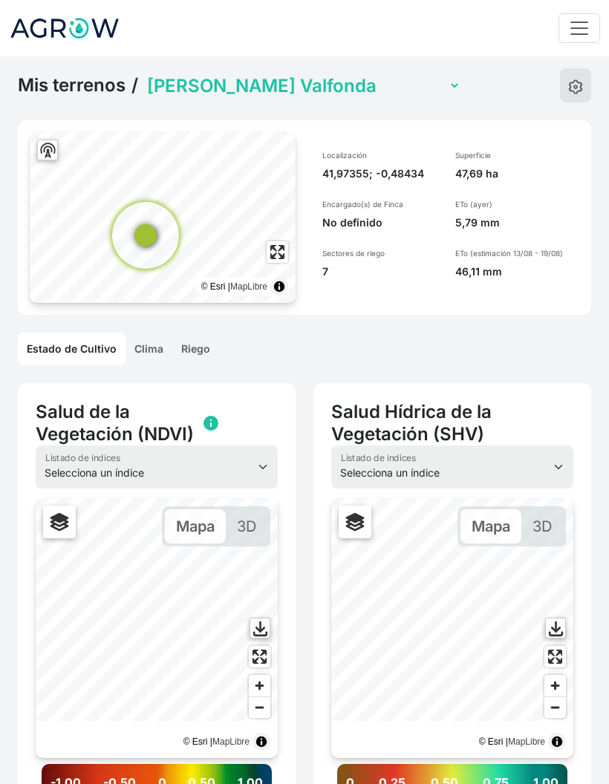
click at [195, 350] on link "Riego" at bounding box center [195, 349] width 47 height 33
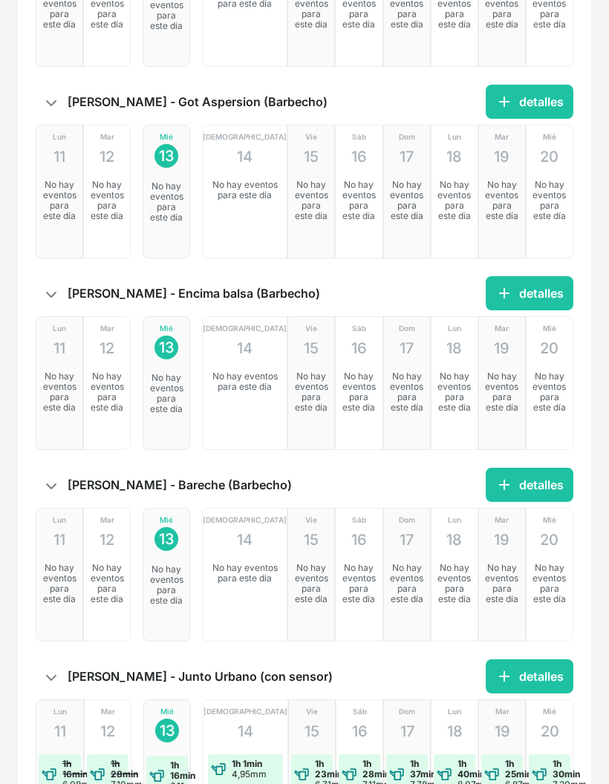
scroll to position [1009, 0]
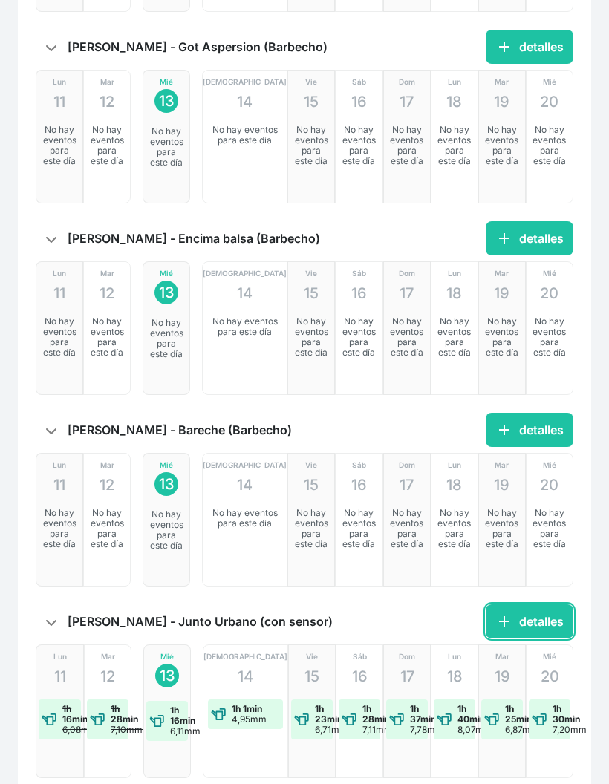
click at [545, 622] on button "add detalles" at bounding box center [530, 622] width 88 height 34
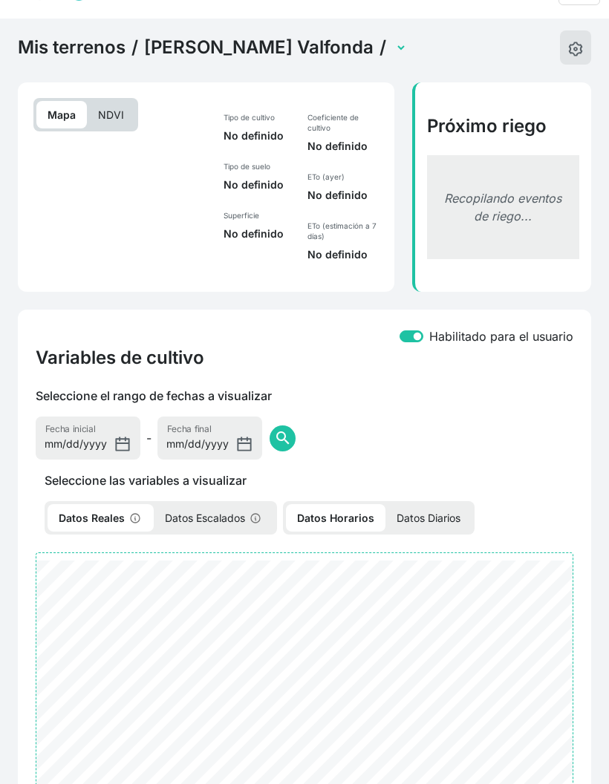
select select "2629"
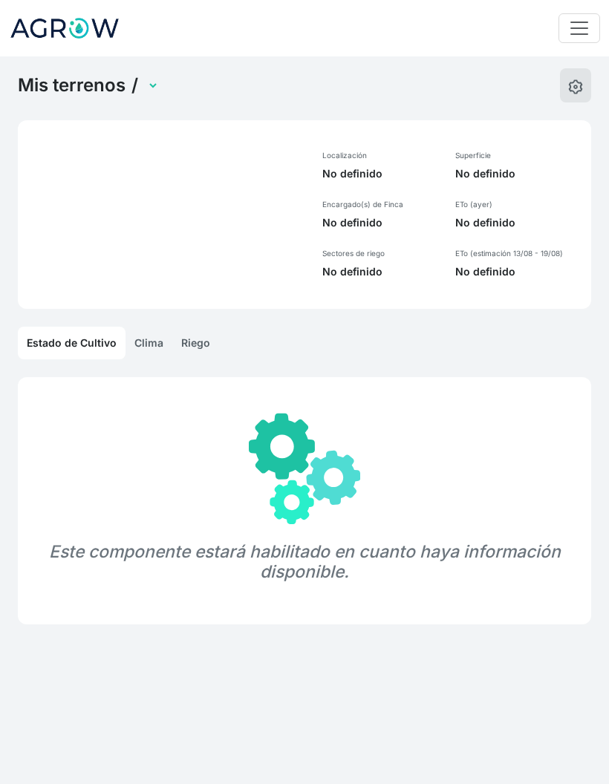
select select "899"
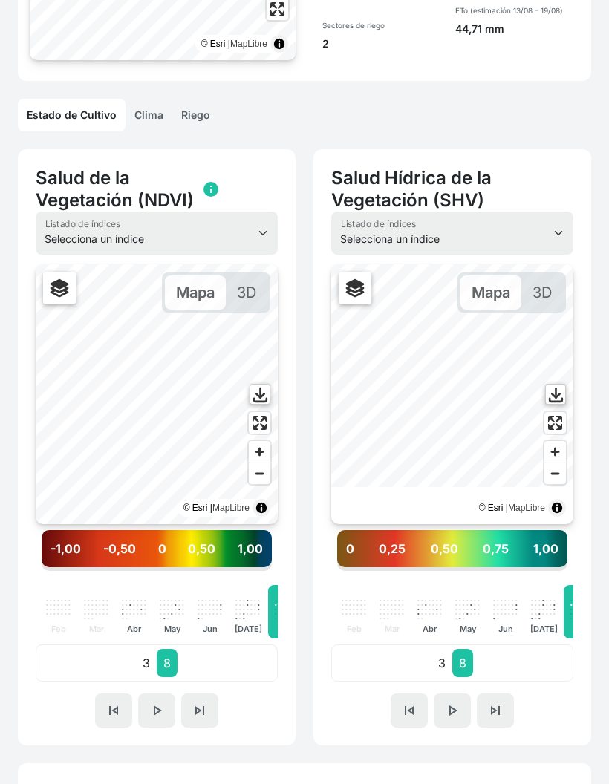
scroll to position [259, 0]
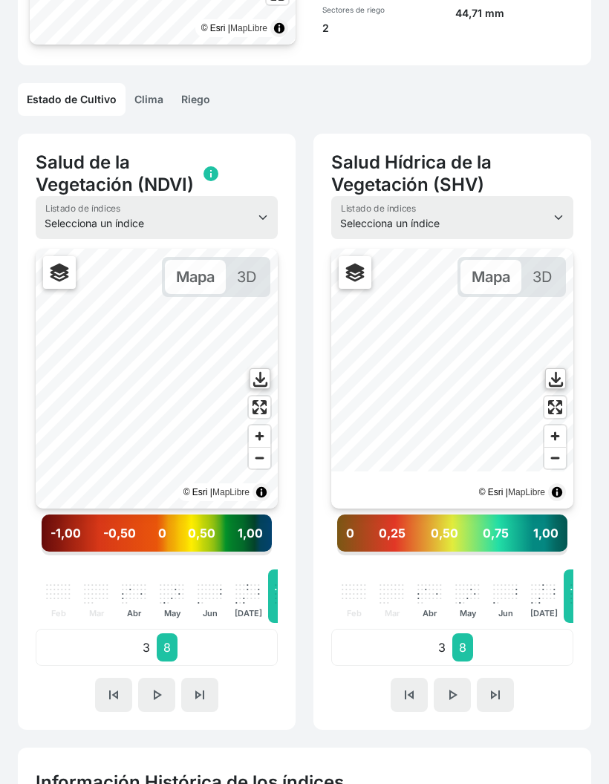
click at [124, 693] on button "skip_previous" at bounding box center [113, 695] width 37 height 34
click at [201, 698] on span "skip_next" at bounding box center [200, 695] width 18 height 18
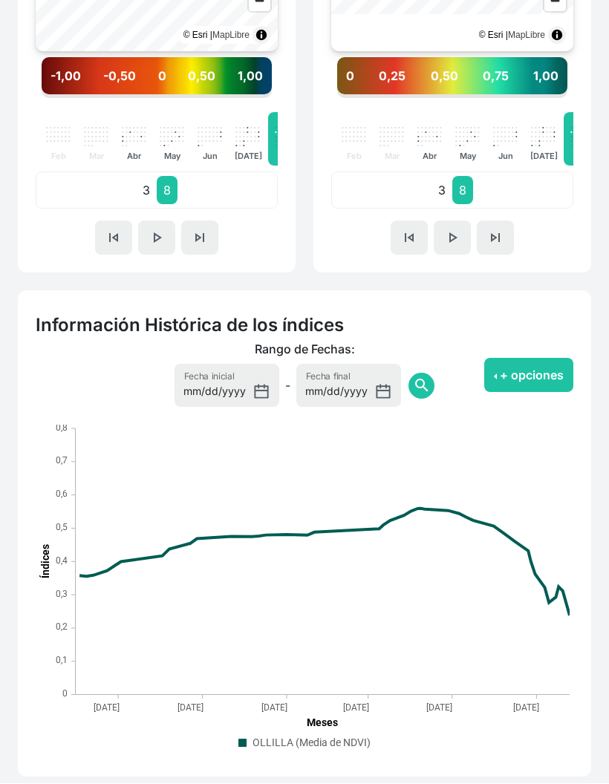
scroll to position [715, 0]
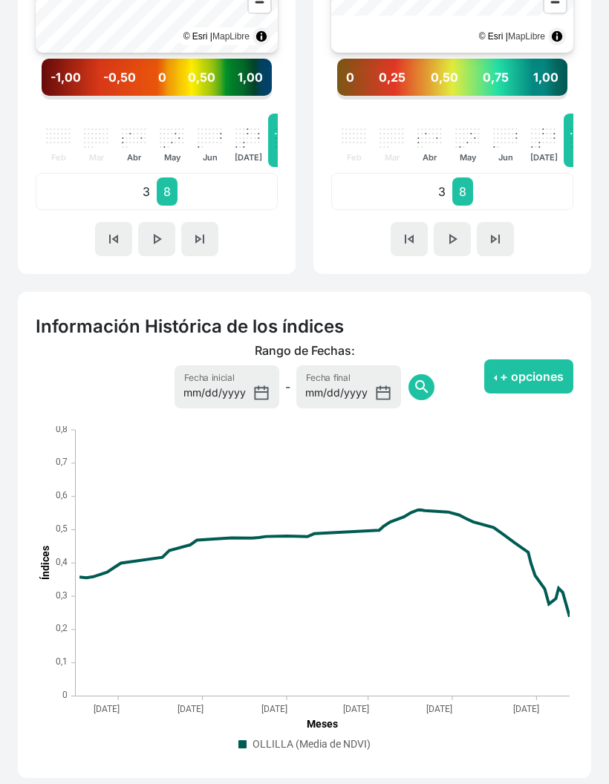
click at [552, 372] on button "+ opciones" at bounding box center [528, 377] width 89 height 34
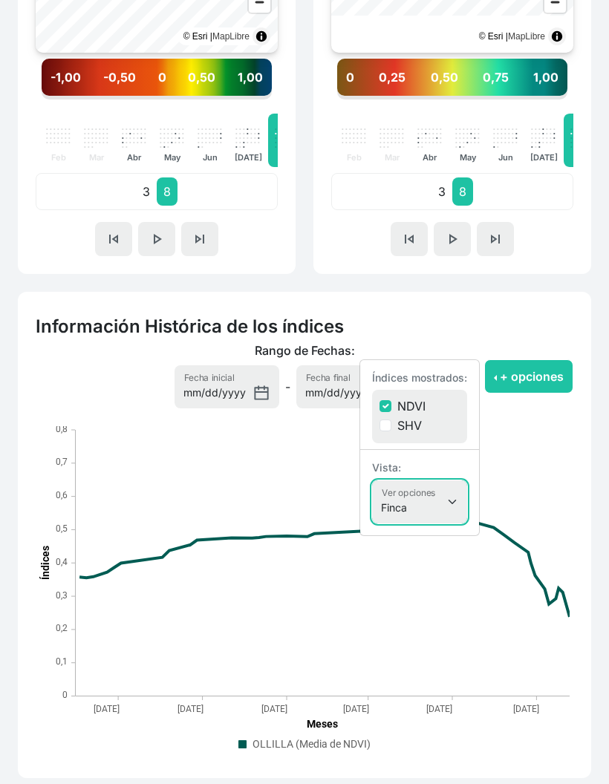
click at [437, 503] on select "Finca Sectores Finca + Sectores" at bounding box center [419, 502] width 95 height 43
select select "terrain"
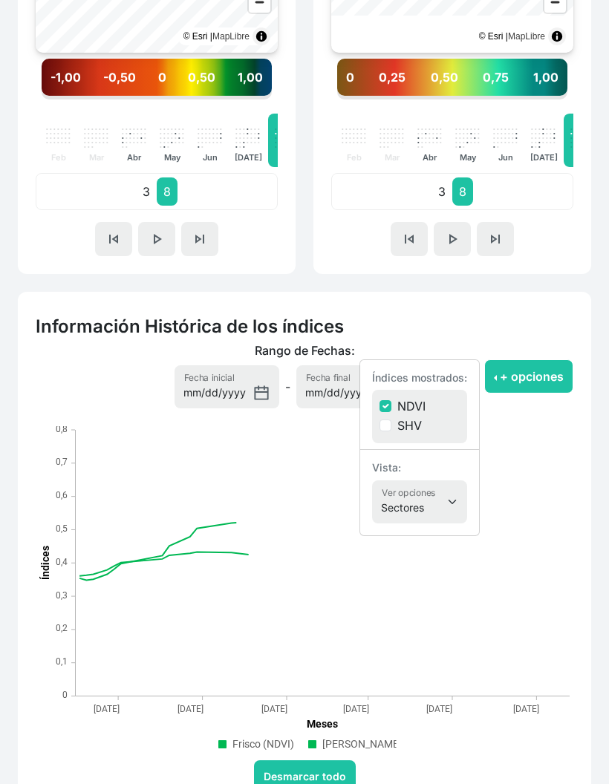
click at [542, 381] on button "+ opciones" at bounding box center [528, 377] width 89 height 34
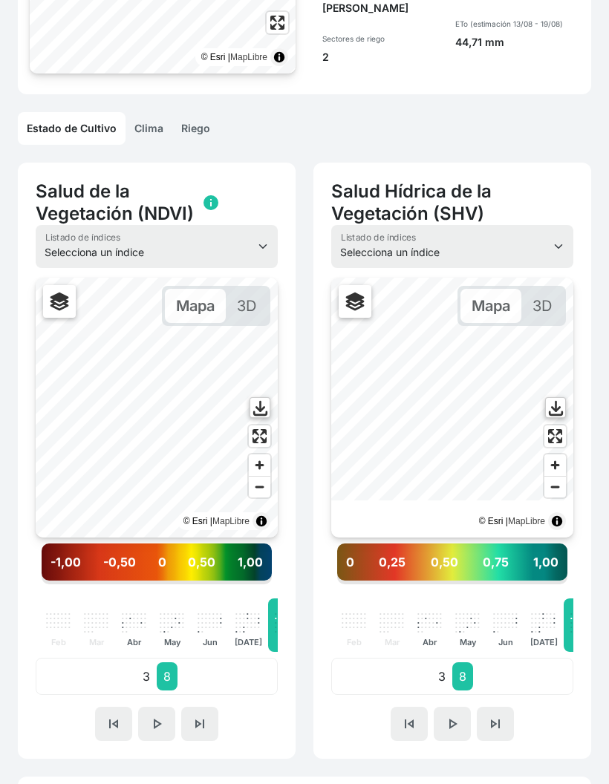
scroll to position [0, 0]
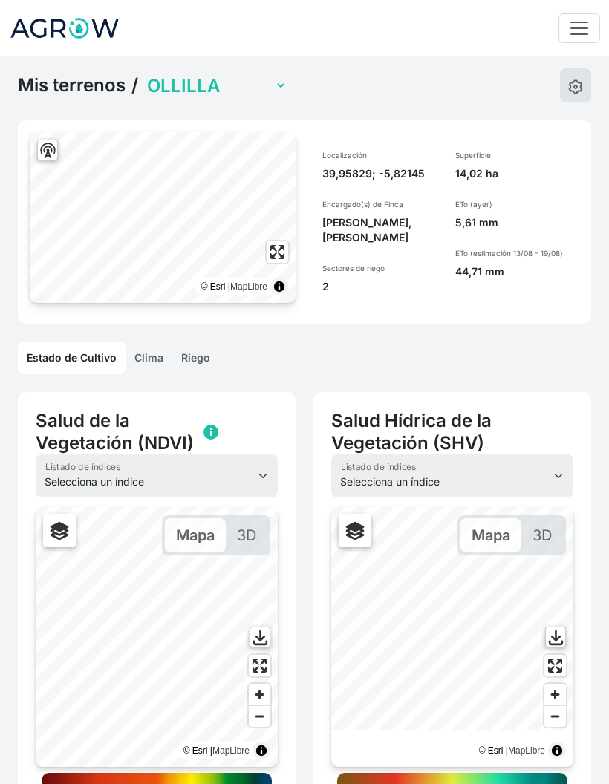
click at [209, 360] on link "Riego" at bounding box center [195, 358] width 47 height 33
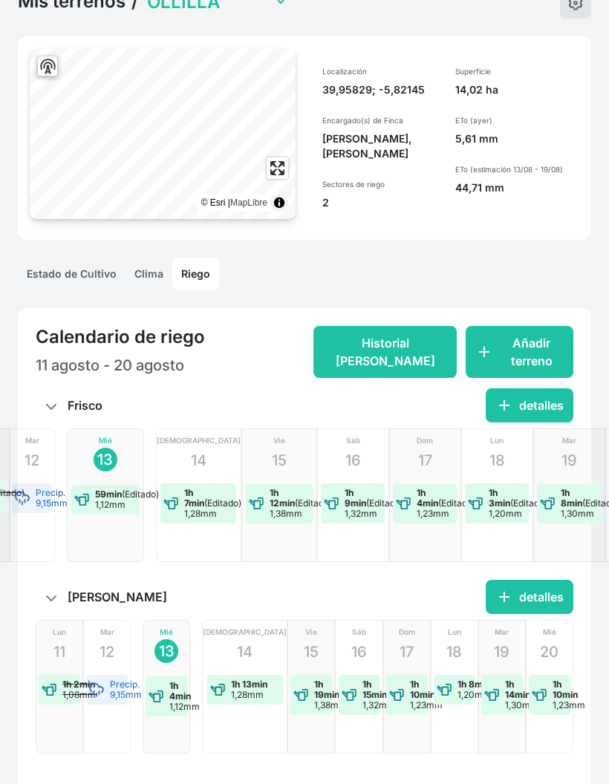
scroll to position [119, 0]
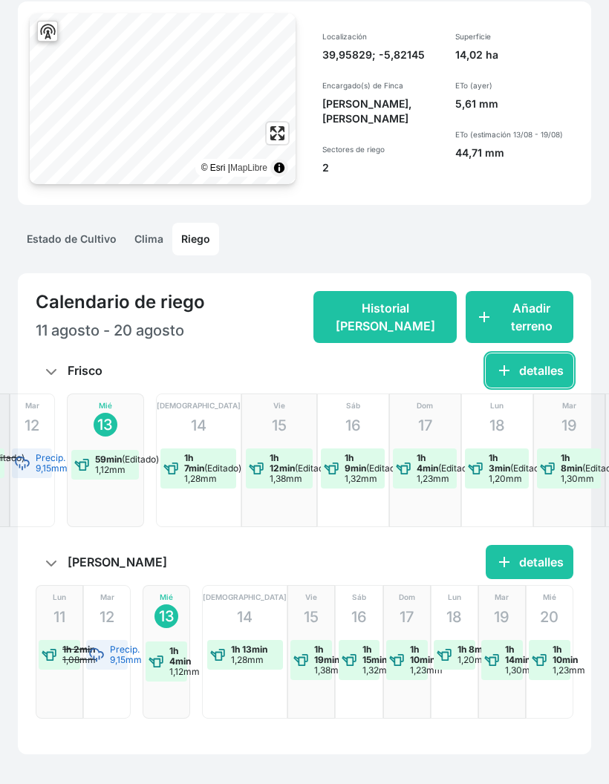
click at [550, 368] on button "add detalles" at bounding box center [530, 371] width 88 height 34
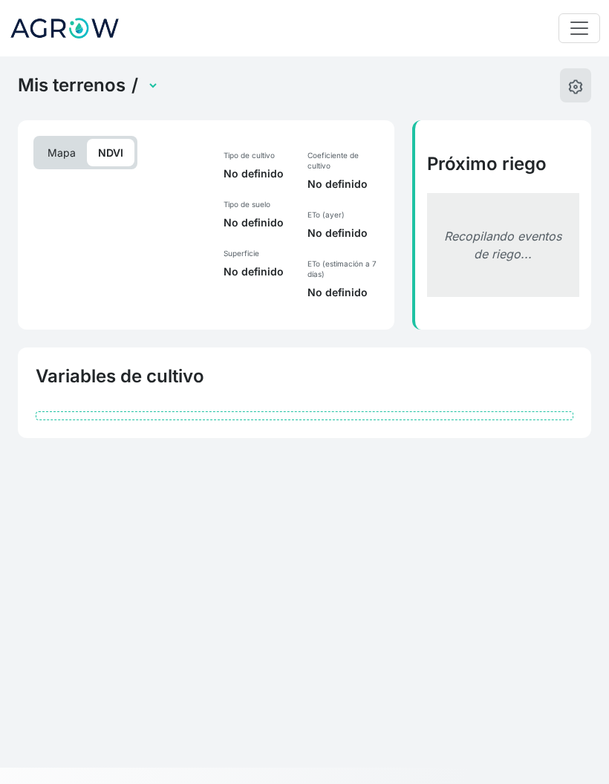
scroll to position [38, 0]
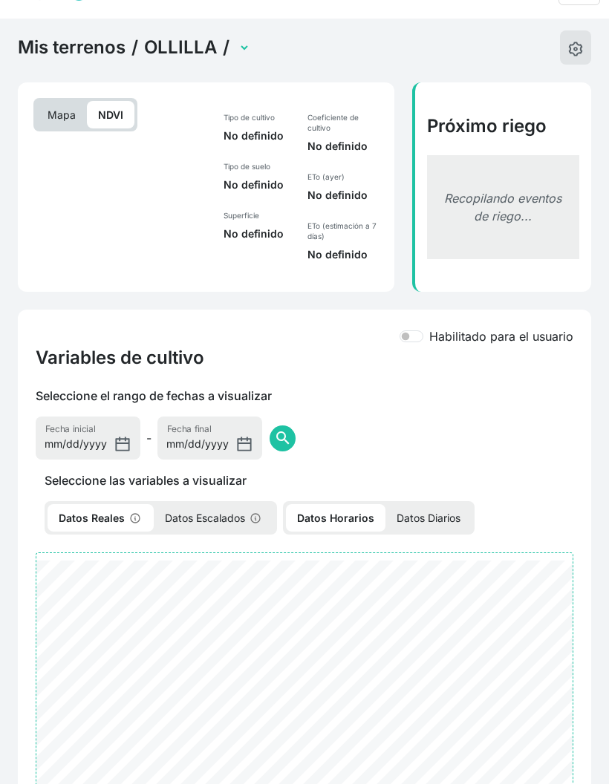
select select "2599"
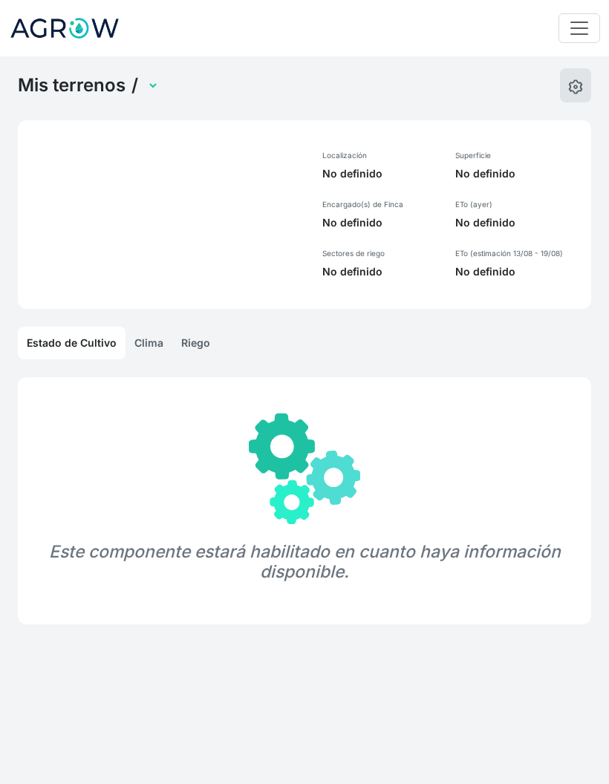
select select "1219"
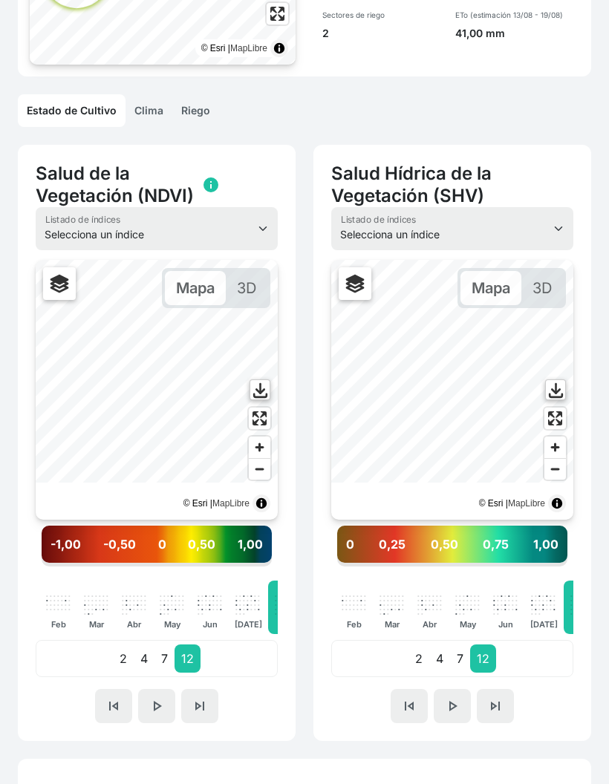
scroll to position [238, 0]
click at [155, 661] on p "7" at bounding box center [165, 659] width 20 height 28
click at [147, 662] on p "4" at bounding box center [144, 659] width 21 height 28
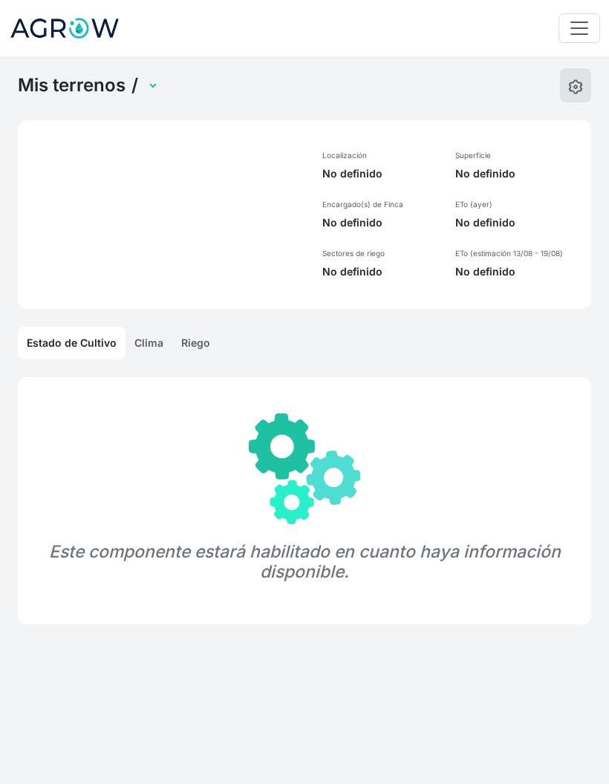
select select "1236"
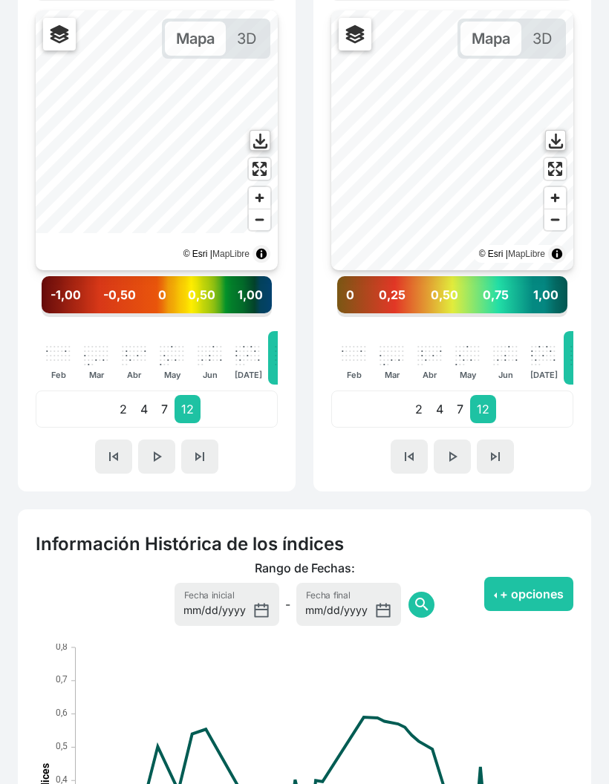
scroll to position [480, 0]
